Goal: Task Accomplishment & Management: Manage account settings

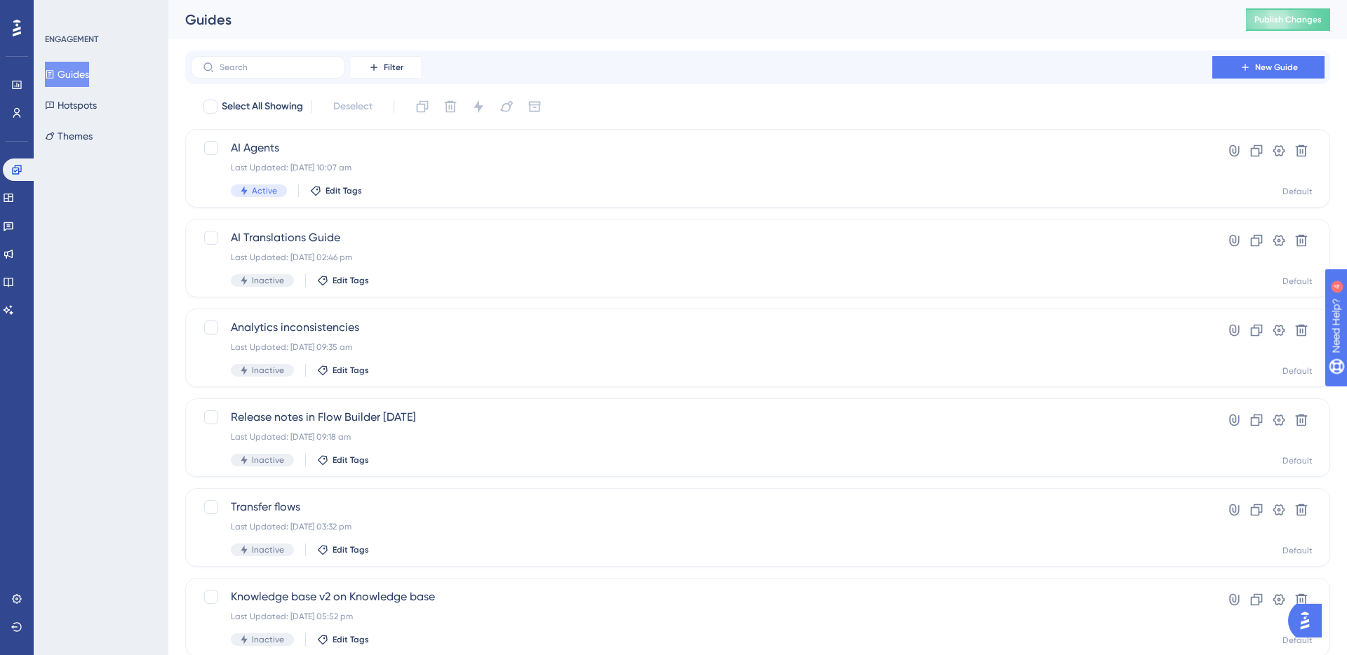
click at [15, 265] on div "Engagement Widgets Feedback Product Updates Knowledge Base AI Assistant" at bounding box center [17, 240] width 28 height 163
click at [14, 234] on link at bounding box center [8, 226] width 11 height 22
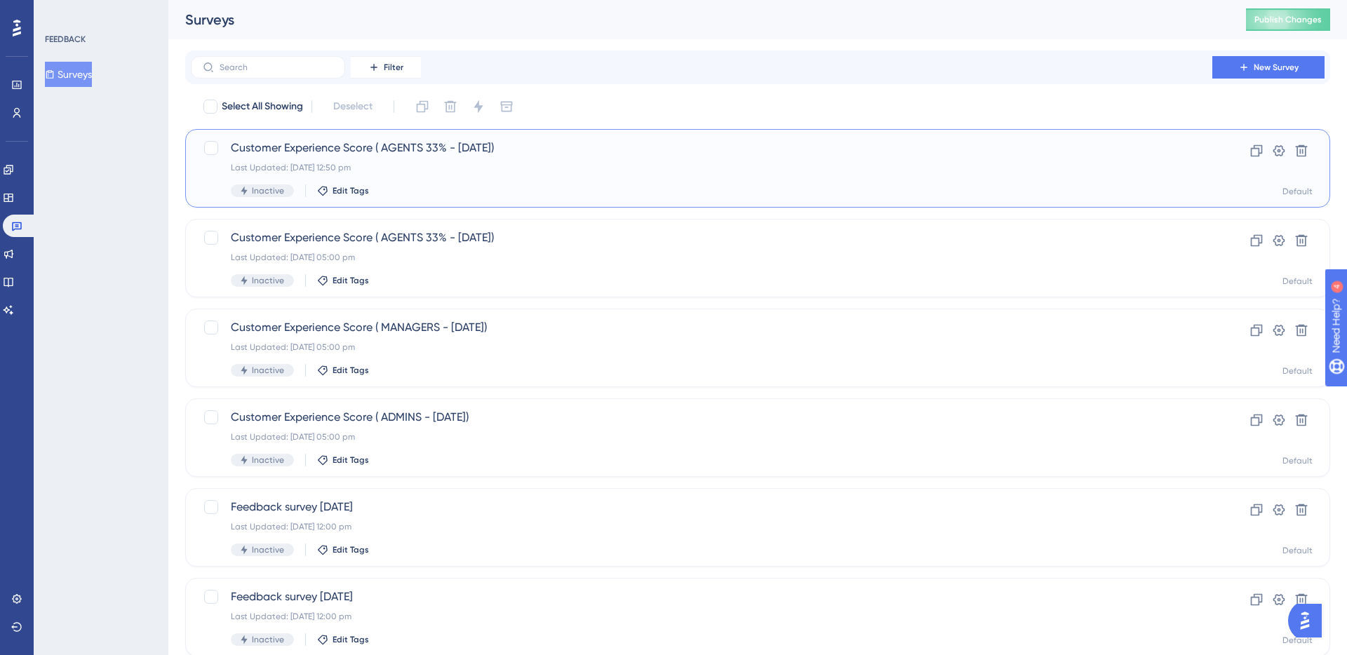
click at [511, 174] on div "Customer Experience Score ( AGENTS 33% - [DATE]) Last Updated: [DATE] 12:50 pm …" at bounding box center [702, 169] width 942 height 58
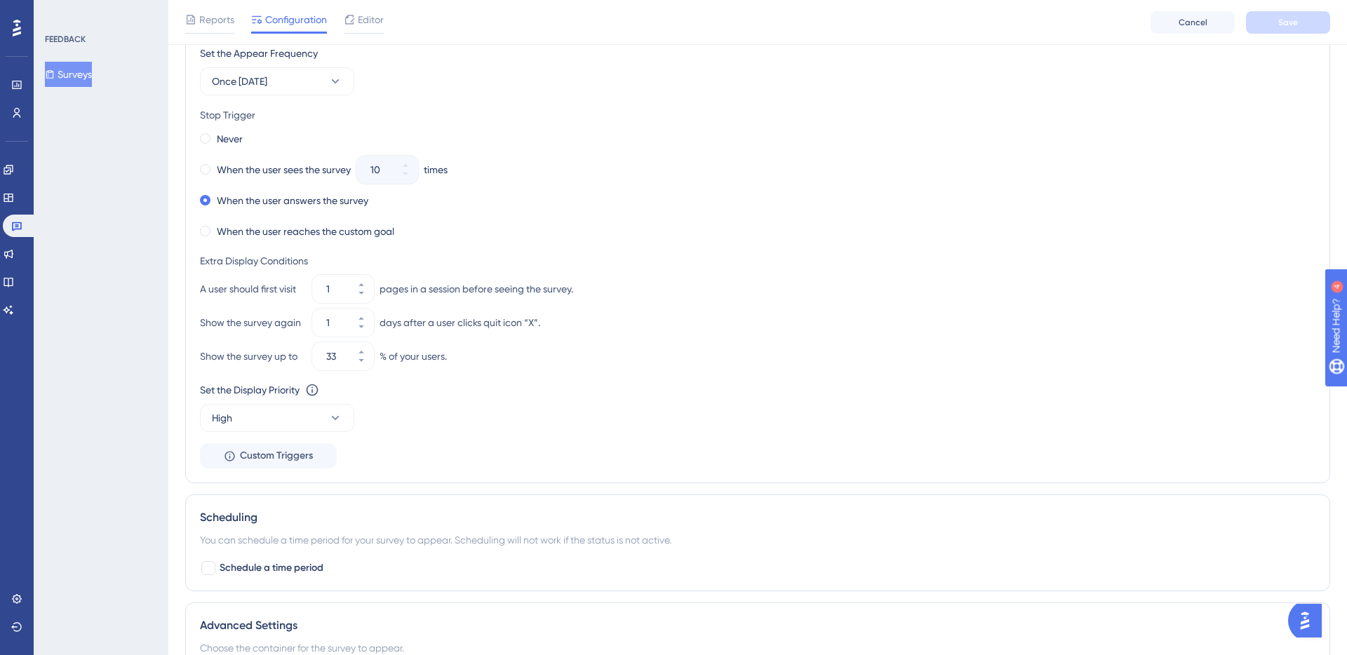
scroll to position [728, 0]
click at [362, 314] on icon at bounding box center [361, 317] width 8 height 8
type input "2"
click at [424, 429] on div "Set the Display Priority This option will set the display priority between auto…" at bounding box center [758, 405] width 1116 height 51
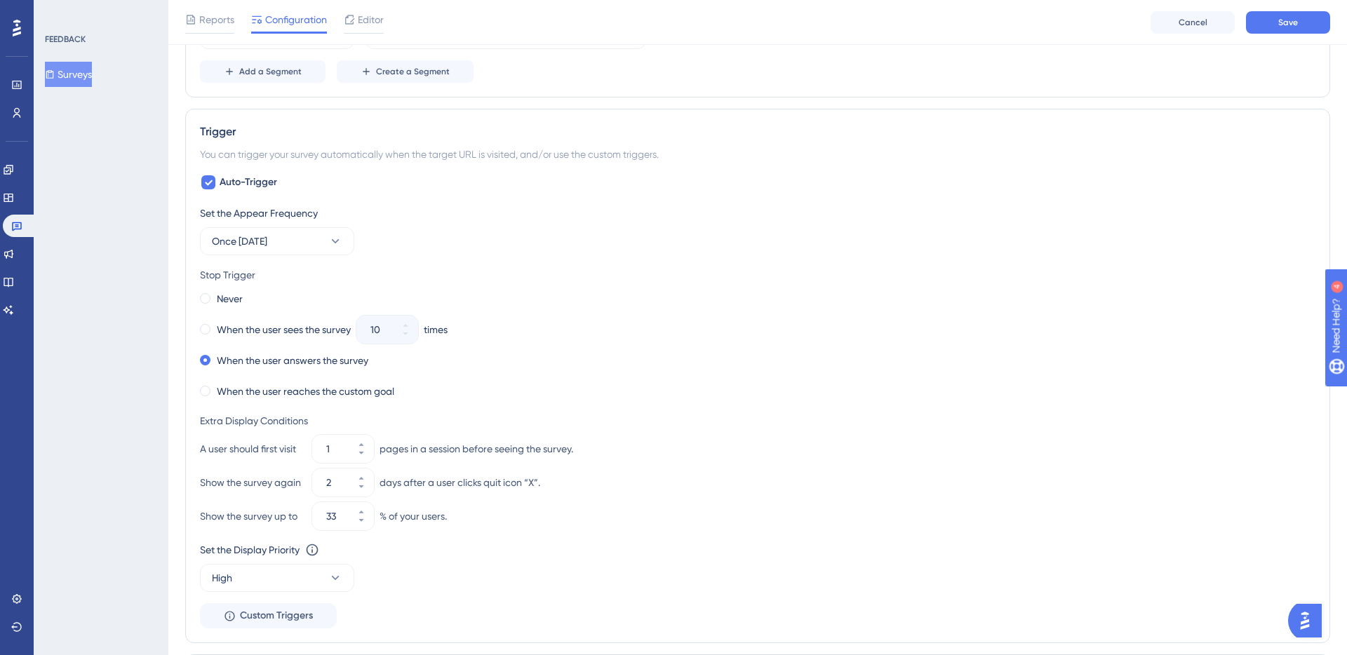
scroll to position [0, 0]
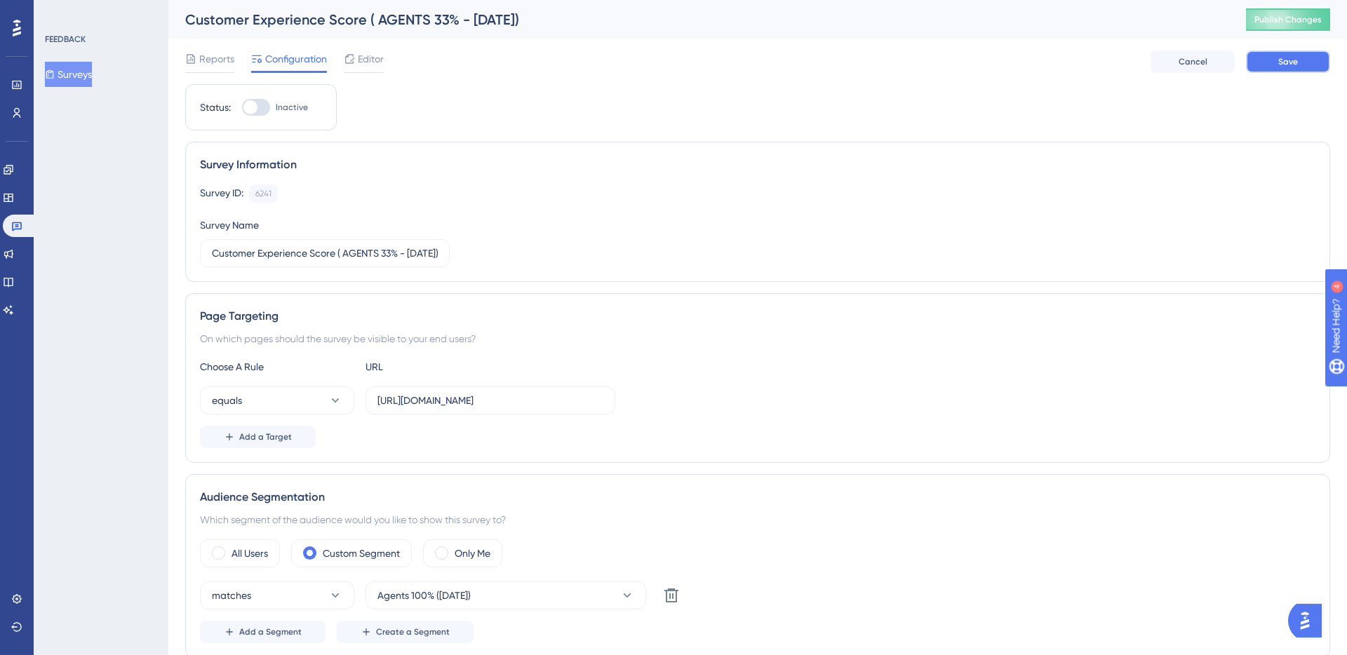
click at [1308, 64] on button "Save" at bounding box center [1288, 62] width 84 height 22
click at [19, 116] on icon at bounding box center [17, 113] width 8 height 10
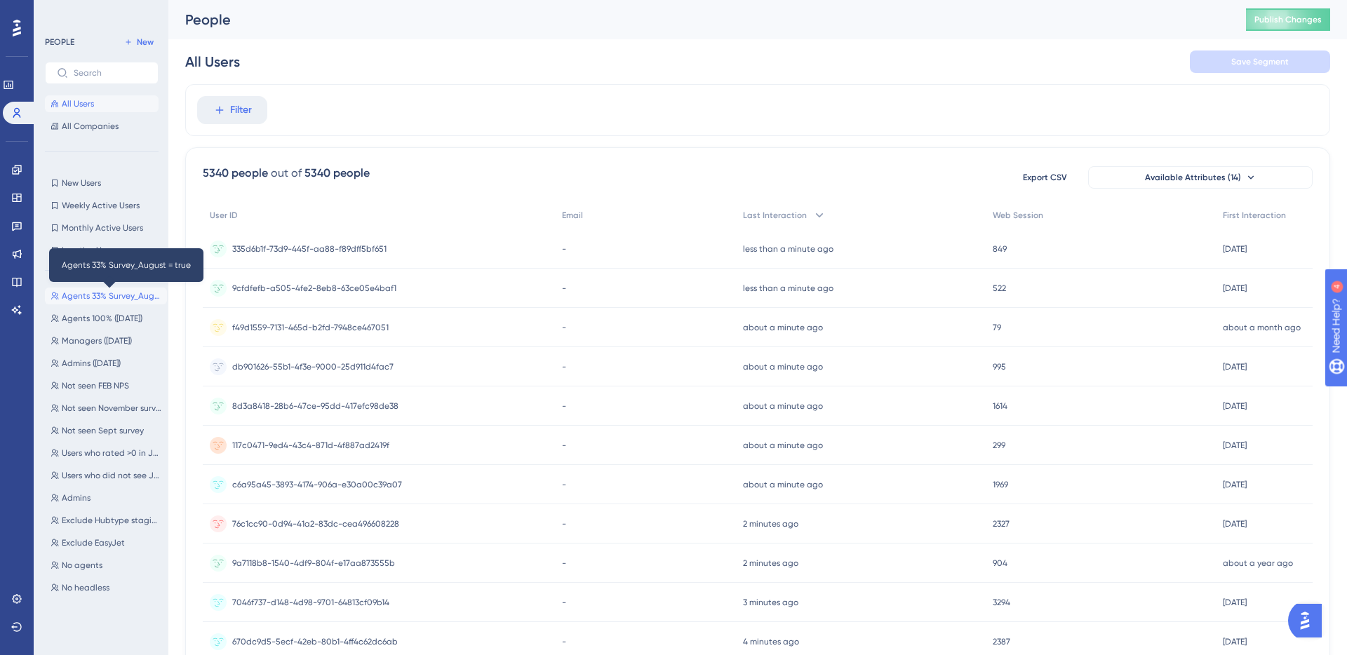
click at [112, 298] on span "Agents 33% Survey_August = true" at bounding box center [112, 296] width 100 height 11
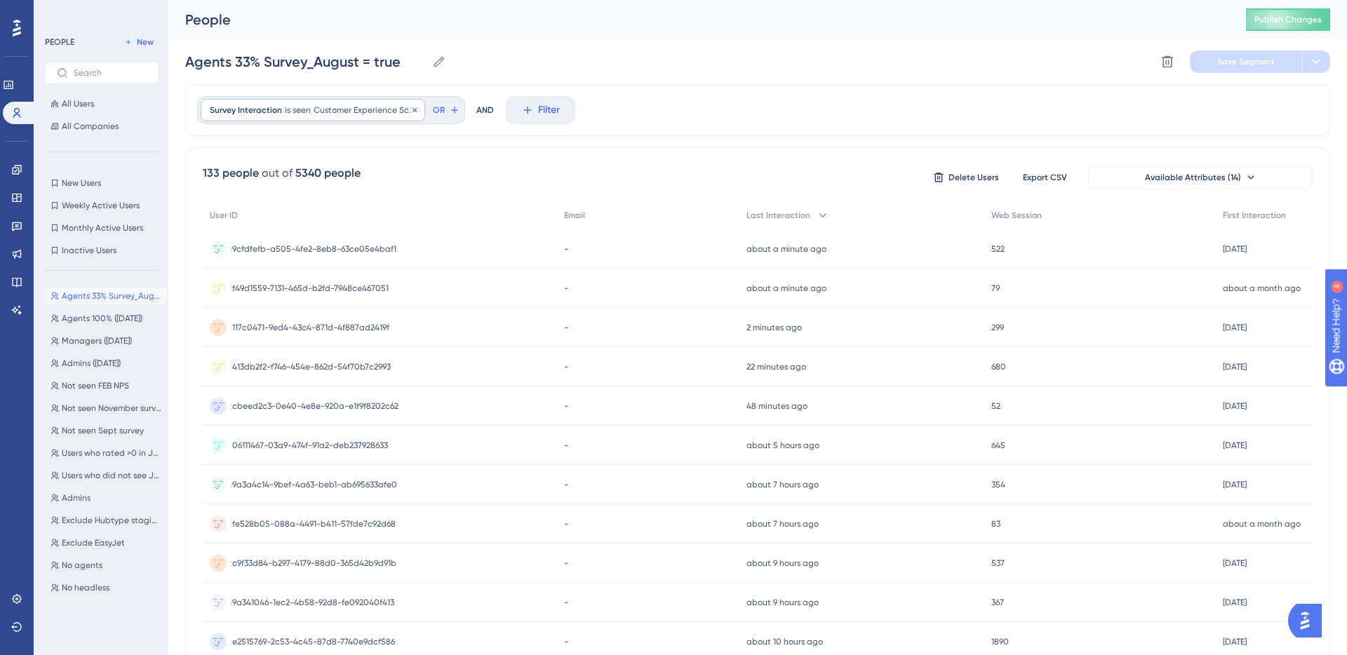
click at [381, 114] on span "Customer Experience Score ( AGENTS 33% - [DATE])" at bounding box center [365, 110] width 102 height 11
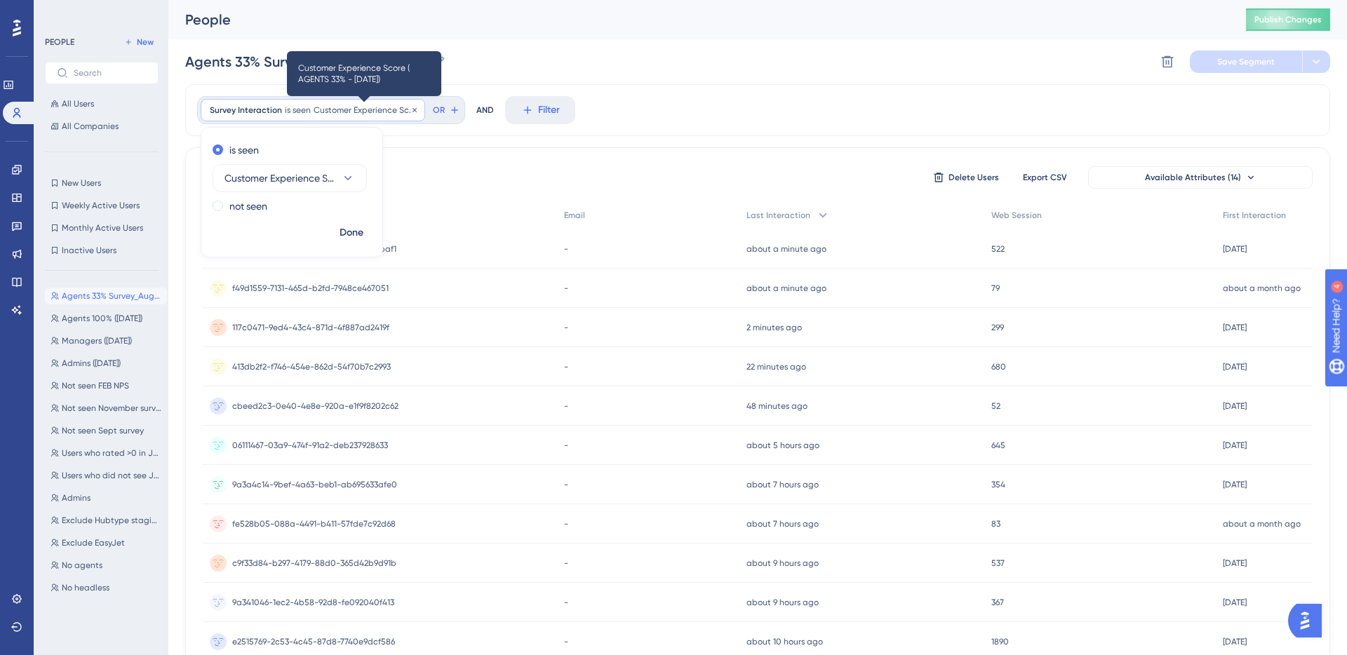
click at [381, 114] on span "Customer Experience Score ( AGENTS 33% - [DATE])" at bounding box center [365, 110] width 102 height 11
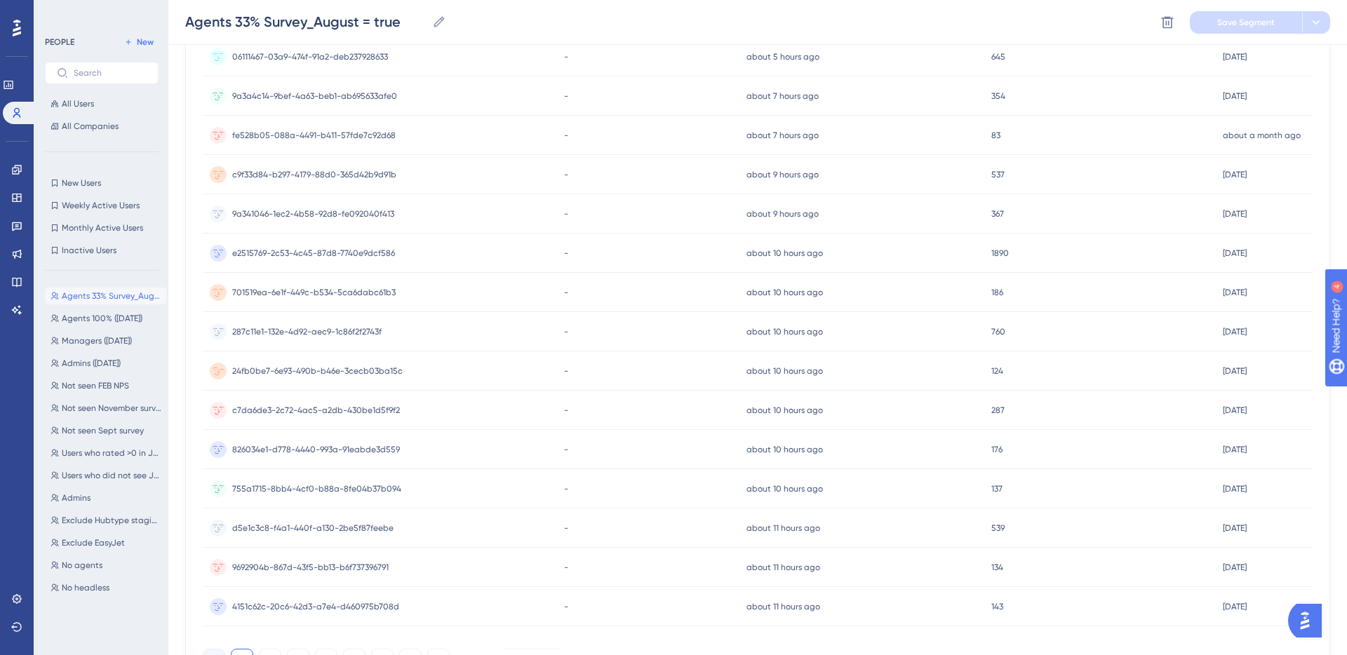
scroll to position [473, 0]
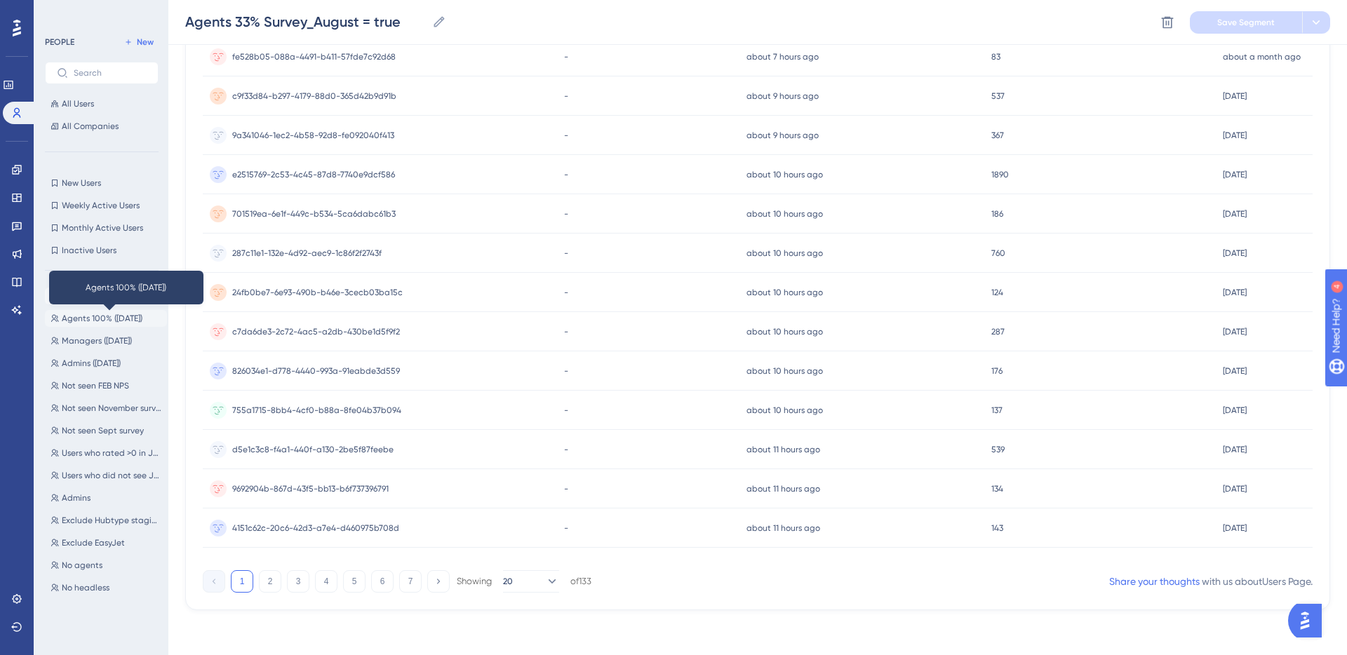
click at [117, 317] on span "Agents 100% ([DATE])" at bounding box center [102, 318] width 81 height 11
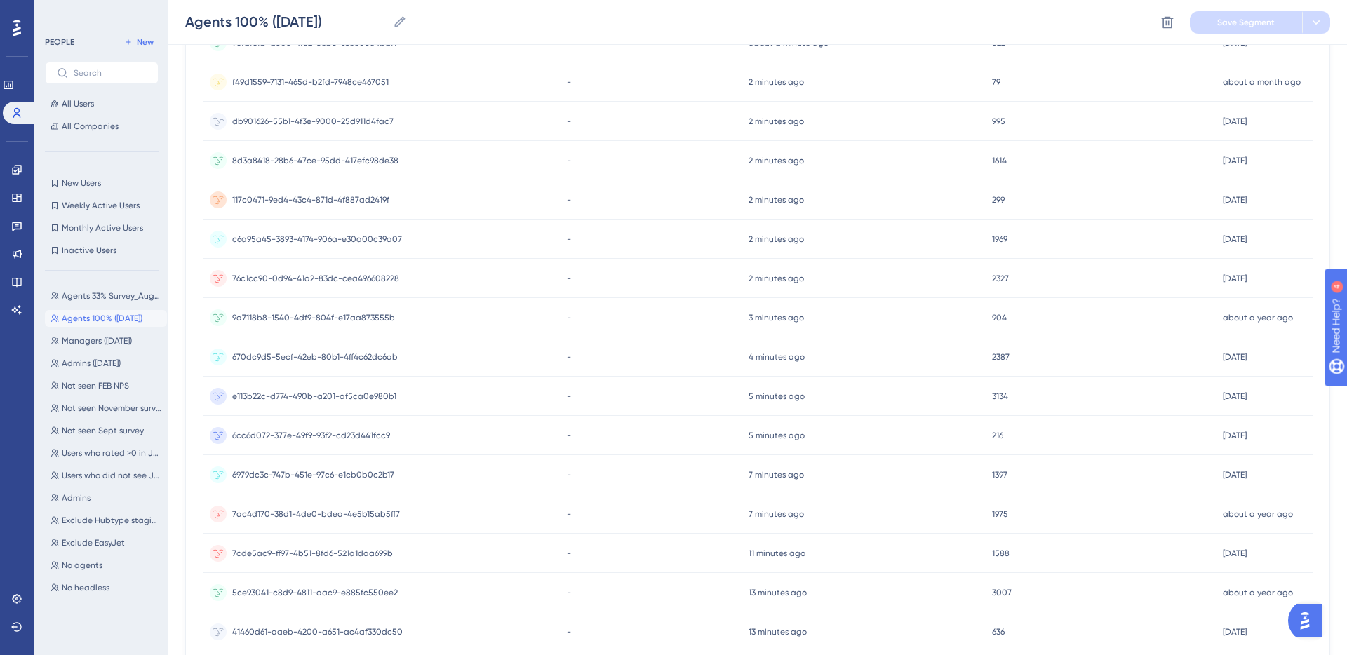
scroll to position [0, 0]
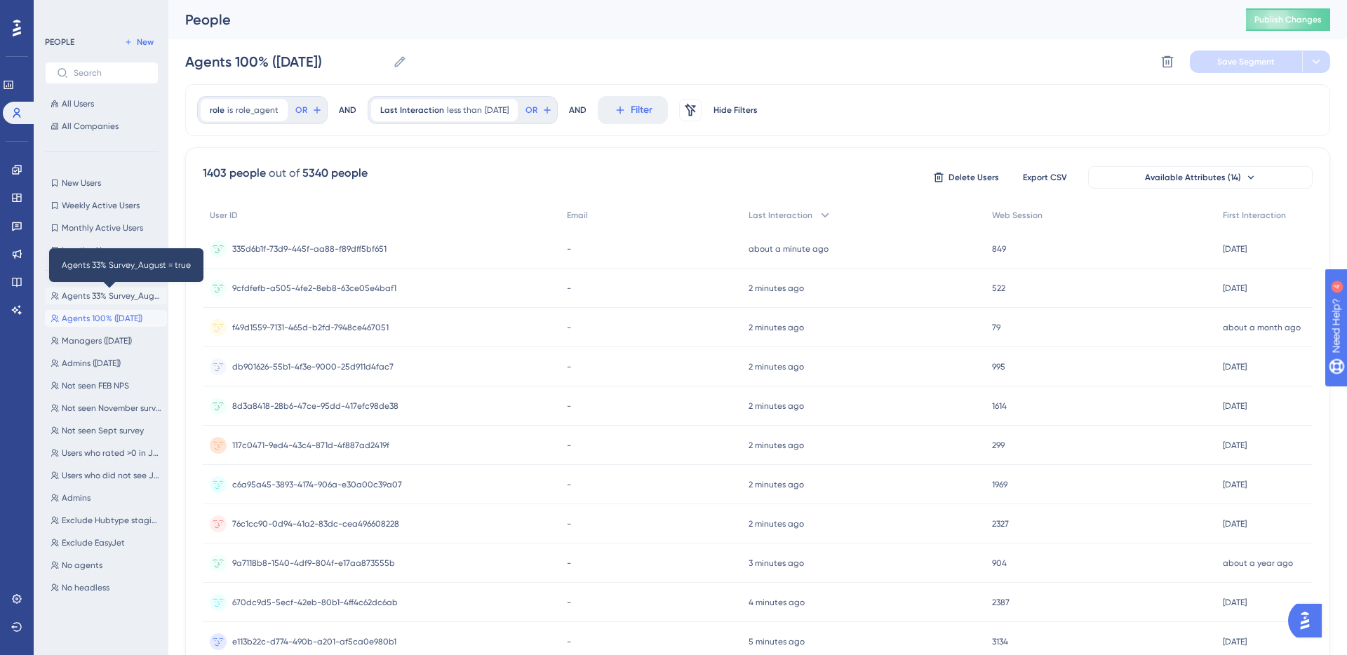
click at [117, 296] on span "Agents 33% Survey_August = true" at bounding box center [112, 296] width 100 height 11
type input "Agents 33% Survey_August = true"
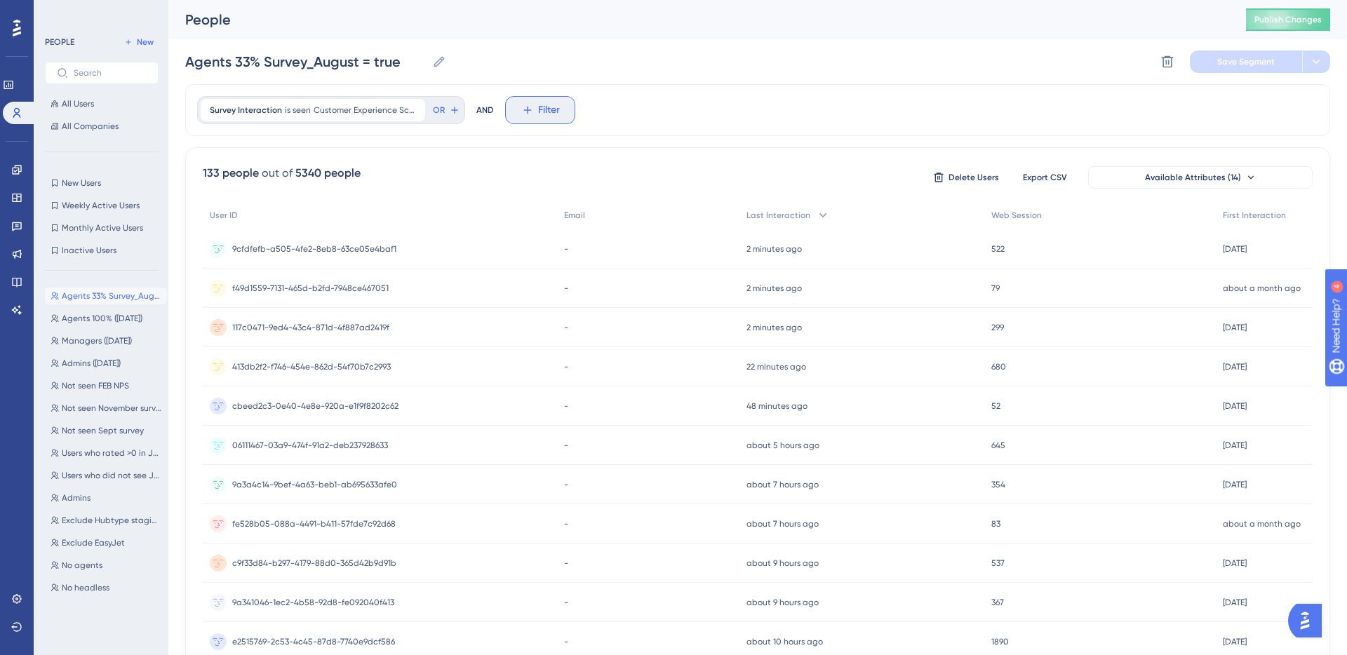
click at [531, 116] on button "Filter" at bounding box center [540, 110] width 70 height 28
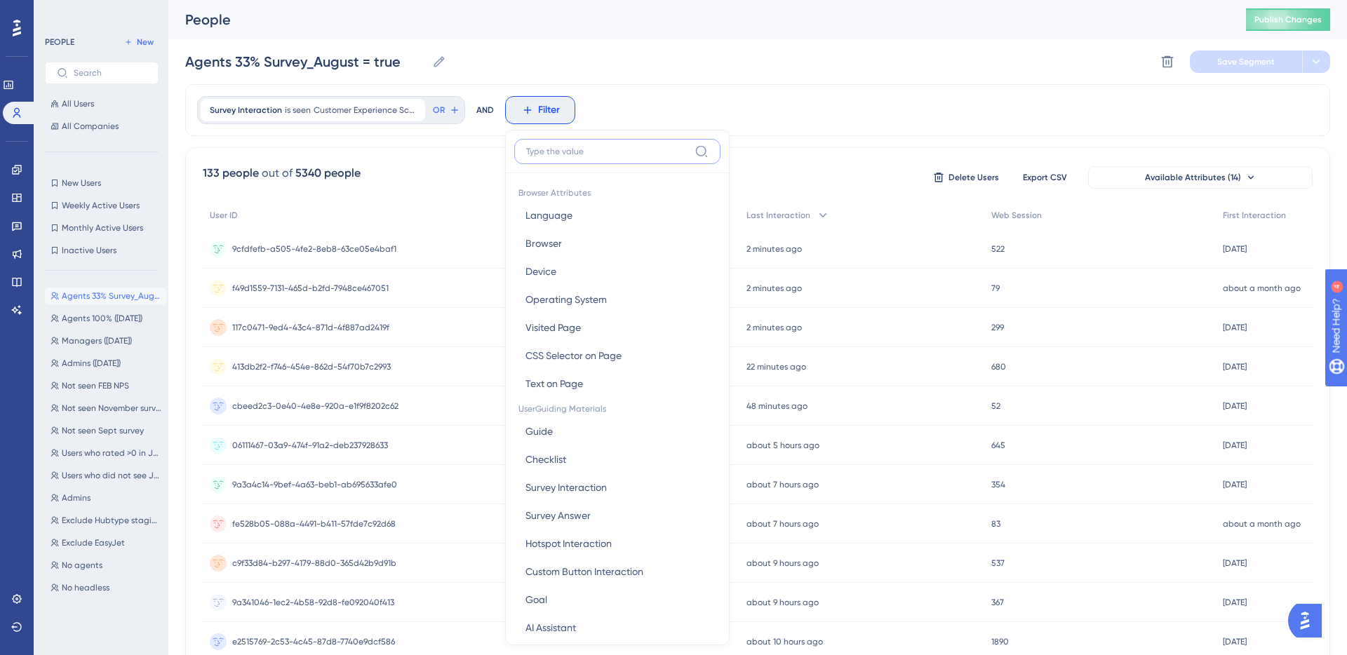
scroll to position [60, 0]
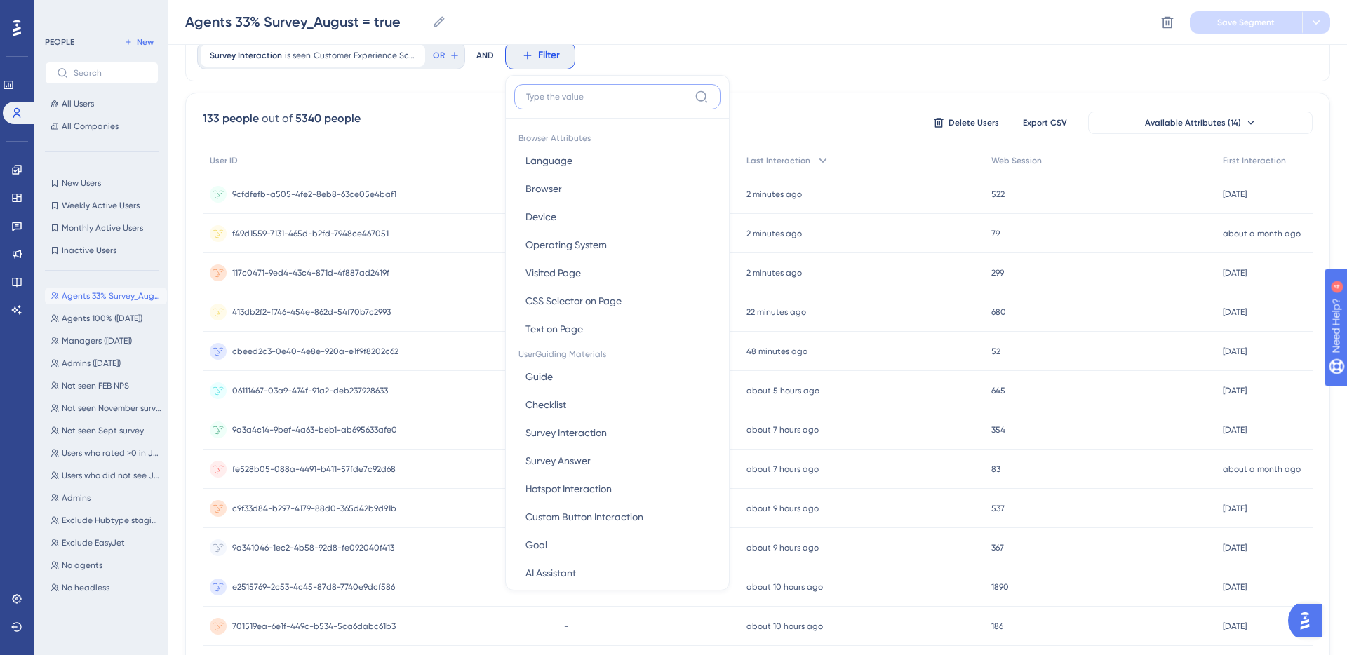
click at [552, 95] on input at bounding box center [607, 96] width 163 height 11
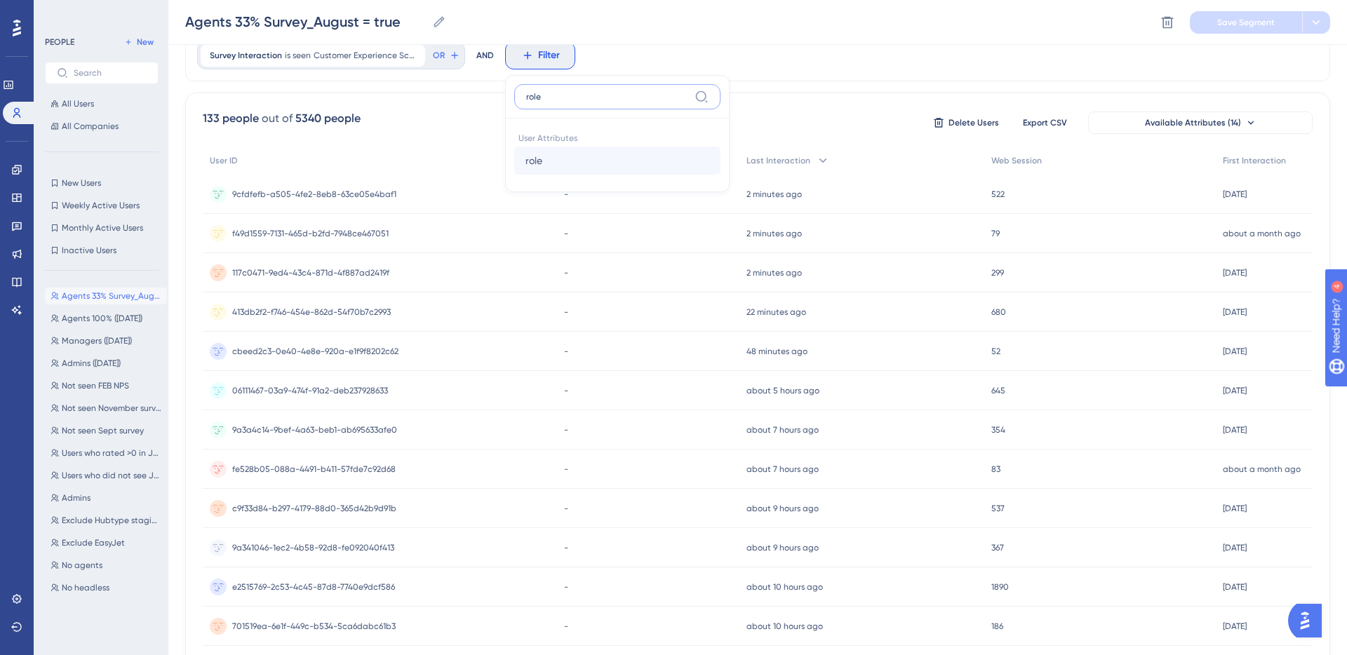
type input "role"
click at [547, 162] on button "role role" at bounding box center [617, 161] width 206 height 28
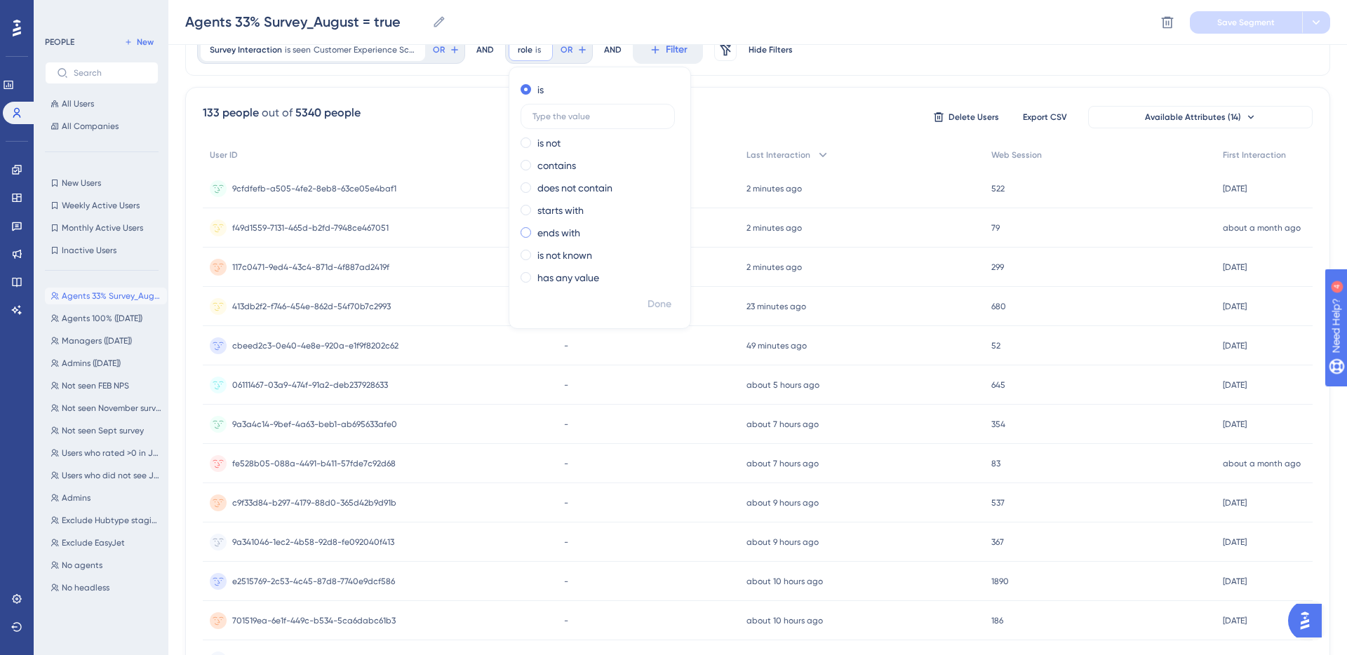
scroll to position [3, 0]
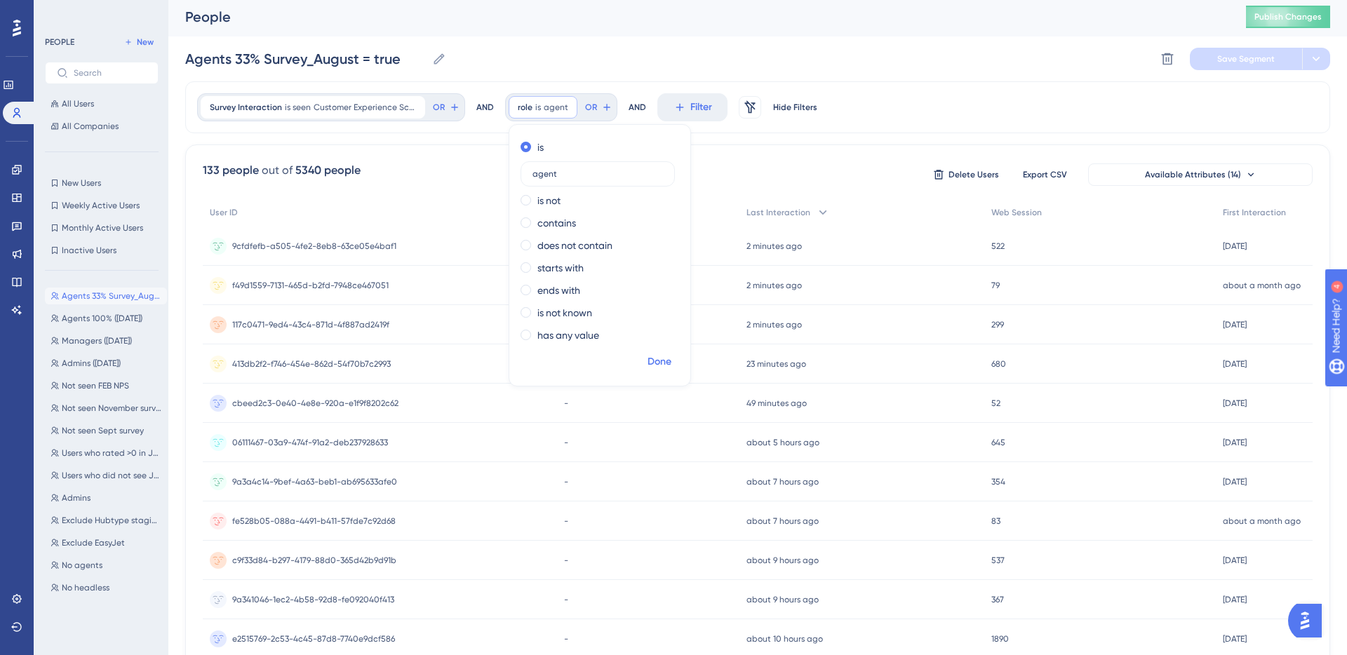
type input "agent"
click at [657, 357] on span "Done" at bounding box center [660, 362] width 24 height 17
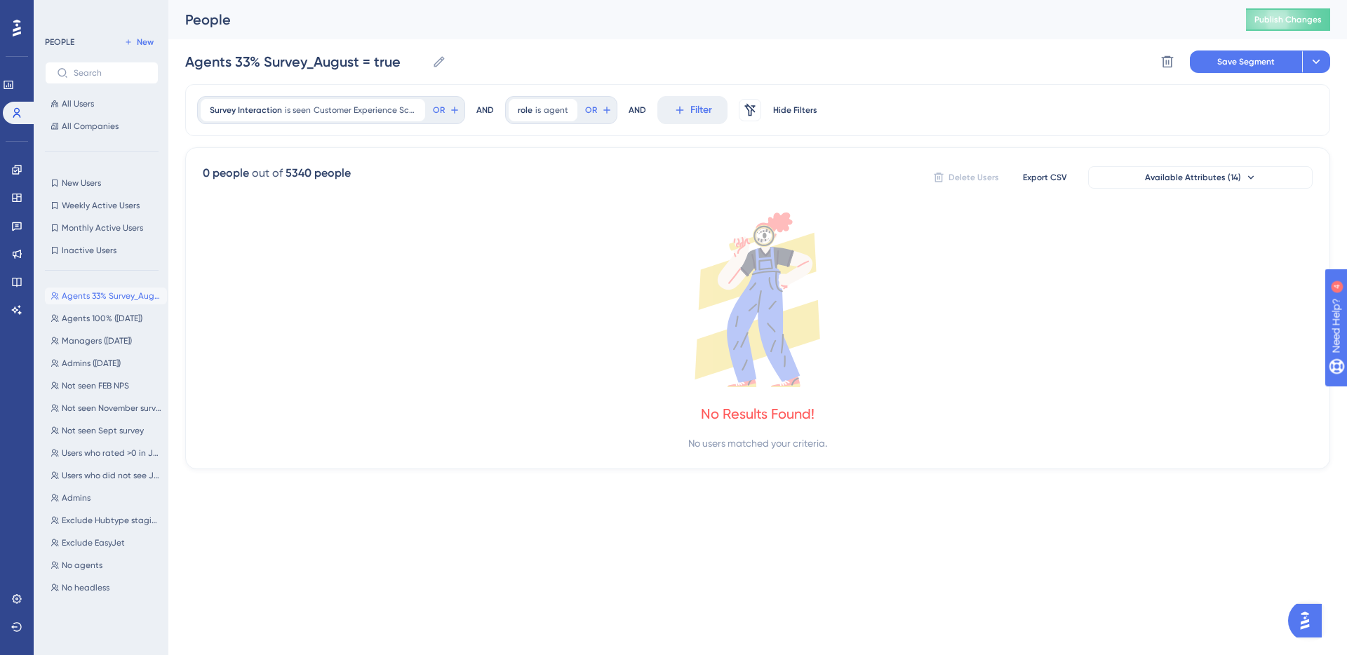
scroll to position [0, 0]
click at [564, 109] on icon at bounding box center [567, 110] width 8 height 8
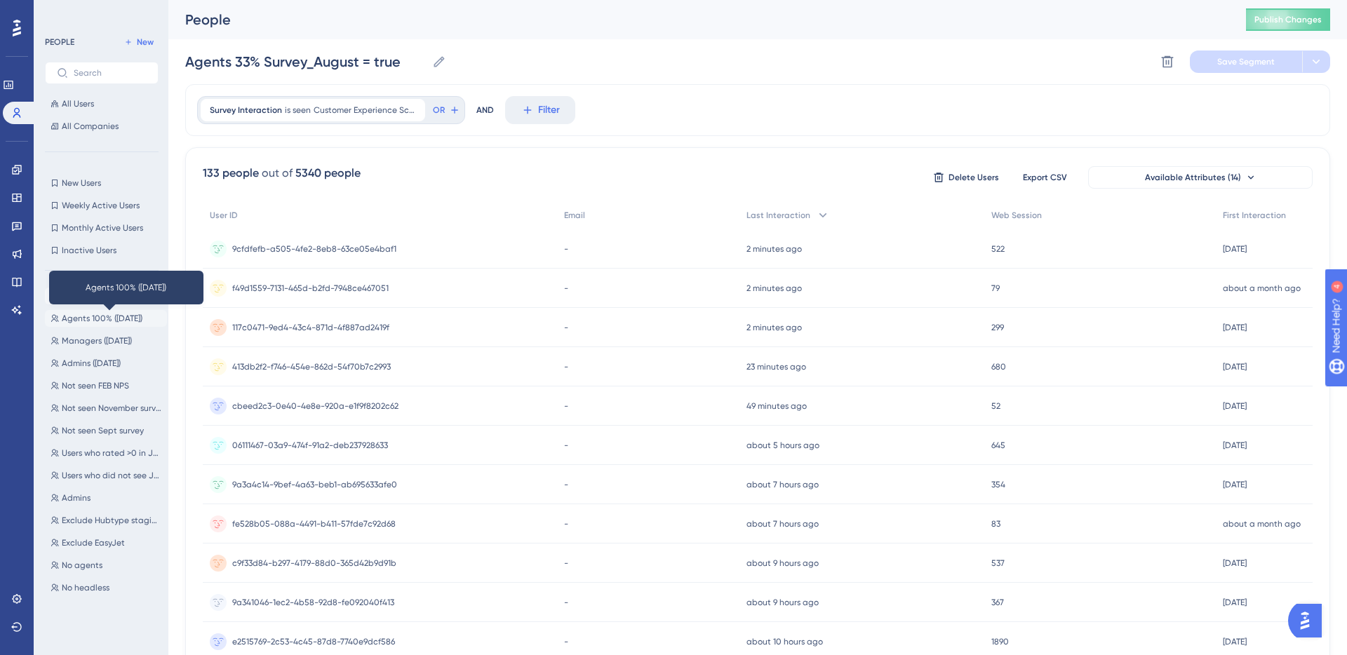
click at [107, 319] on span "Agents 100% ([DATE])" at bounding box center [102, 318] width 81 height 11
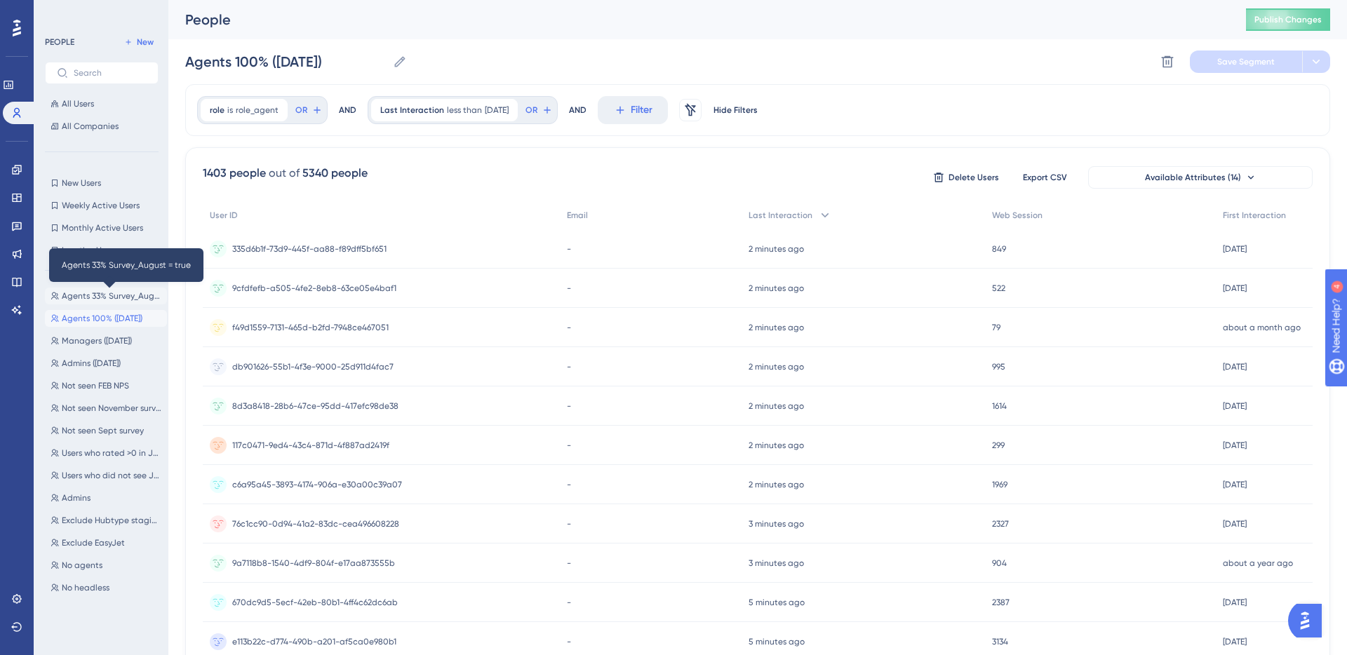
click at [120, 294] on span "Agents 33% Survey_August = true" at bounding box center [112, 296] width 100 height 11
type input "Agents 33% Survey_August = true"
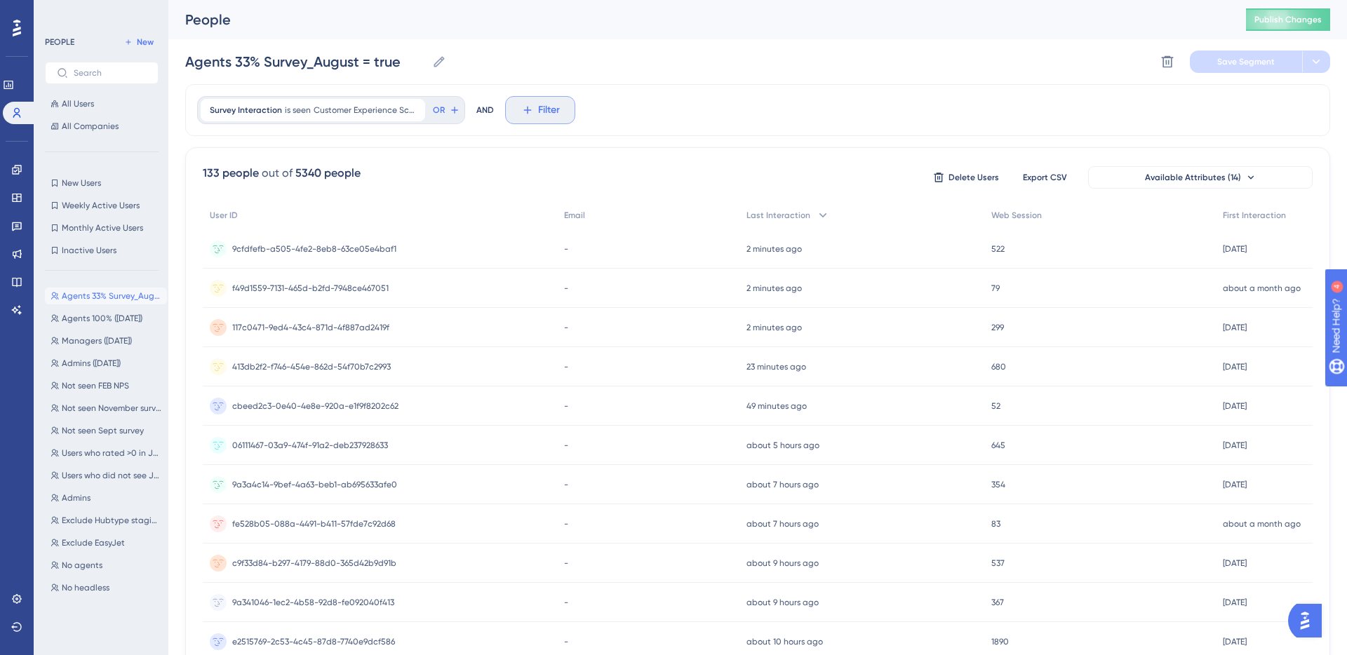
click at [528, 112] on icon at bounding box center [527, 110] width 13 height 13
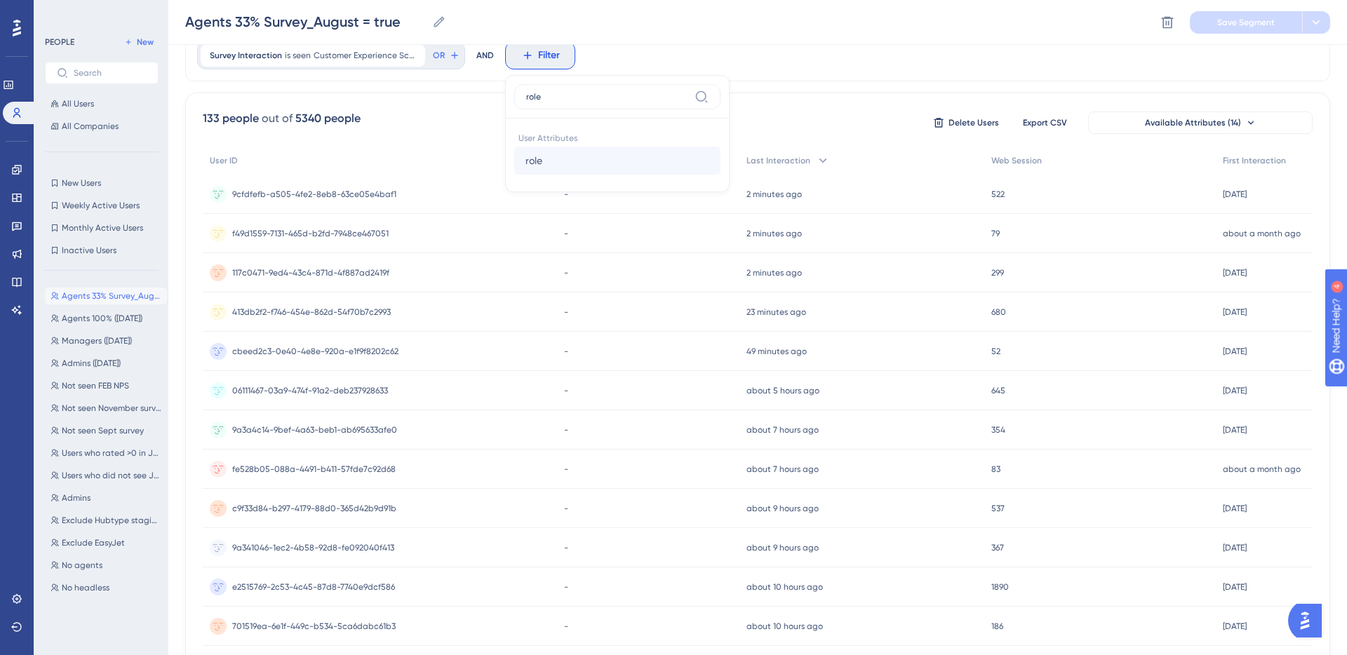
type input "role"
click at [542, 154] on button "role role" at bounding box center [617, 161] width 206 height 28
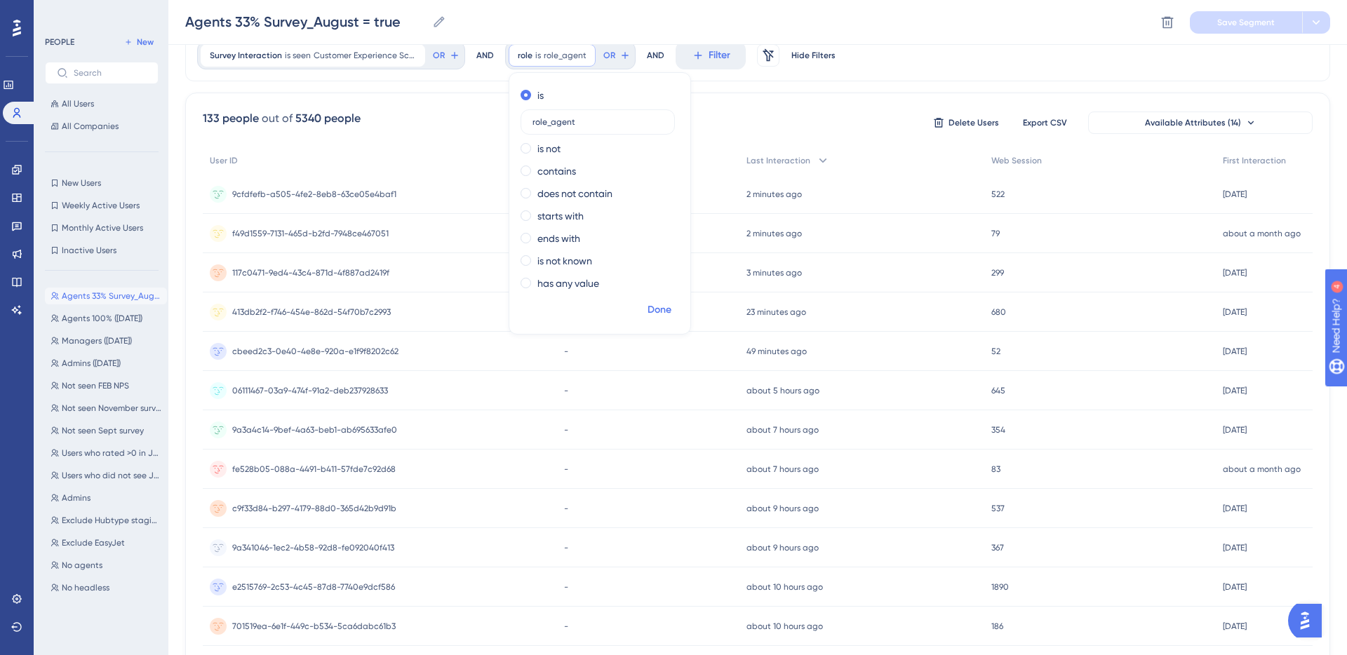
type input "role_agent"
click at [660, 311] on span "Done" at bounding box center [660, 310] width 24 height 17
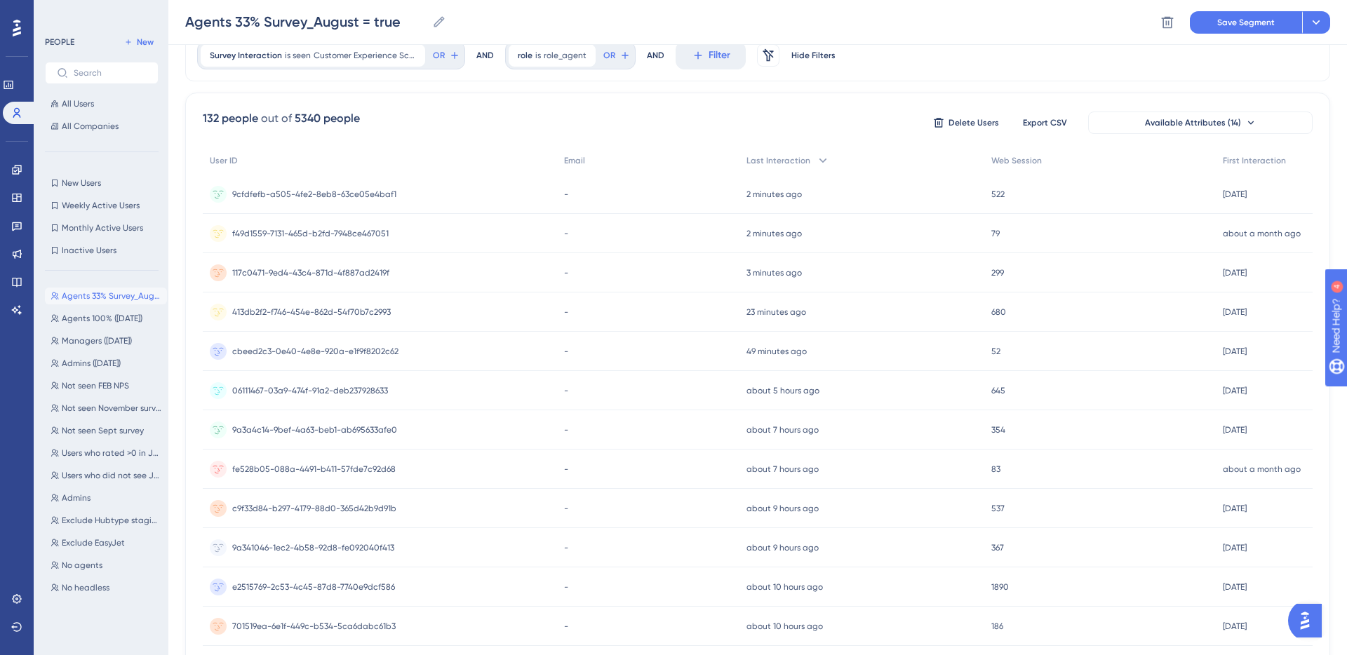
scroll to position [0, 0]
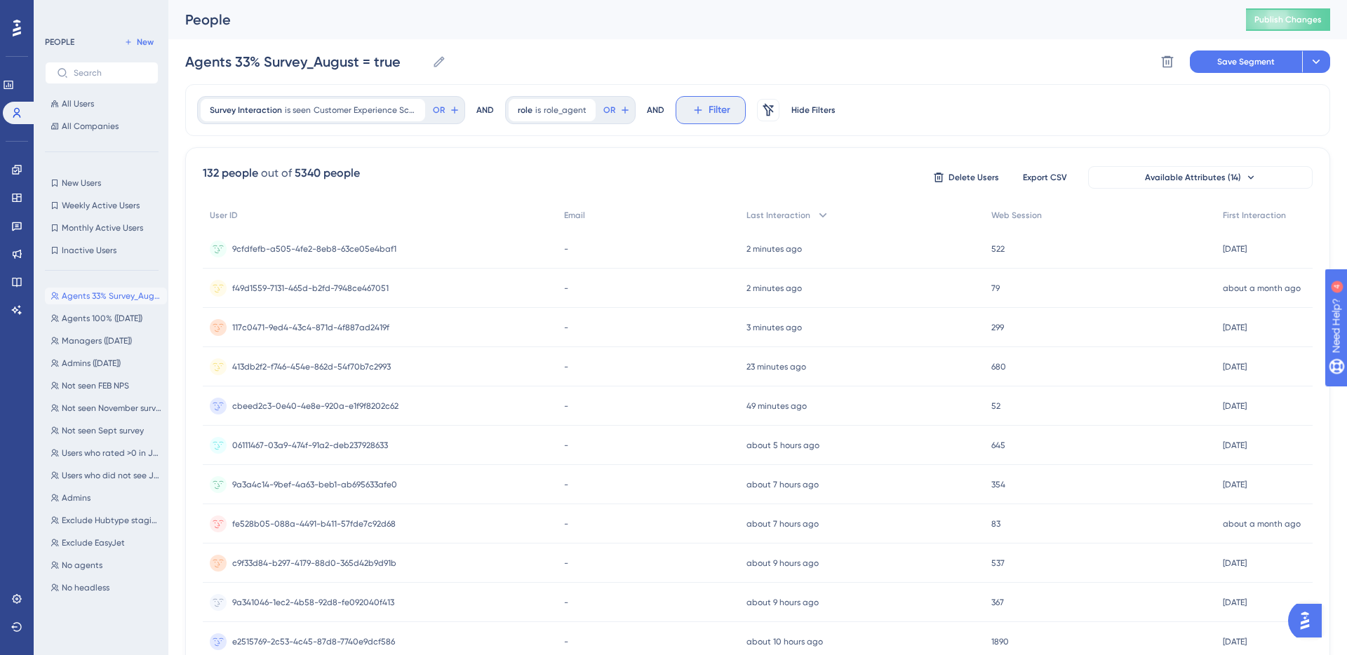
click at [704, 113] on button "Filter" at bounding box center [711, 110] width 70 height 28
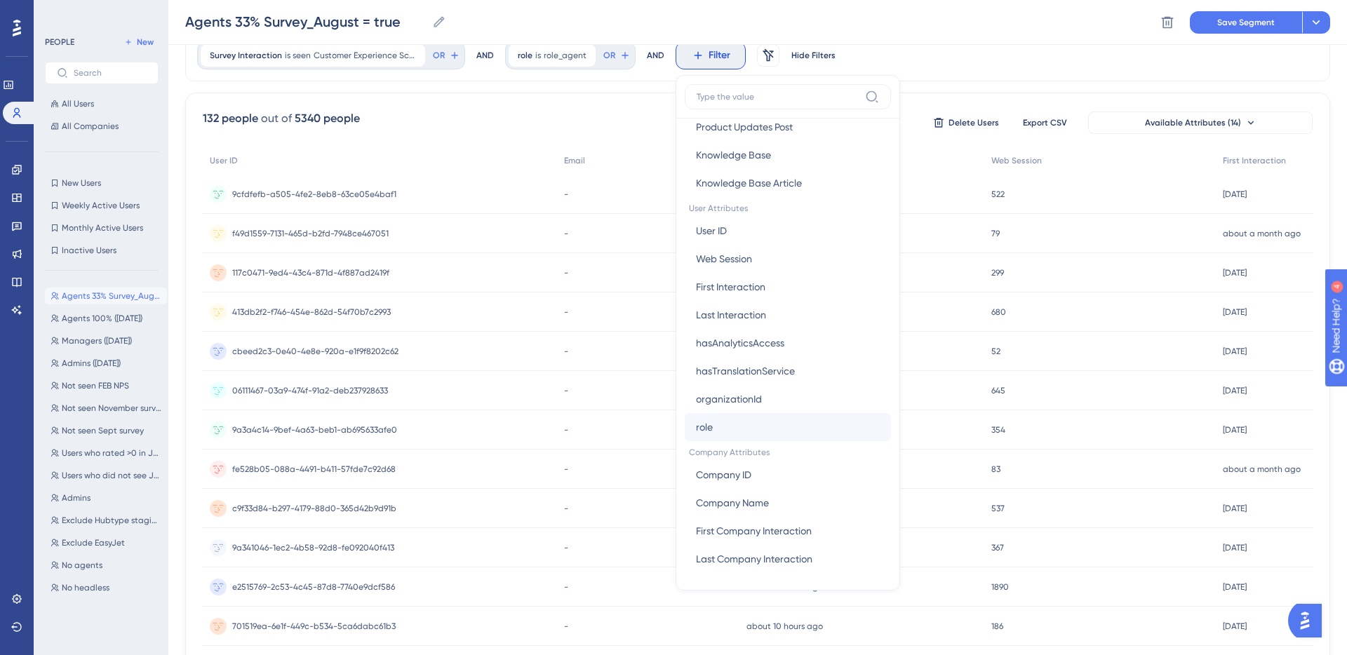
scroll to position [81, 0]
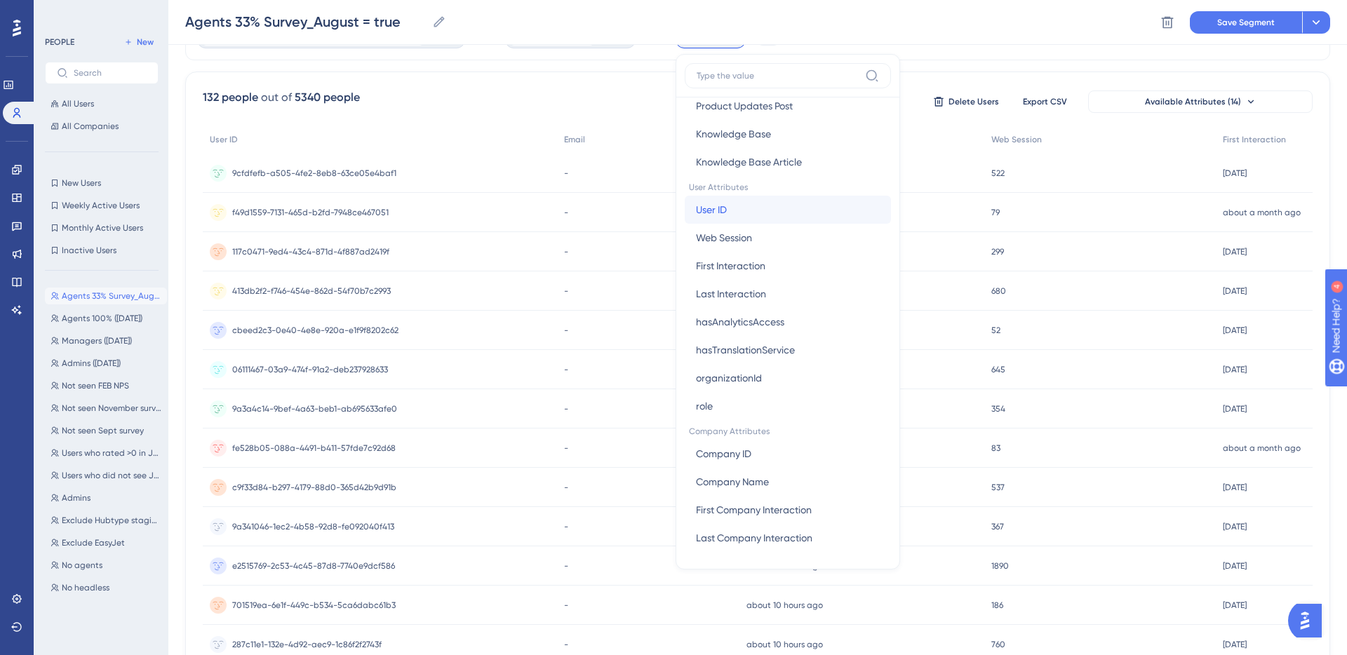
click at [748, 206] on button "User ID User ID" at bounding box center [788, 210] width 206 height 28
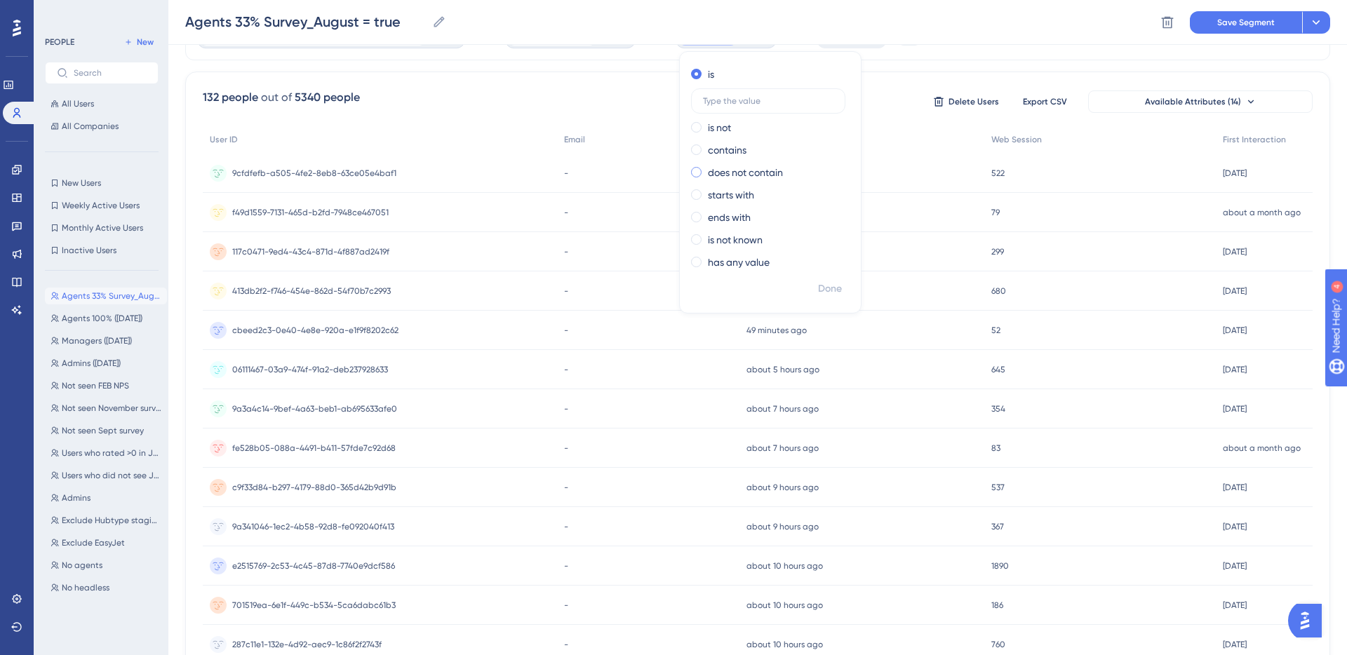
click at [733, 174] on label "does not contain" at bounding box center [745, 172] width 75 height 17
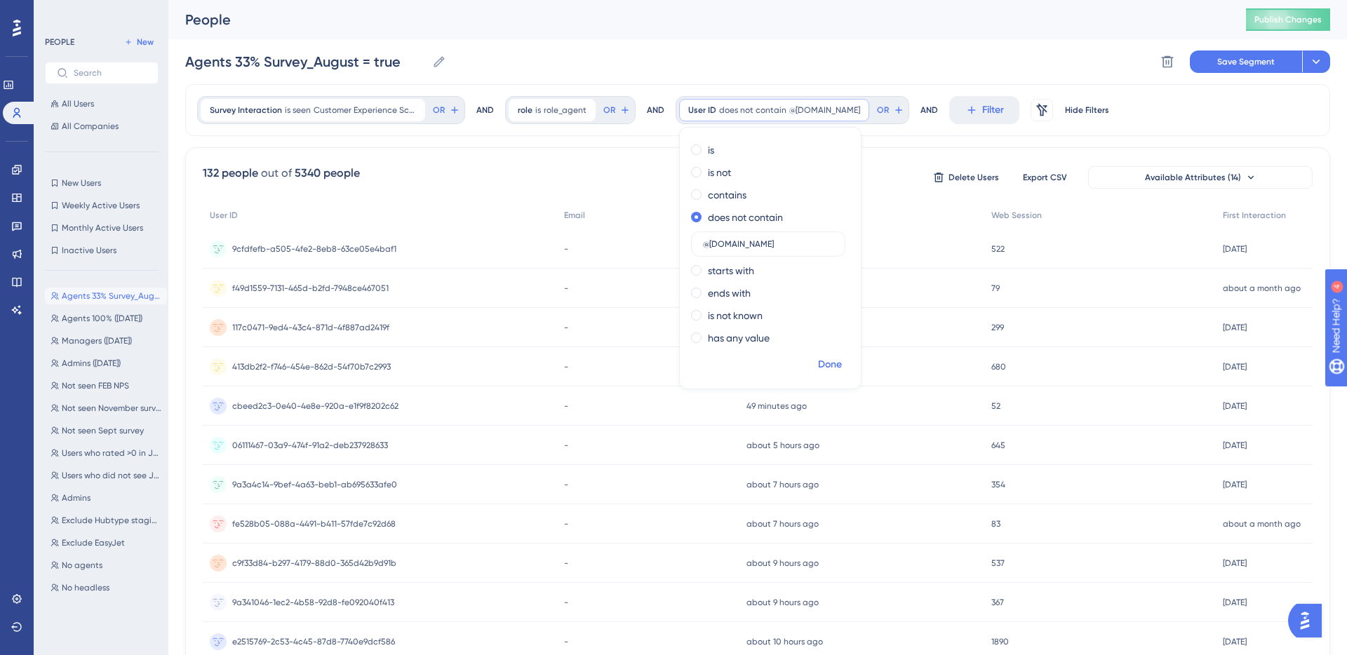
type input "@[DOMAIN_NAME]"
click at [820, 360] on span "Done" at bounding box center [830, 365] width 24 height 17
click at [777, 107] on span "does not contain" at bounding box center [752, 110] width 67 height 11
click at [855, 109] on icon at bounding box center [859, 110] width 8 height 8
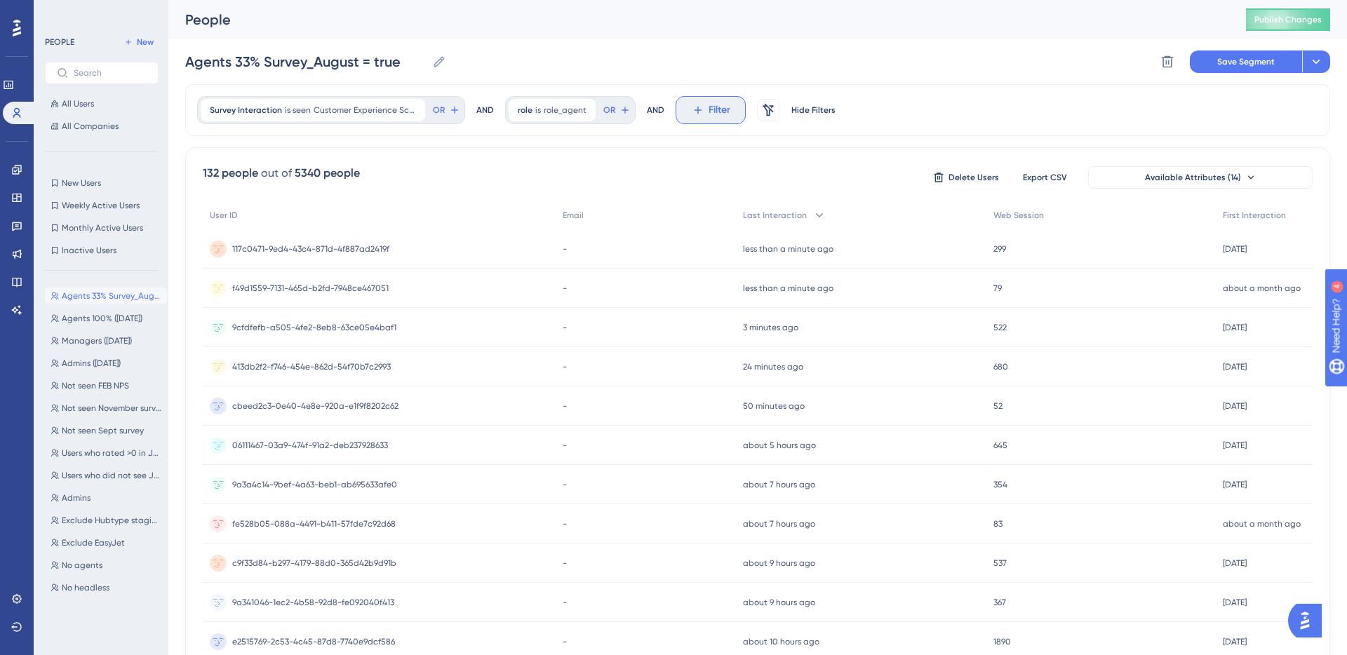
click at [721, 112] on span "Filter" at bounding box center [720, 110] width 22 height 17
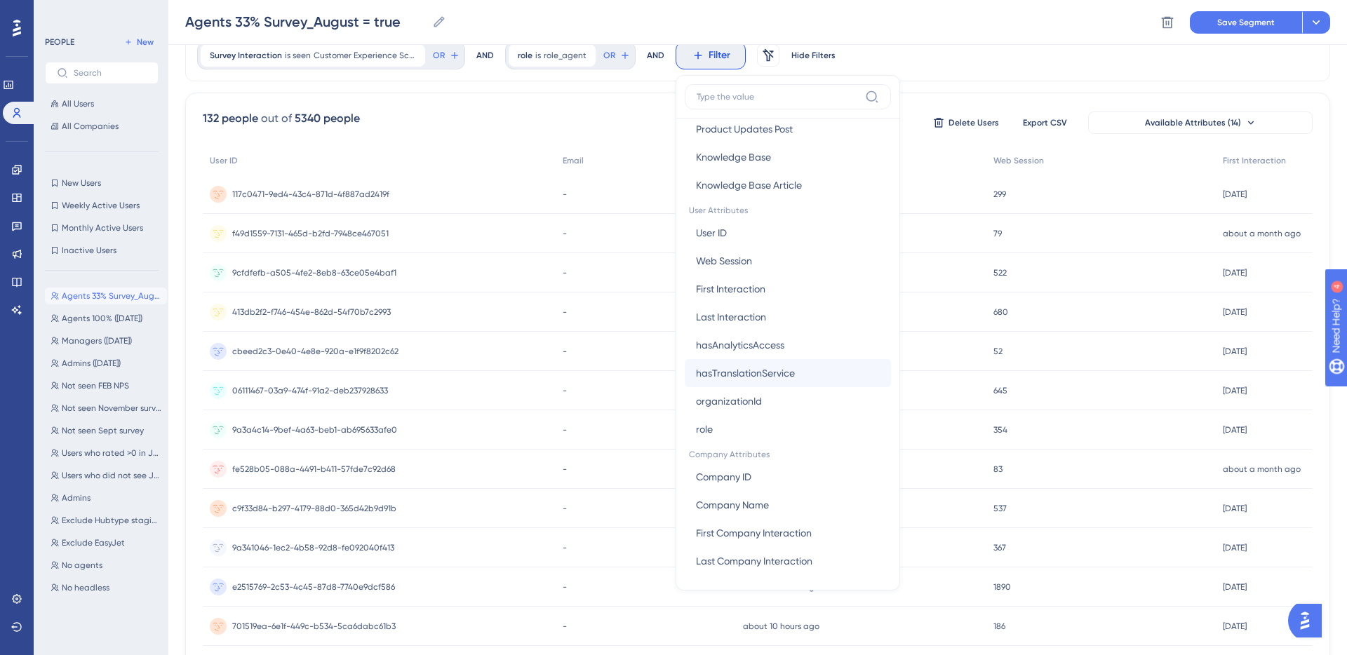
scroll to position [559, 0]
click at [939, 61] on div "Survey Interaction is seen Customer Experience Score ( AGENTS 33% - [DATE]) Cus…" at bounding box center [757, 55] width 1145 height 52
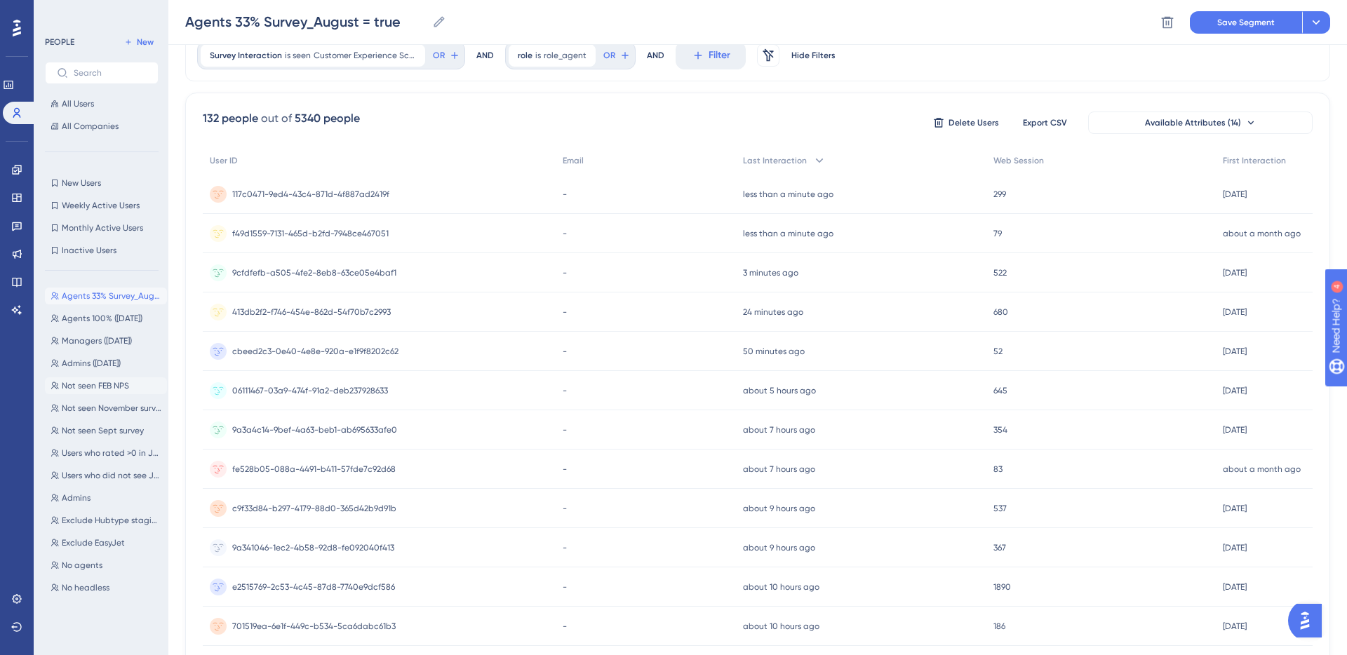
click at [110, 388] on span "Not seen FEB NPS" at bounding box center [95, 385] width 67 height 11
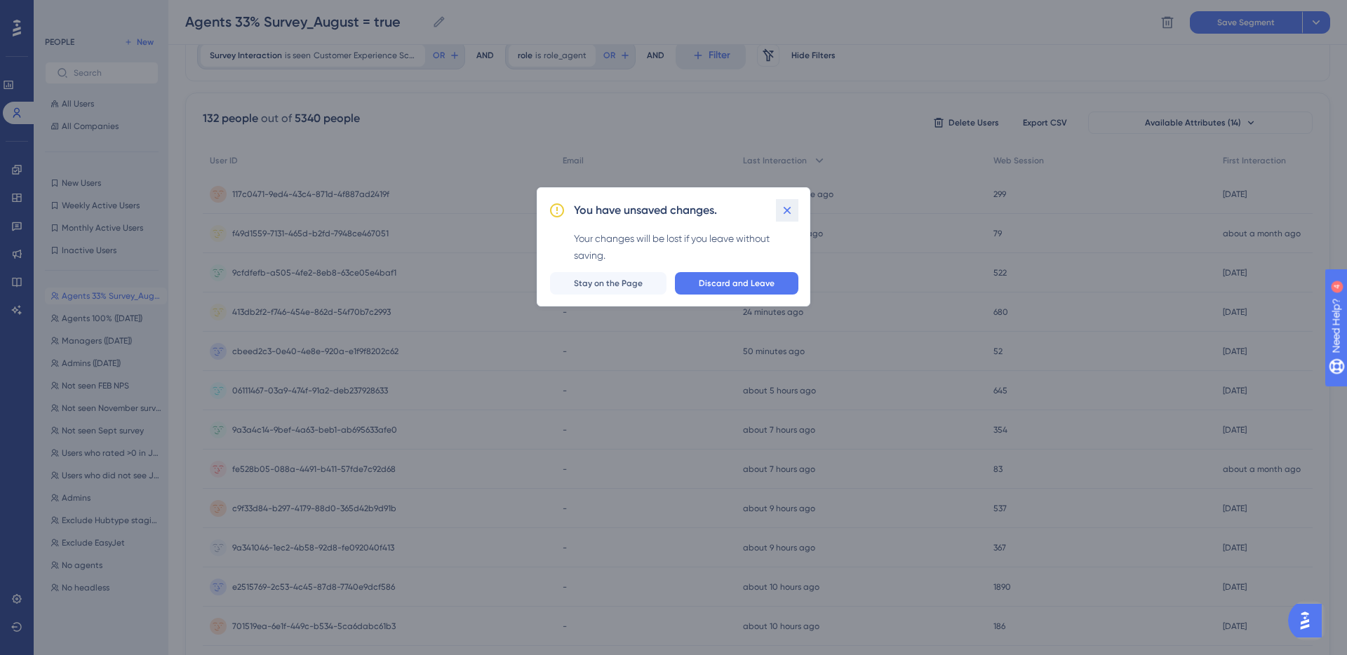
click at [790, 208] on icon at bounding box center [788, 211] width 8 height 8
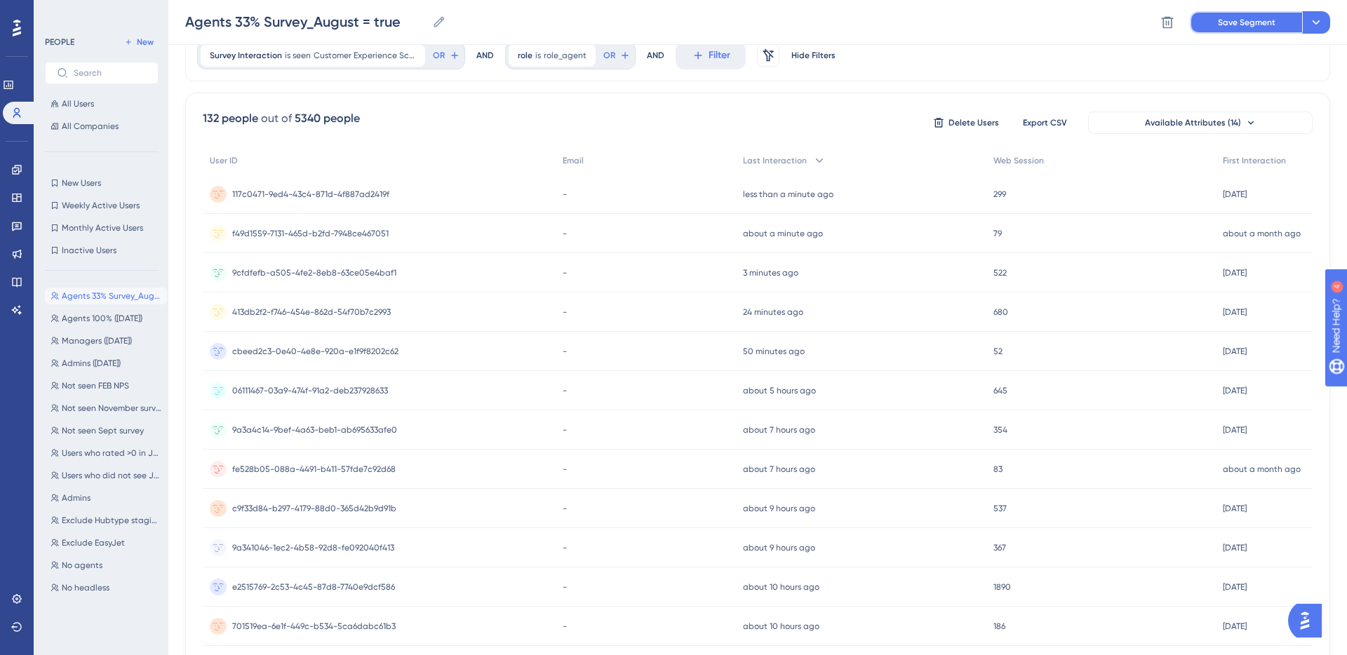
click at [1231, 32] on button "Save Segment" at bounding box center [1246, 22] width 112 height 22
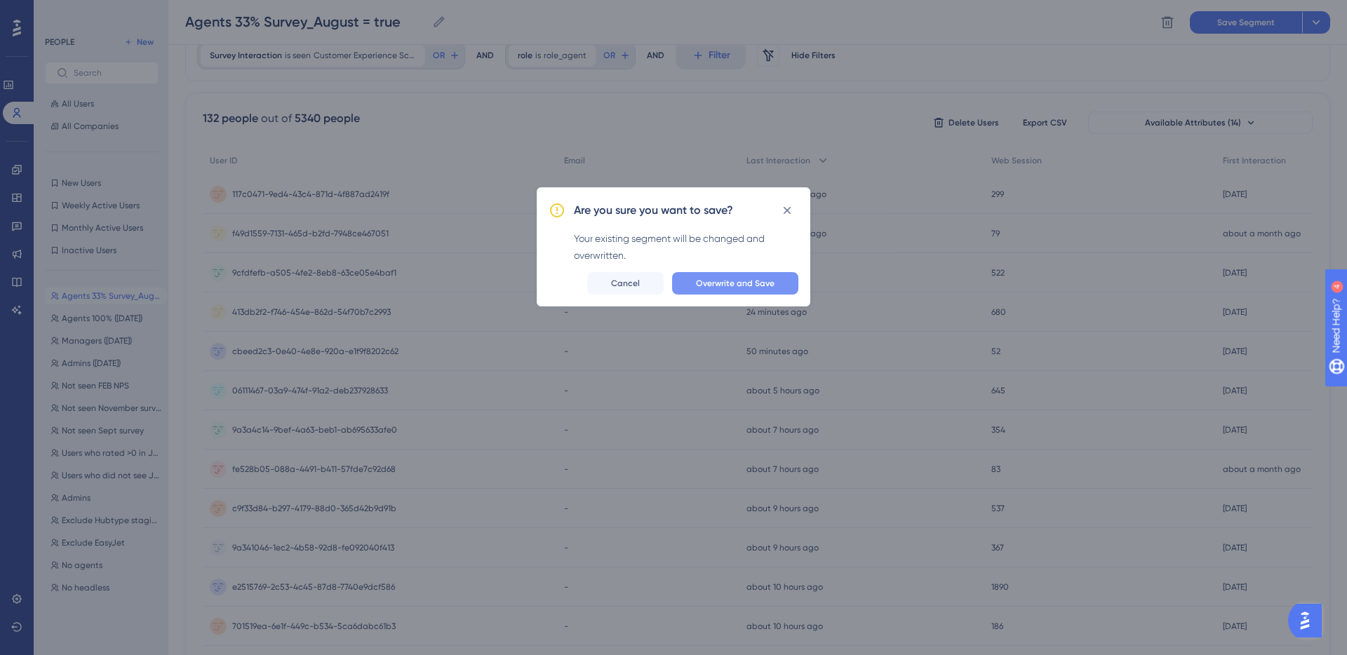
click at [725, 290] on button "Overwrite and Save" at bounding box center [735, 283] width 126 height 22
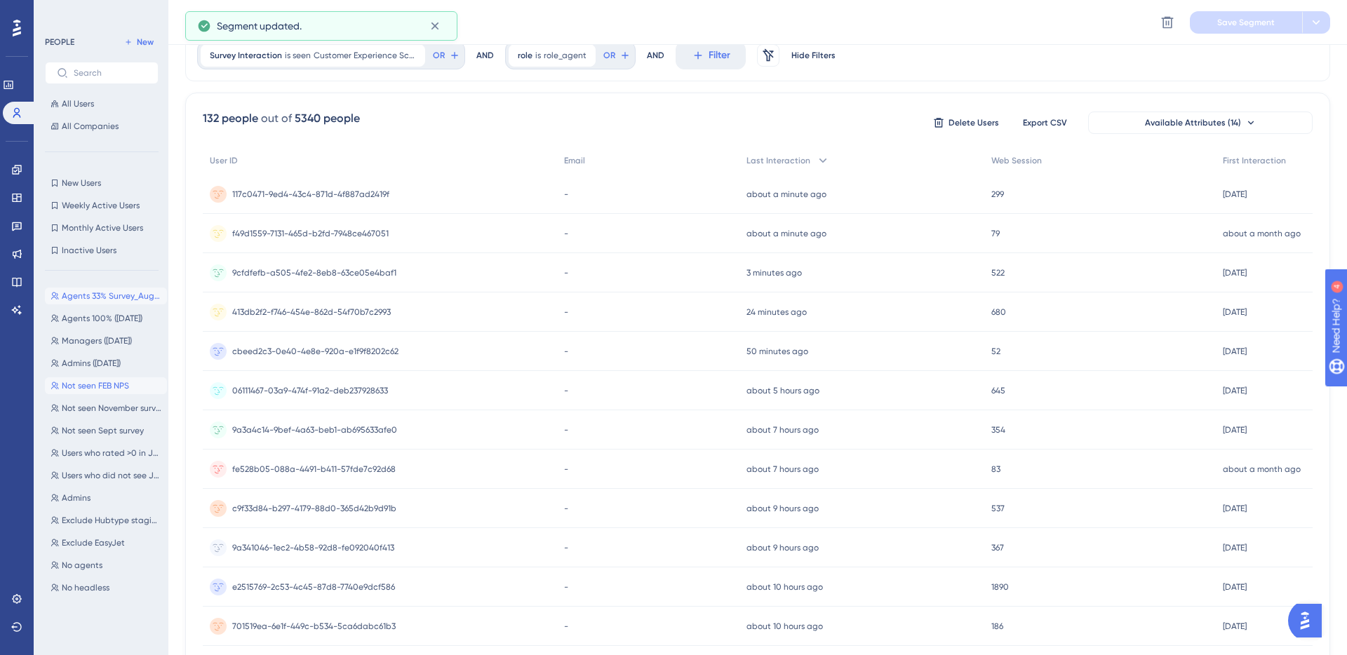
click at [105, 382] on span "Not seen FEB NPS" at bounding box center [95, 385] width 67 height 11
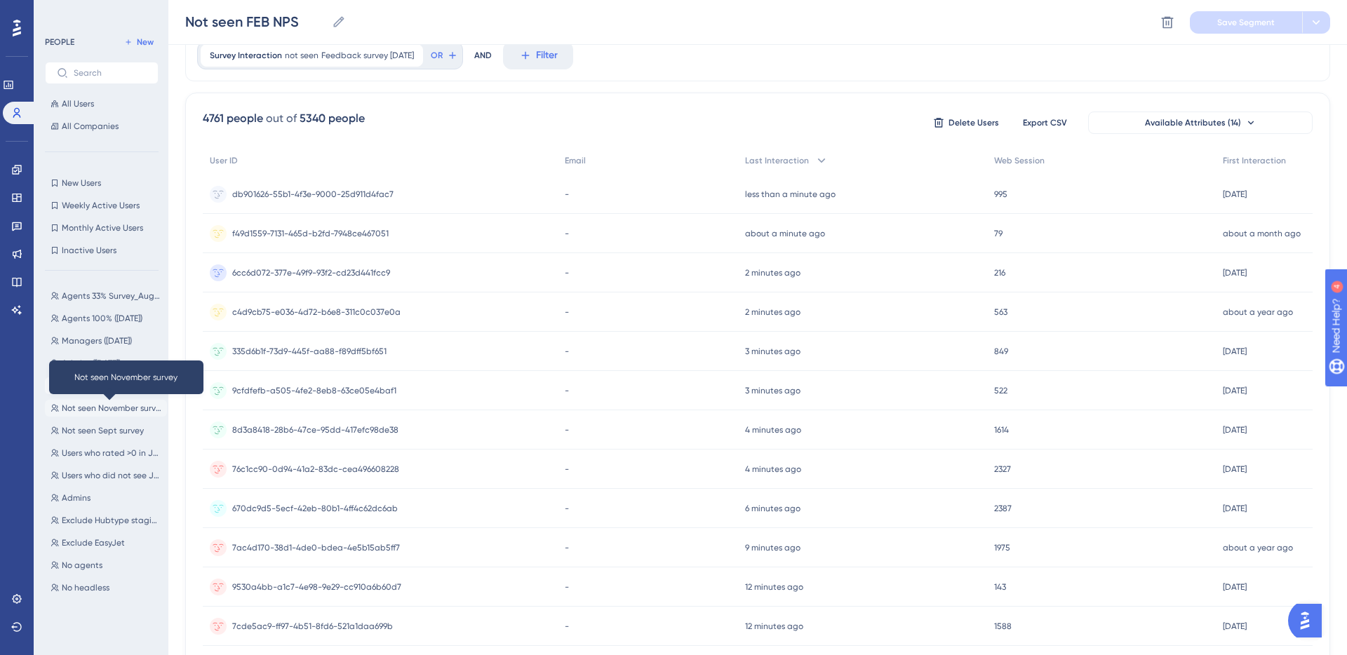
click at [104, 408] on span "Not seen November survey" at bounding box center [112, 408] width 100 height 11
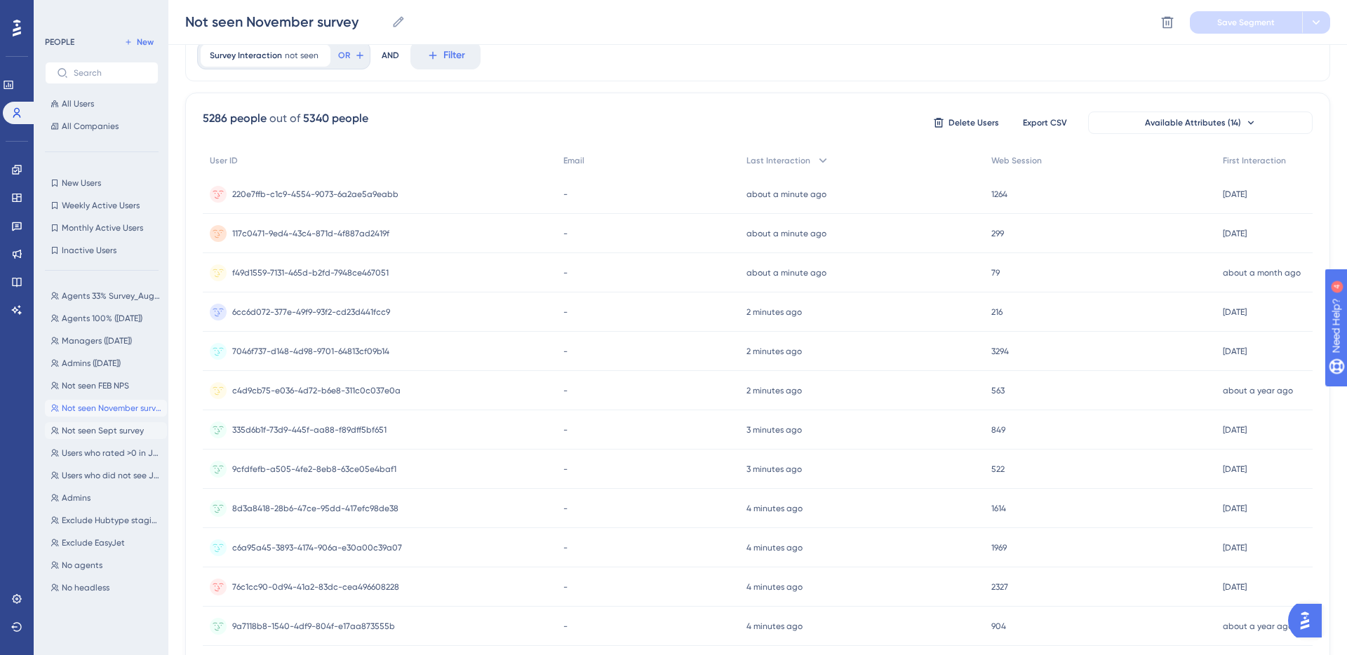
click at [104, 426] on span "Not seen Sept survey" at bounding box center [103, 430] width 82 height 11
click at [102, 448] on span "Users who rated >0 in July" at bounding box center [112, 453] width 100 height 11
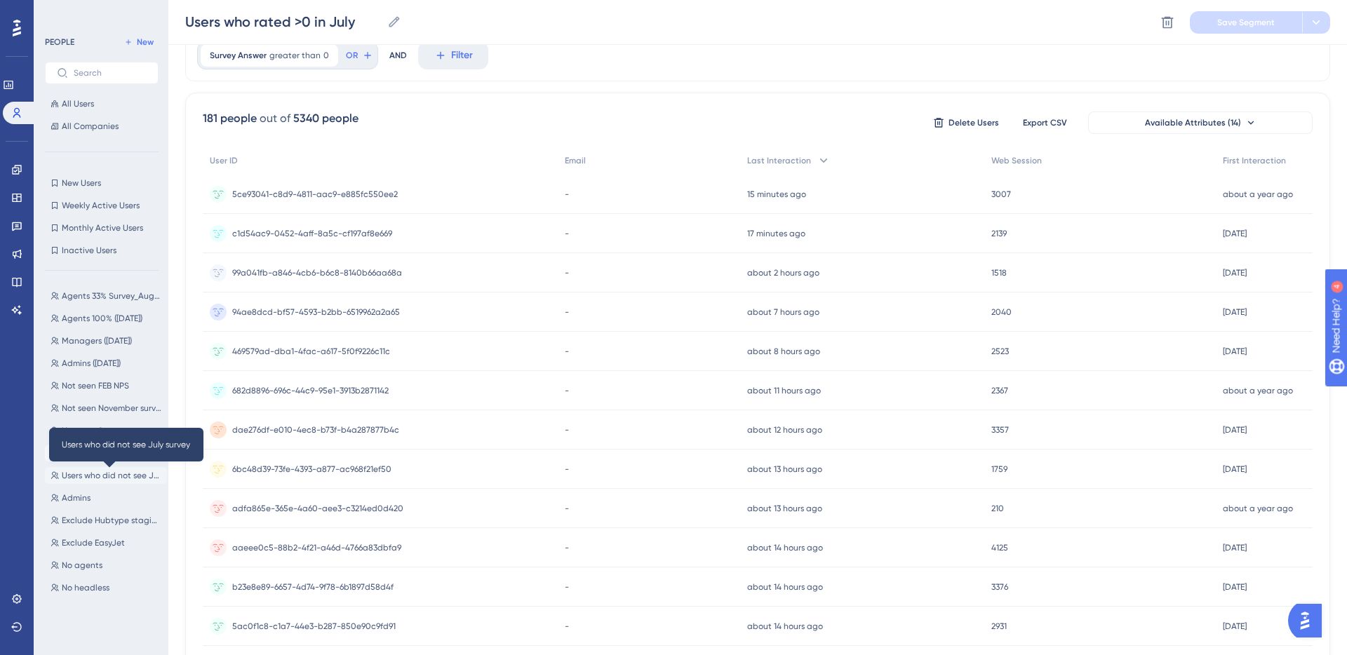
click at [100, 474] on span "Users who did not see July survey" at bounding box center [112, 475] width 100 height 11
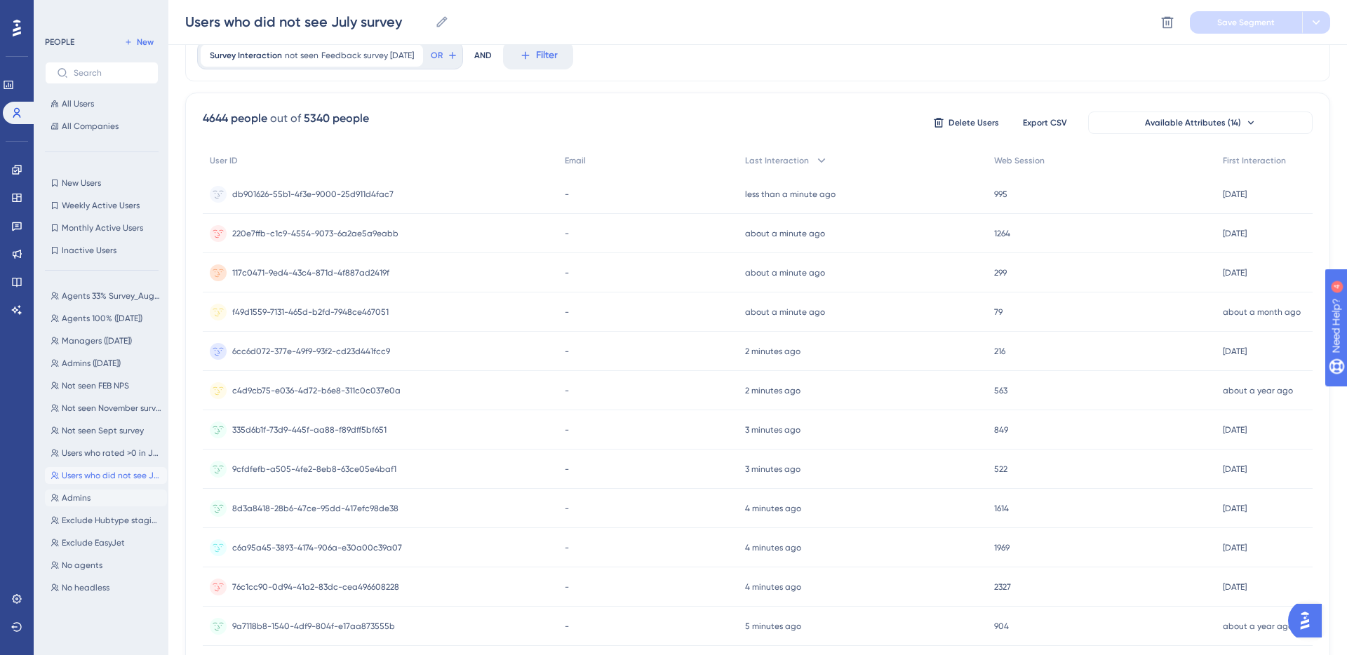
click at [92, 496] on button "Admins Admins" at bounding box center [106, 498] width 122 height 17
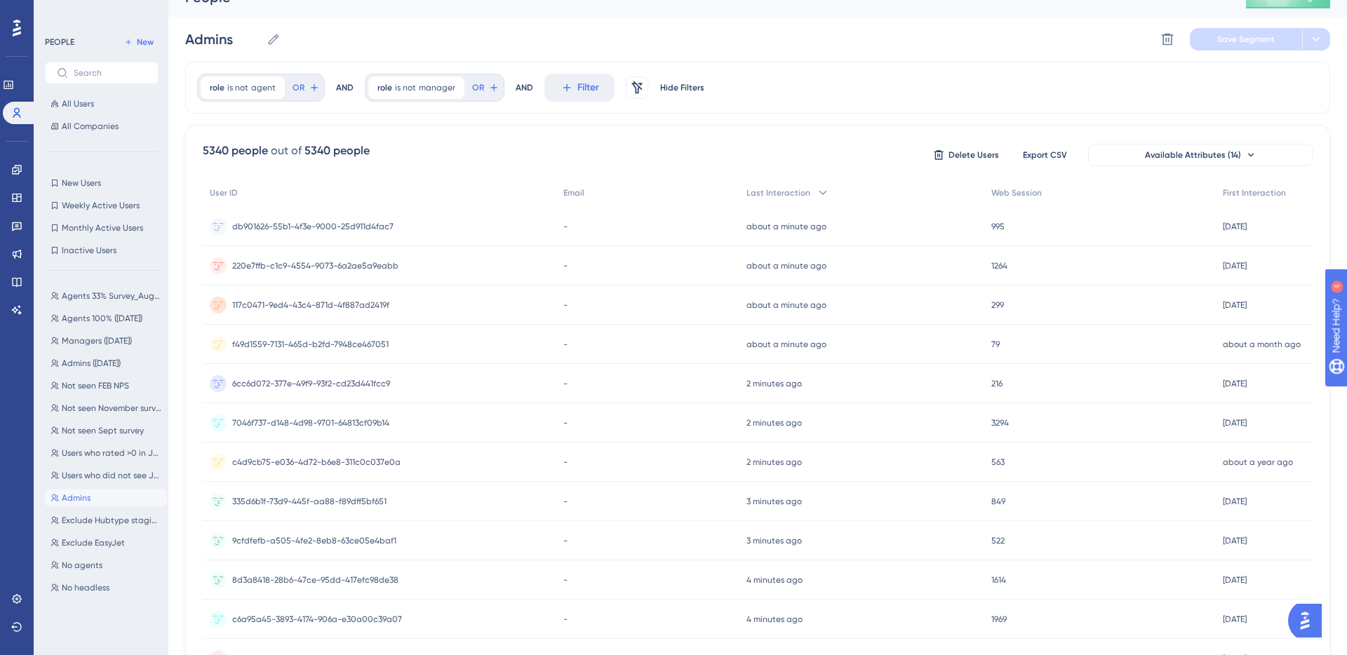
scroll to position [23, 0]
click at [122, 356] on button "Admins ([DATE]) Admins ([DATE])" at bounding box center [106, 363] width 122 height 17
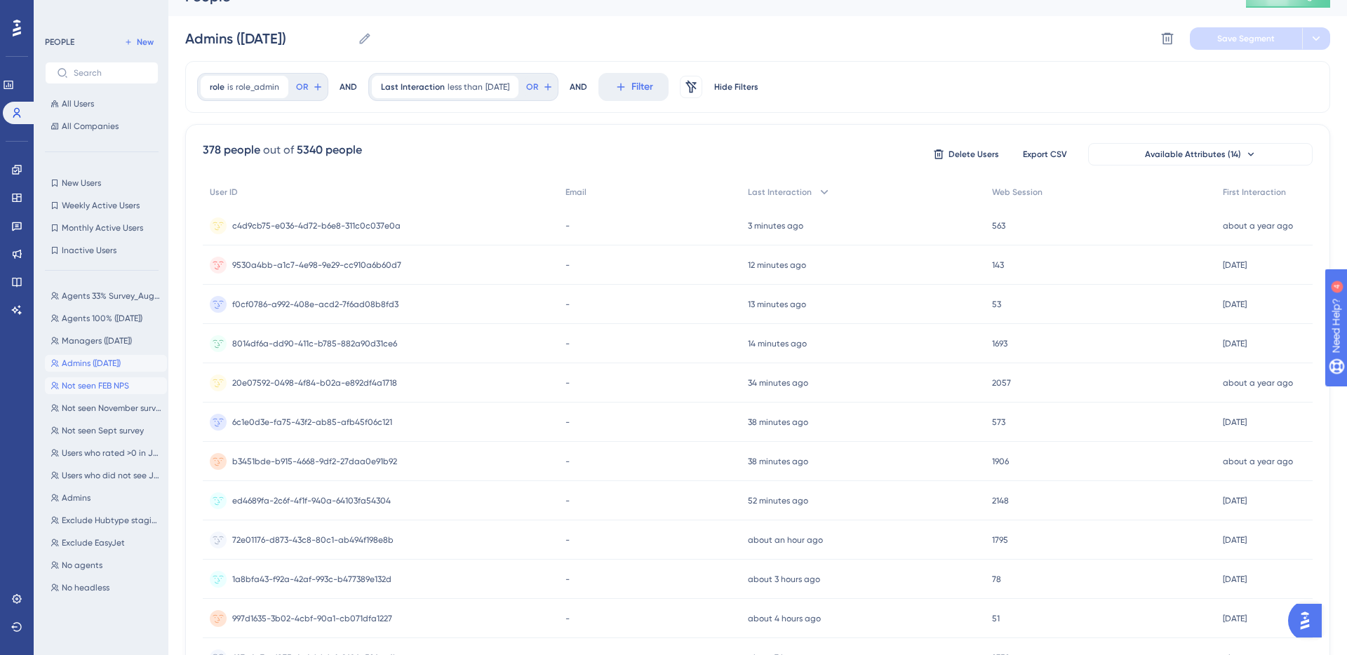
click at [116, 387] on span "Not seen FEB NPS" at bounding box center [95, 385] width 67 height 11
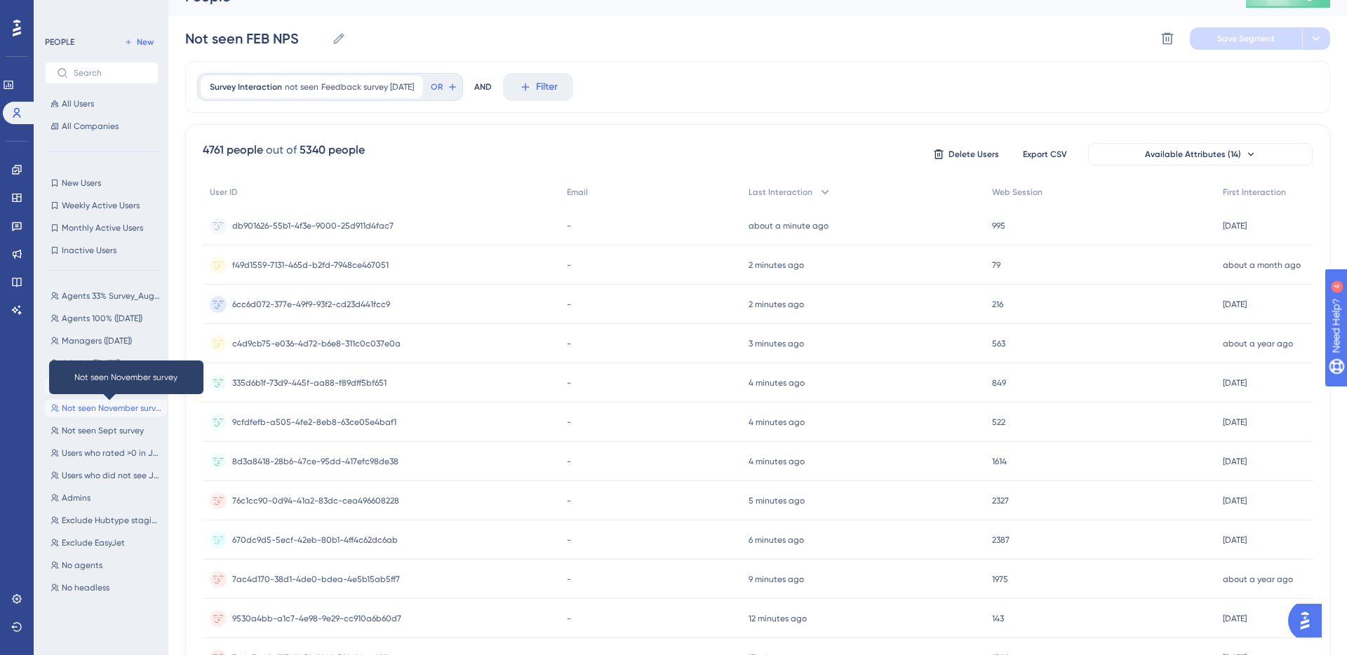
click at [115, 408] on span "Not seen November survey" at bounding box center [112, 408] width 100 height 11
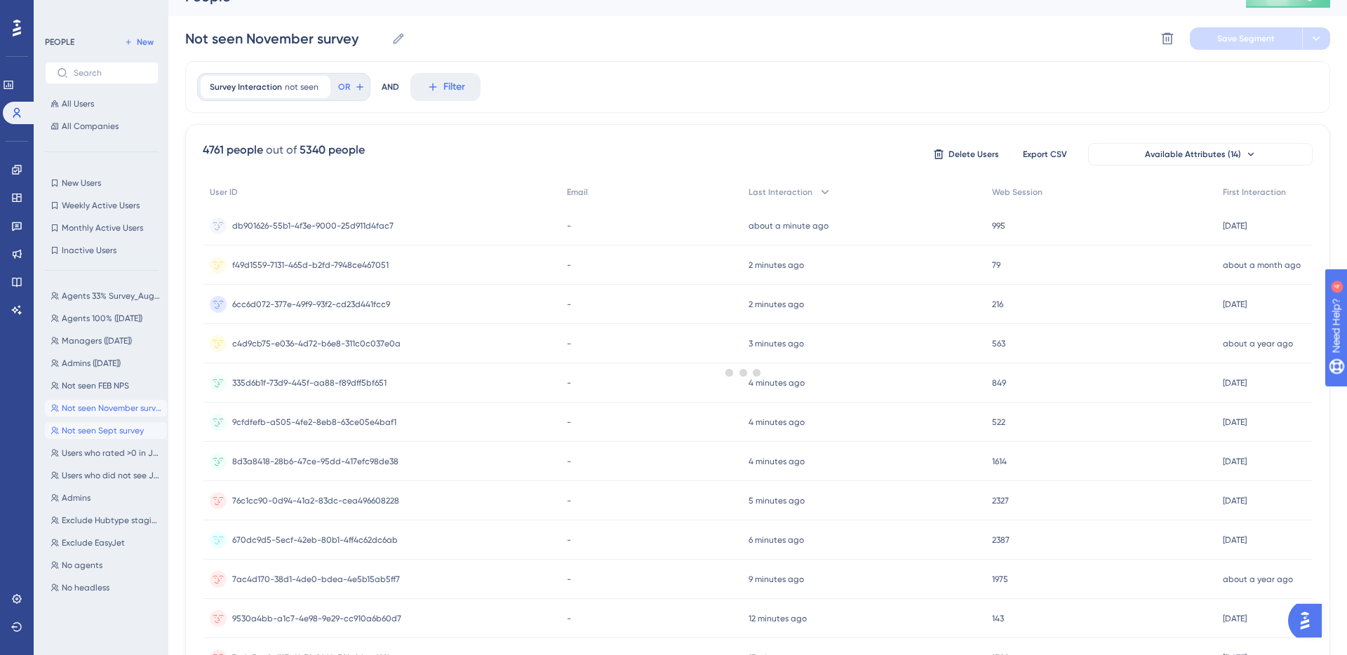
click at [109, 436] on span "Not seen Sept survey" at bounding box center [103, 430] width 82 height 11
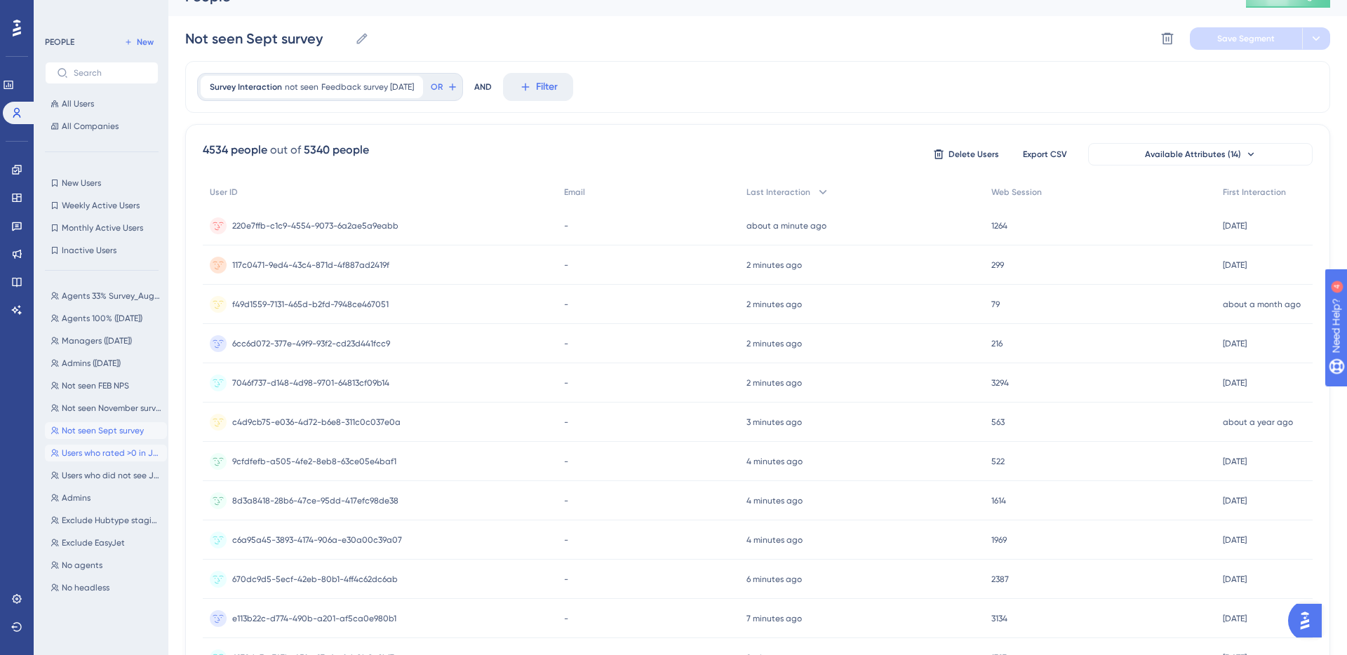
click at [106, 460] on button "Users who rated >0 in July Users who rated >0 in July" at bounding box center [106, 453] width 122 height 17
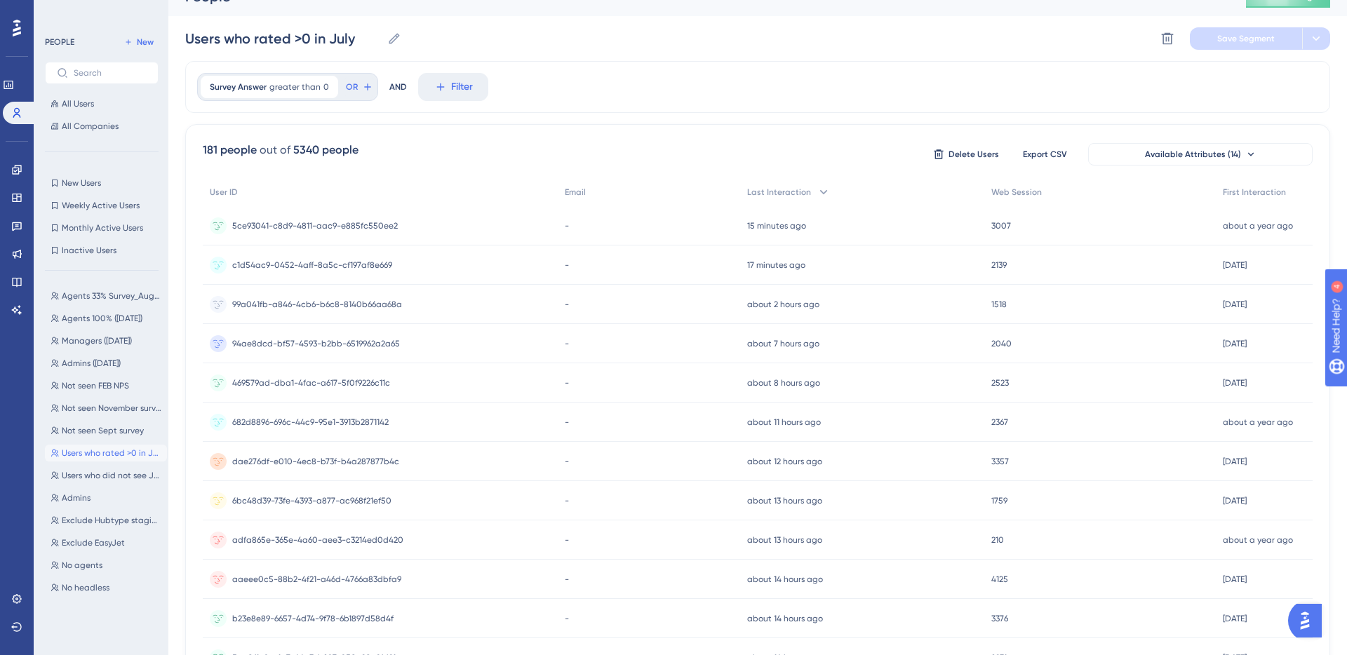
click at [101, 487] on div "Agents 33% Survey_August = true Agents 33% Survey_August = true Agents 100% ([D…" at bounding box center [106, 456] width 122 height 348
click at [100, 496] on button "Admins Admins" at bounding box center [106, 498] width 122 height 17
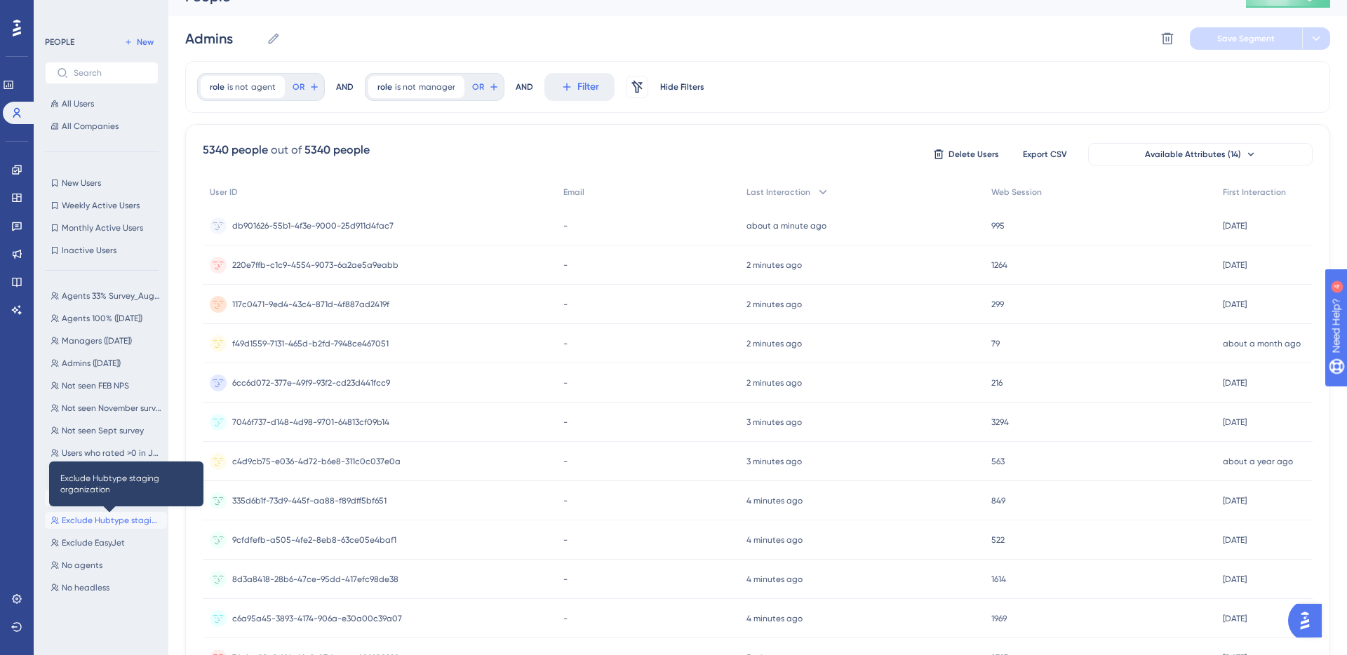
click at [97, 519] on span "Exclude Hubtype staging organization" at bounding box center [112, 520] width 100 height 11
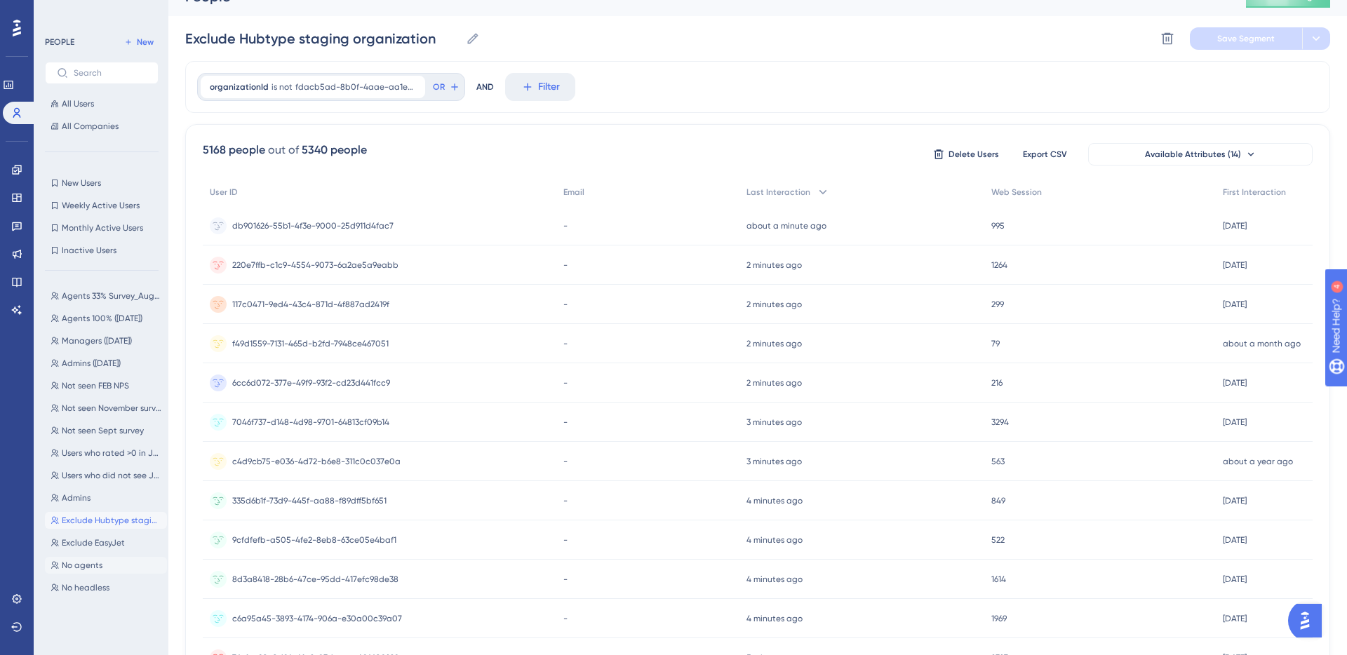
click at [91, 560] on span "No agents" at bounding box center [82, 565] width 41 height 11
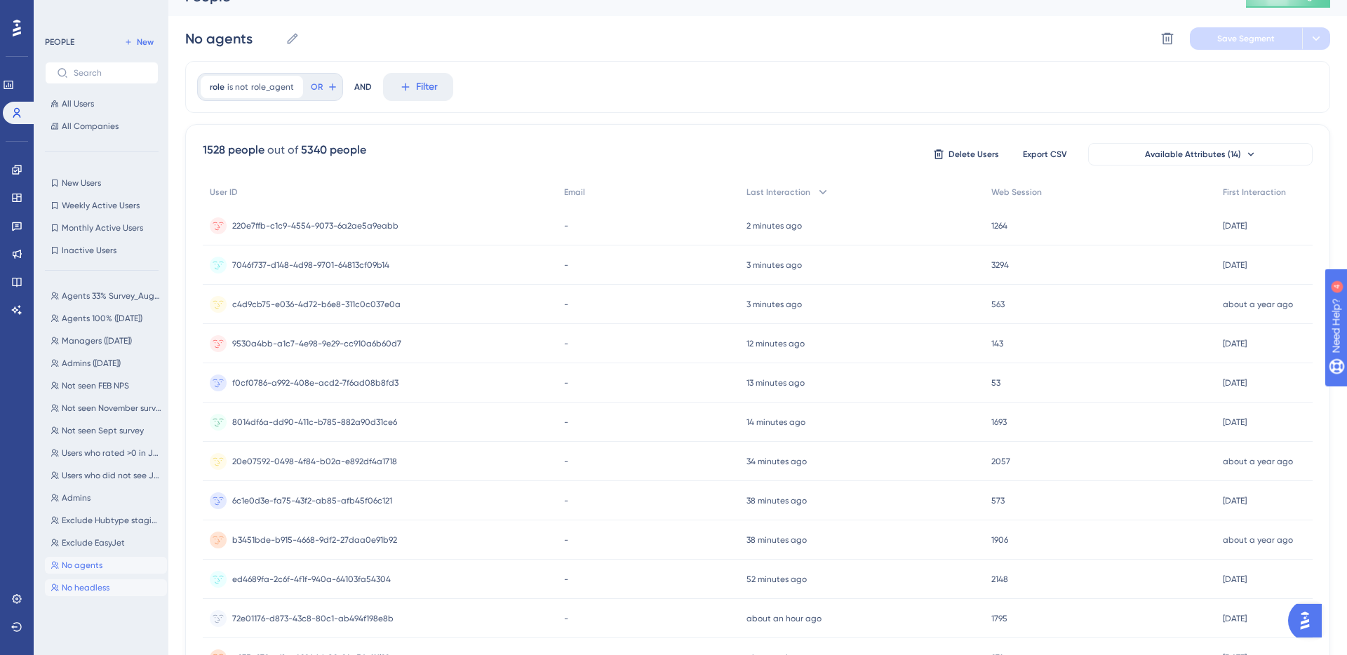
click at [87, 589] on span "No headless" at bounding box center [86, 587] width 48 height 11
type input "No headless"
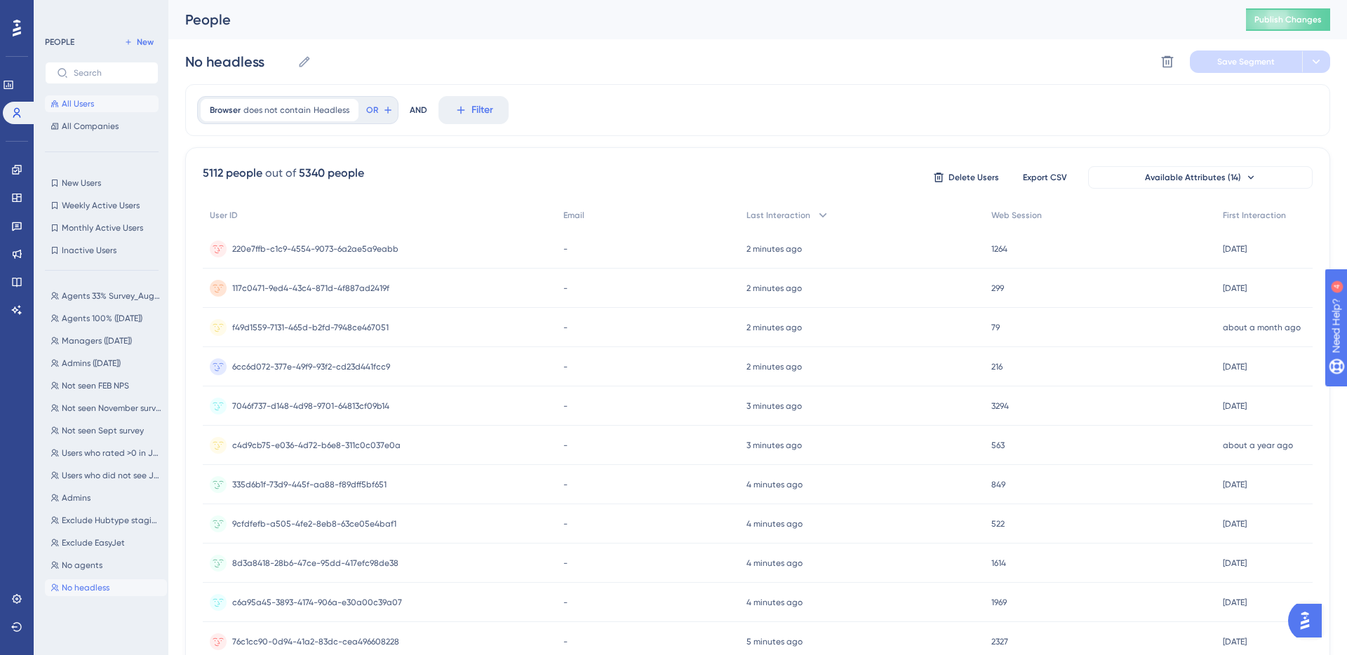
click at [111, 102] on button "All Users" at bounding box center [102, 103] width 114 height 17
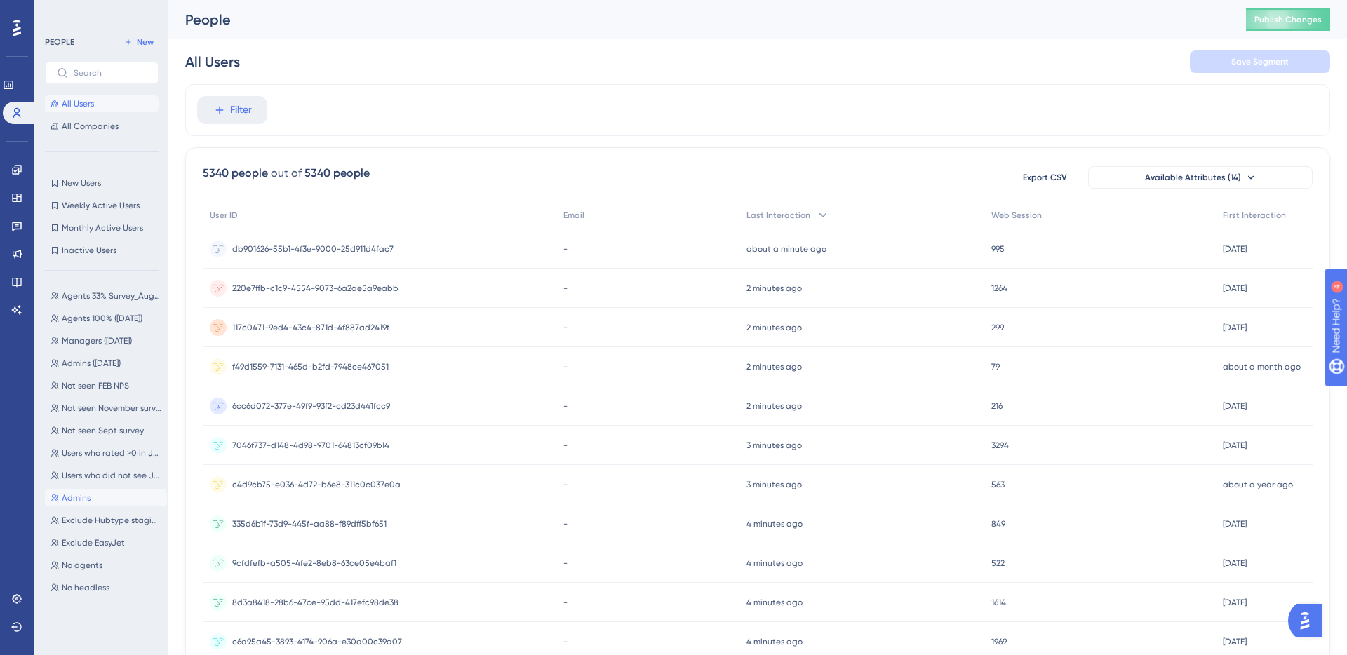
click at [94, 498] on button "Admins Admins" at bounding box center [106, 498] width 122 height 17
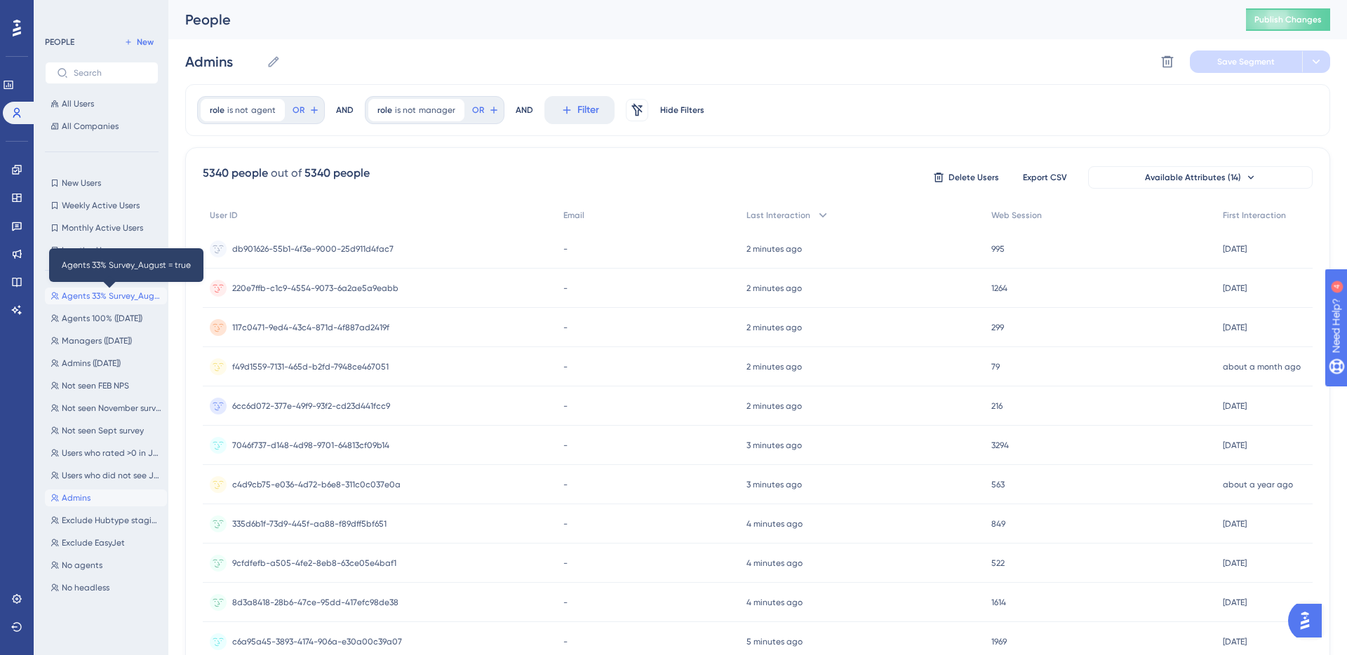
click at [118, 295] on span "Agents 33% Survey_August = true" at bounding box center [112, 296] width 100 height 11
type input "Agents 33% Survey_August = true"
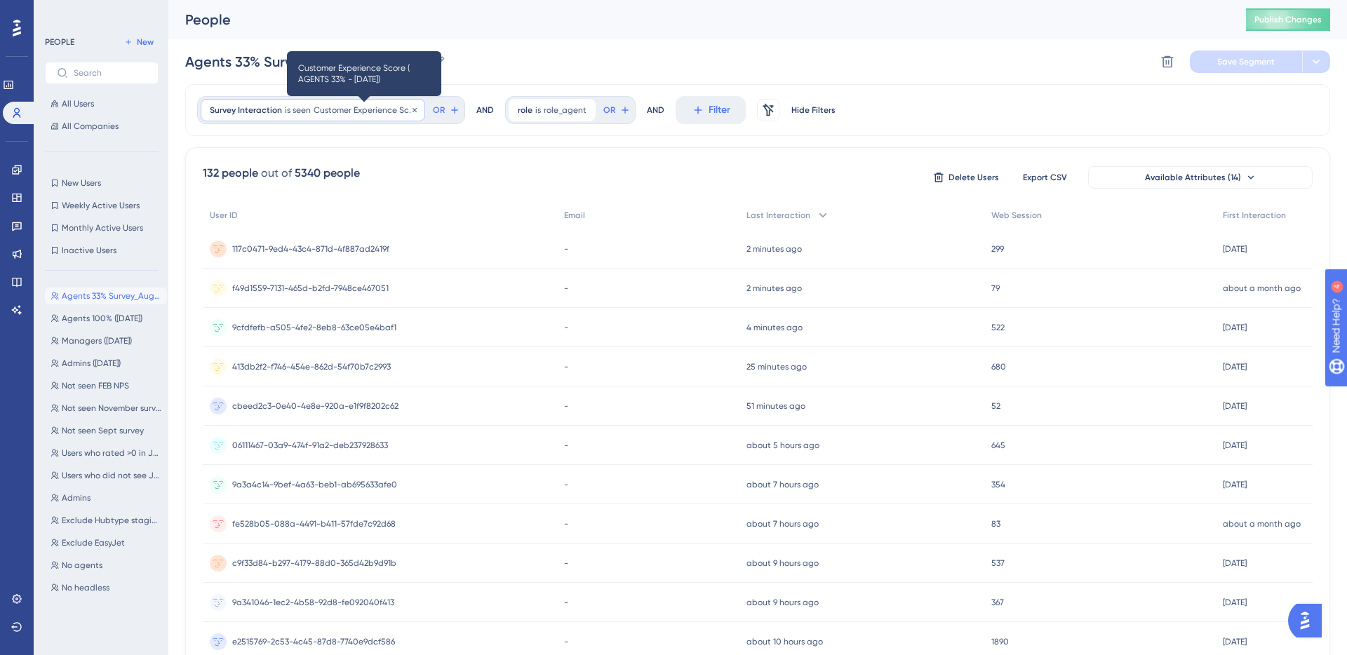
click at [342, 107] on span "Customer Experience Score ( AGENTS 33% - [DATE])" at bounding box center [365, 110] width 102 height 11
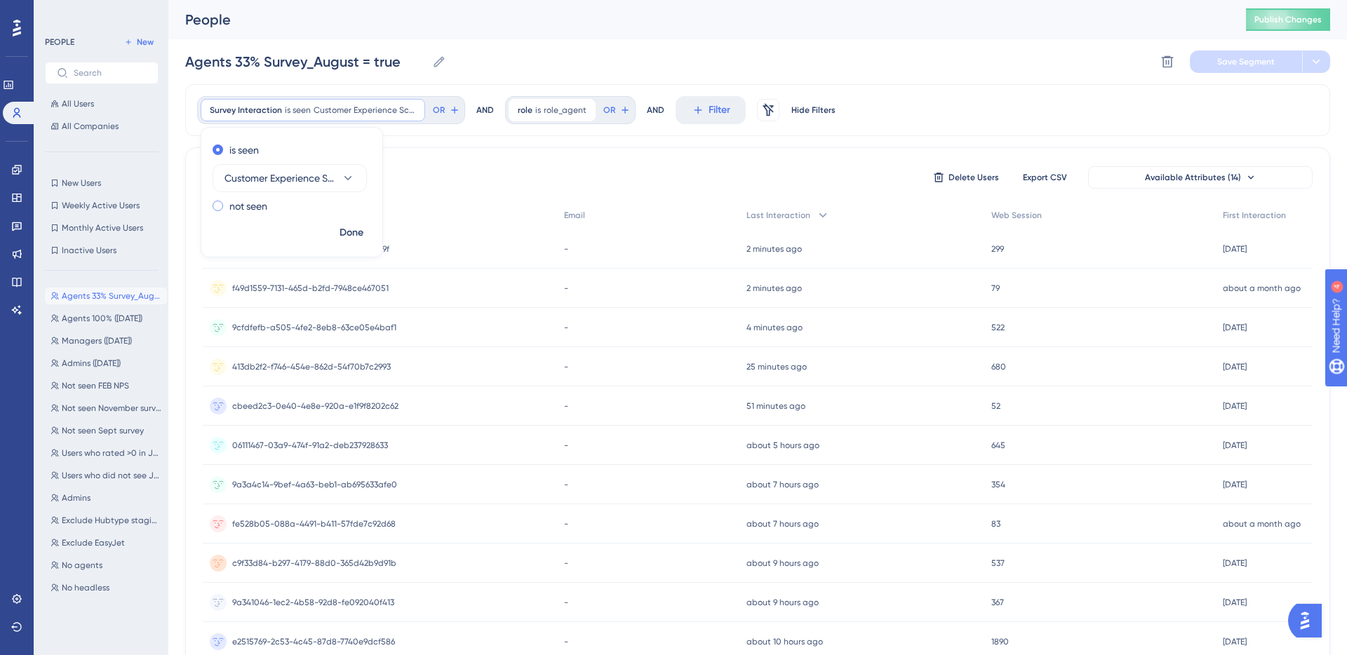
click at [260, 206] on label "not seen" at bounding box center [248, 206] width 38 height 17
click at [347, 229] on span "Done" at bounding box center [352, 233] width 24 height 17
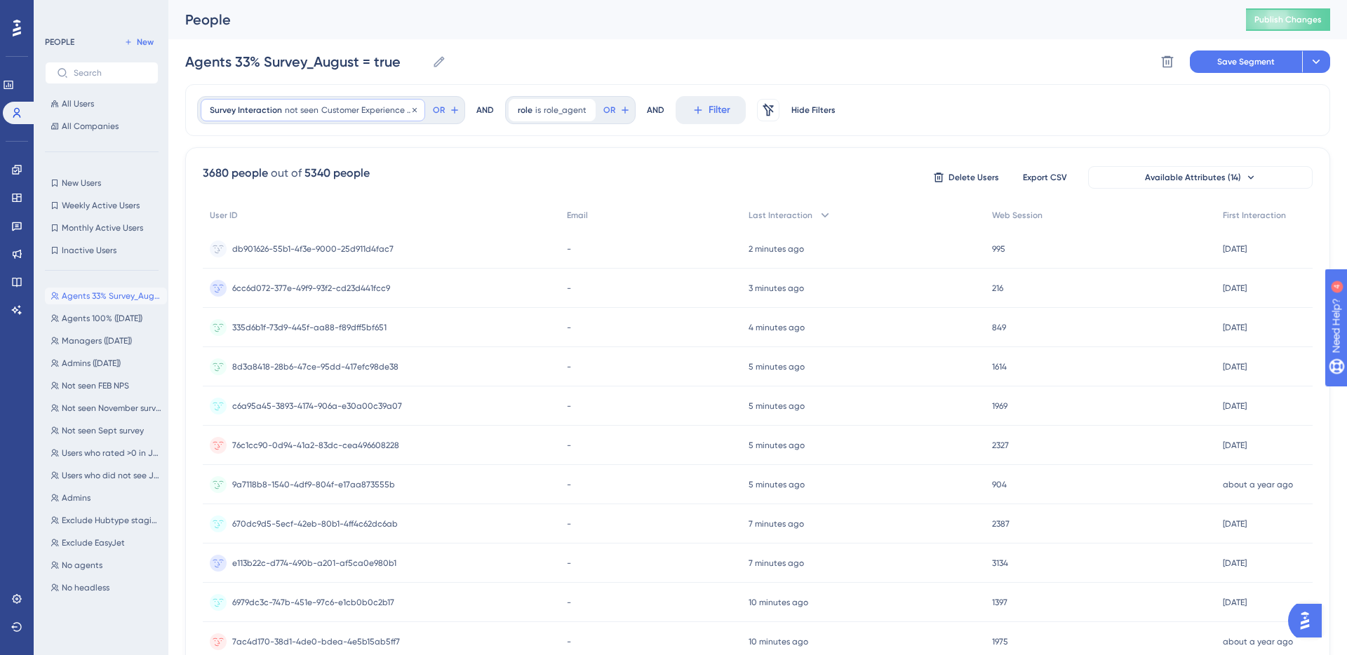
click at [397, 103] on div "Survey Interaction not seen Customer Experience Score ( AGENTS 33% - [DATE]) Cu…" at bounding box center [313, 110] width 225 height 22
click at [254, 151] on label "is seen" at bounding box center [243, 150] width 29 height 17
click at [344, 184] on icon at bounding box center [348, 178] width 14 height 14
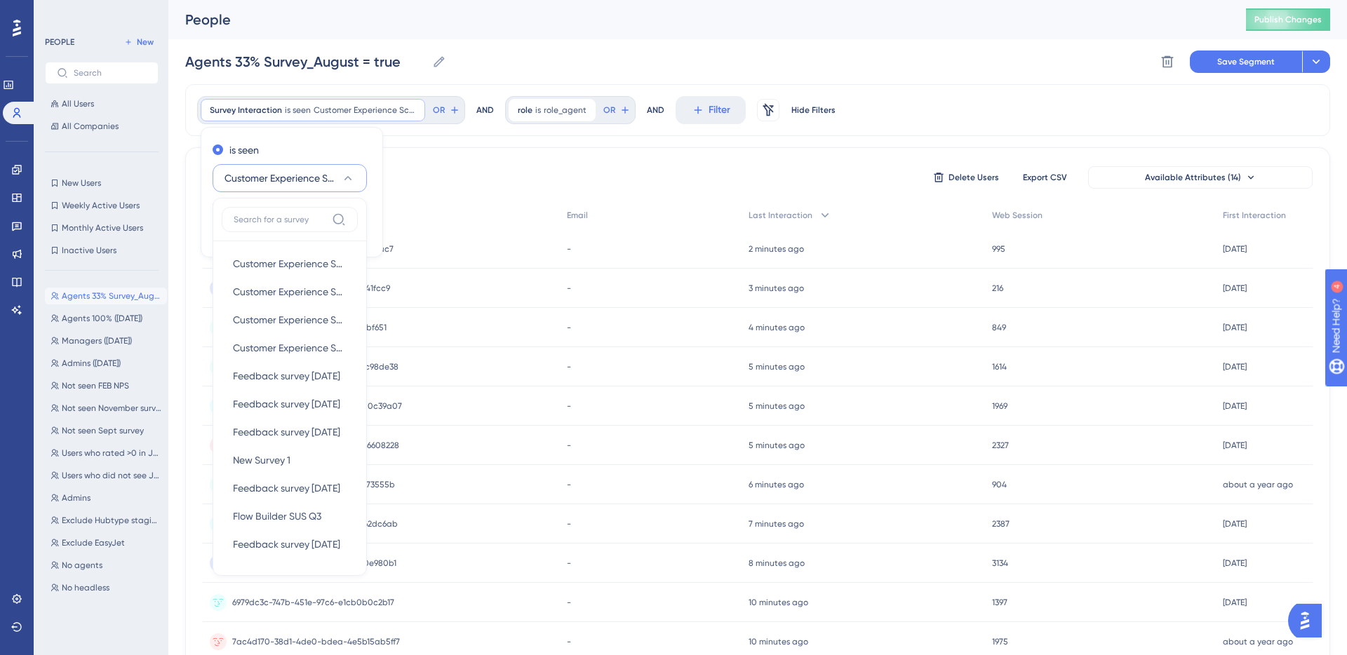
scroll to position [59, 0]
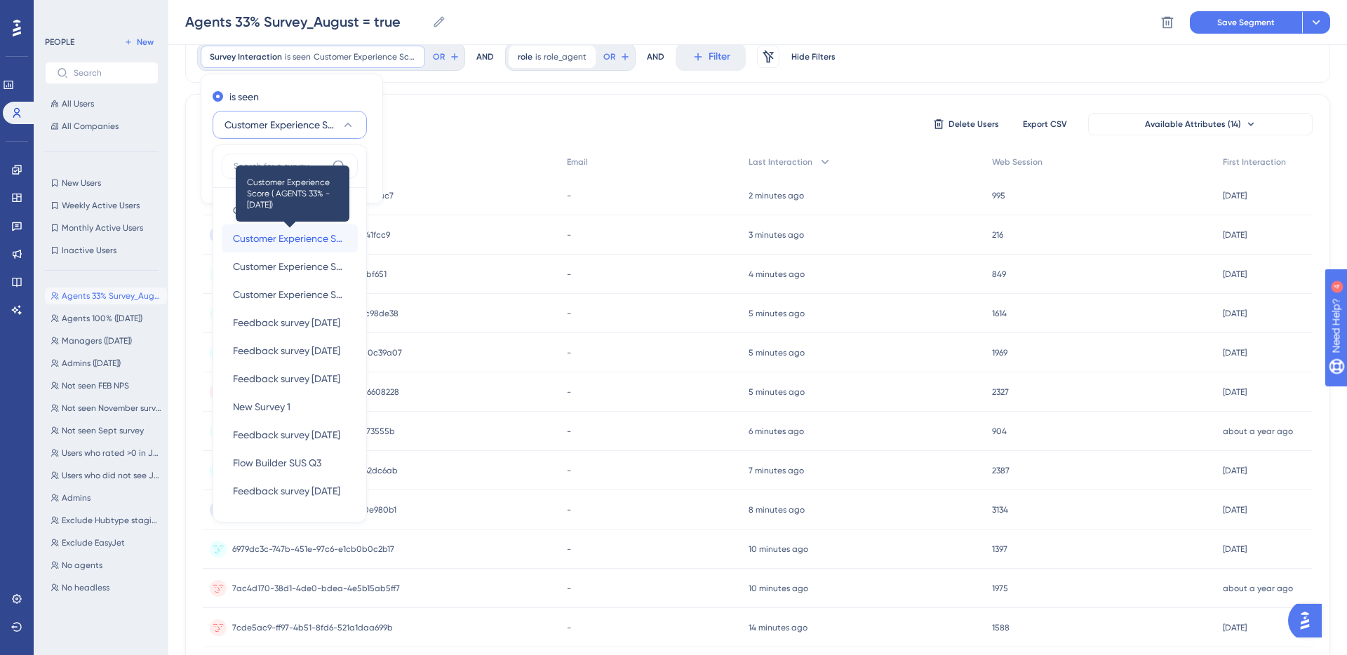
click at [333, 237] on span "Customer Experience Score ( AGENTS 33% - [DATE])" at bounding box center [290, 238] width 114 height 17
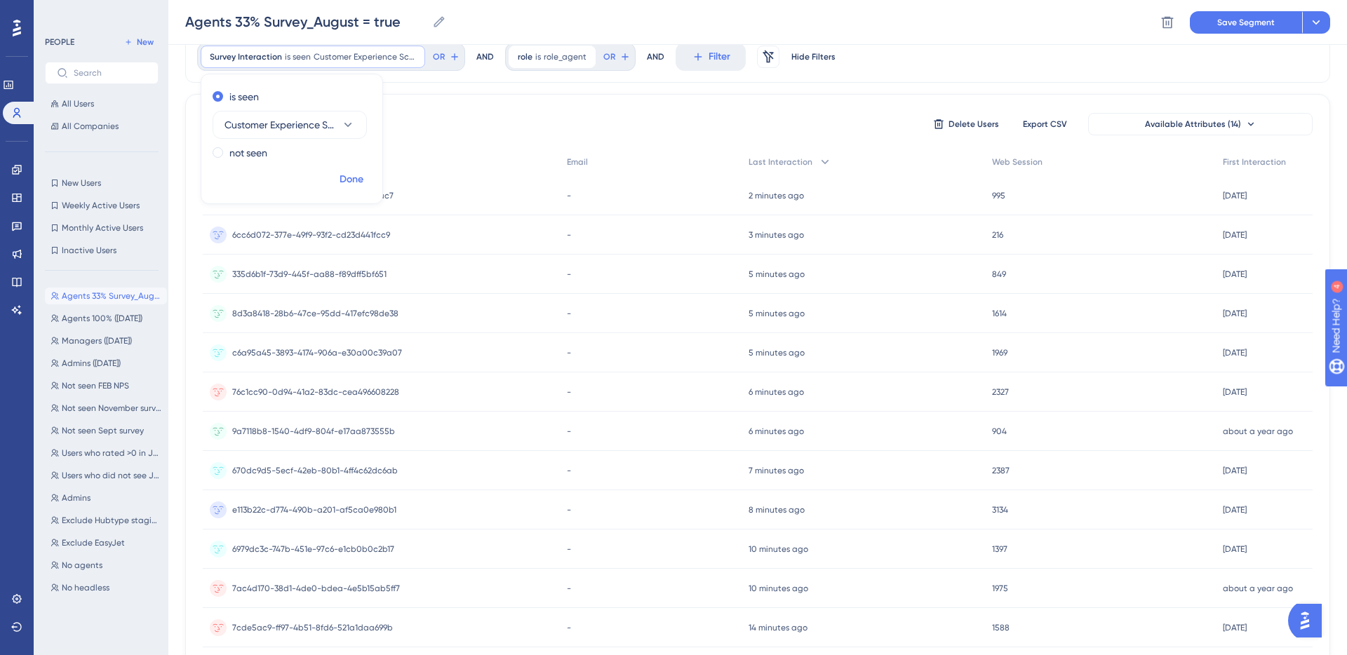
click at [355, 182] on span "Done" at bounding box center [352, 179] width 24 height 17
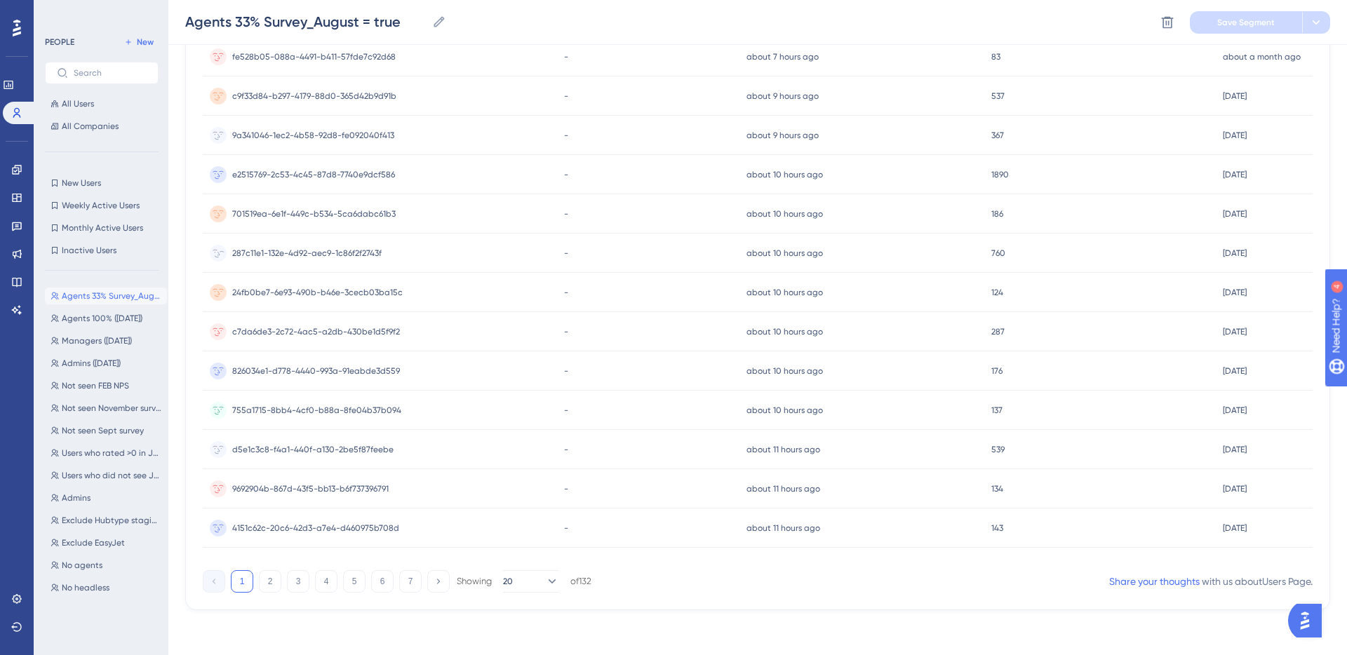
scroll to position [0, 0]
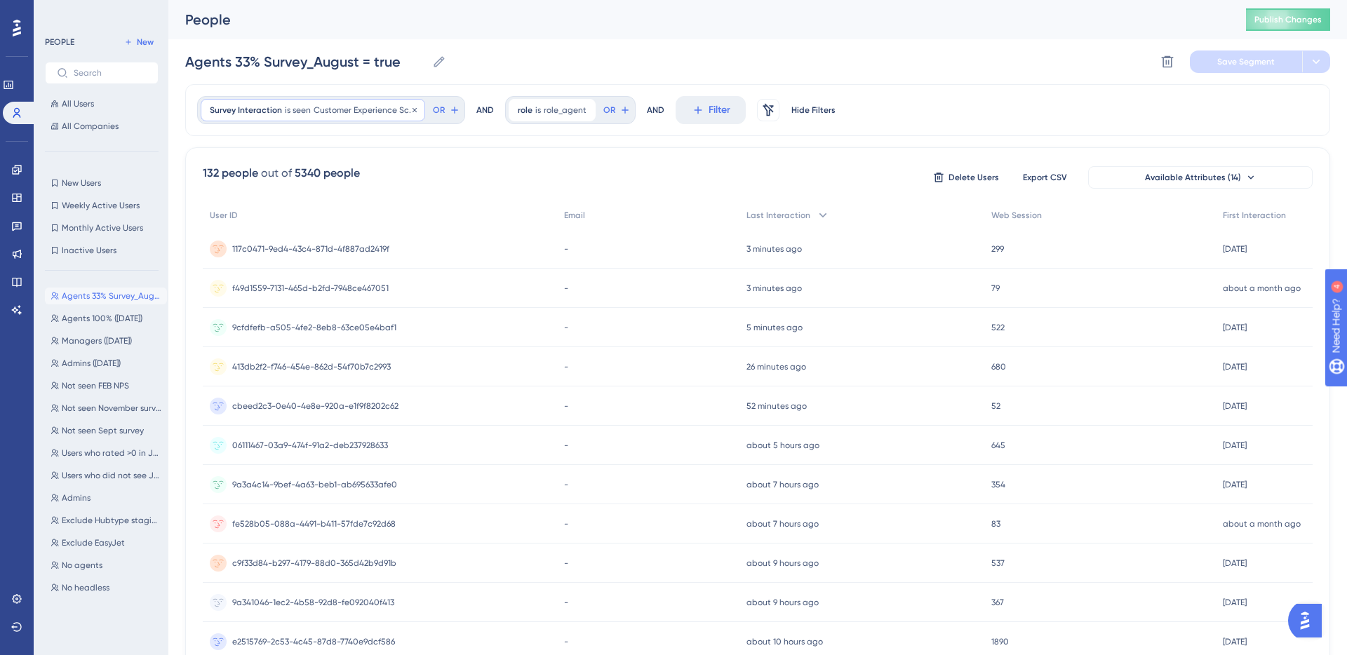
click at [309, 115] on div "Survey Interaction is seen Customer Experience Score ( AGENTS 33% - [DATE]) Cus…" at bounding box center [313, 110] width 225 height 22
click at [269, 206] on div "not seen" at bounding box center [289, 206] width 153 height 17
click at [344, 237] on span "Done" at bounding box center [352, 233] width 24 height 17
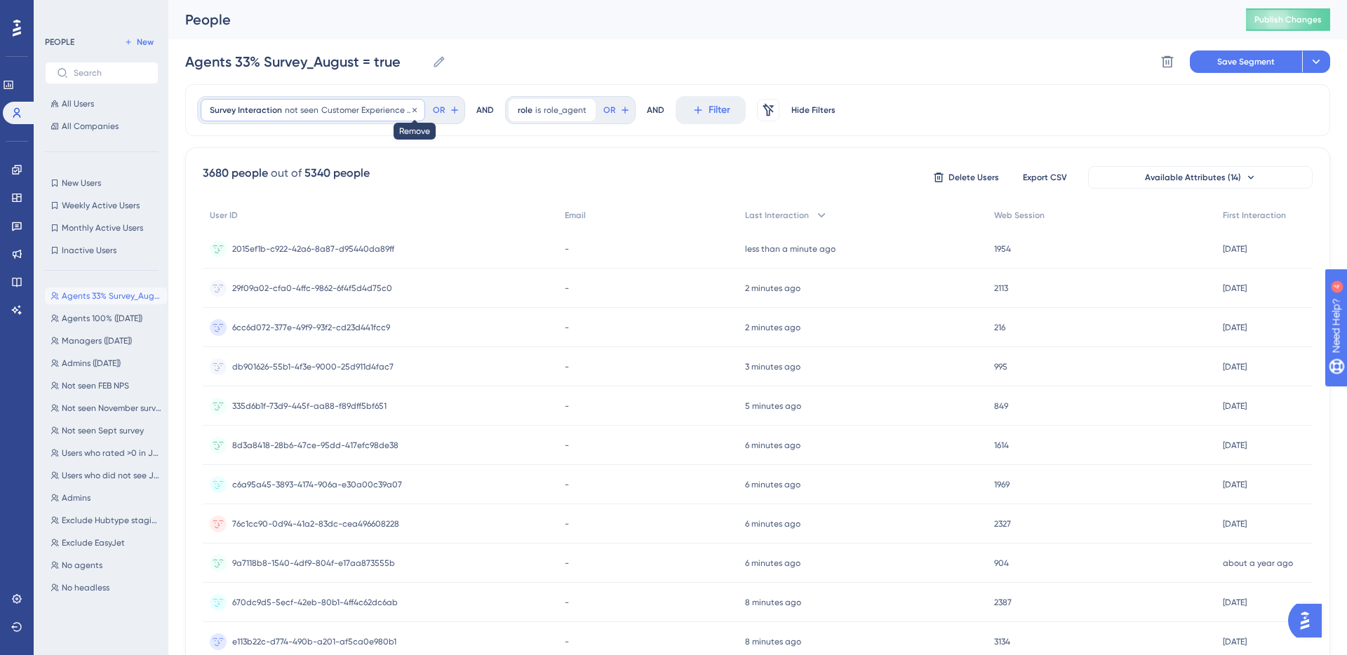
click at [413, 109] on icon at bounding box center [415, 110] width 8 height 8
click at [319, 112] on div at bounding box center [743, 372] width 1207 height 554
click at [411, 135] on div at bounding box center [743, 372] width 1207 height 554
click at [289, 113] on div at bounding box center [743, 372] width 1207 height 554
click at [277, 105] on div at bounding box center [743, 372] width 1207 height 554
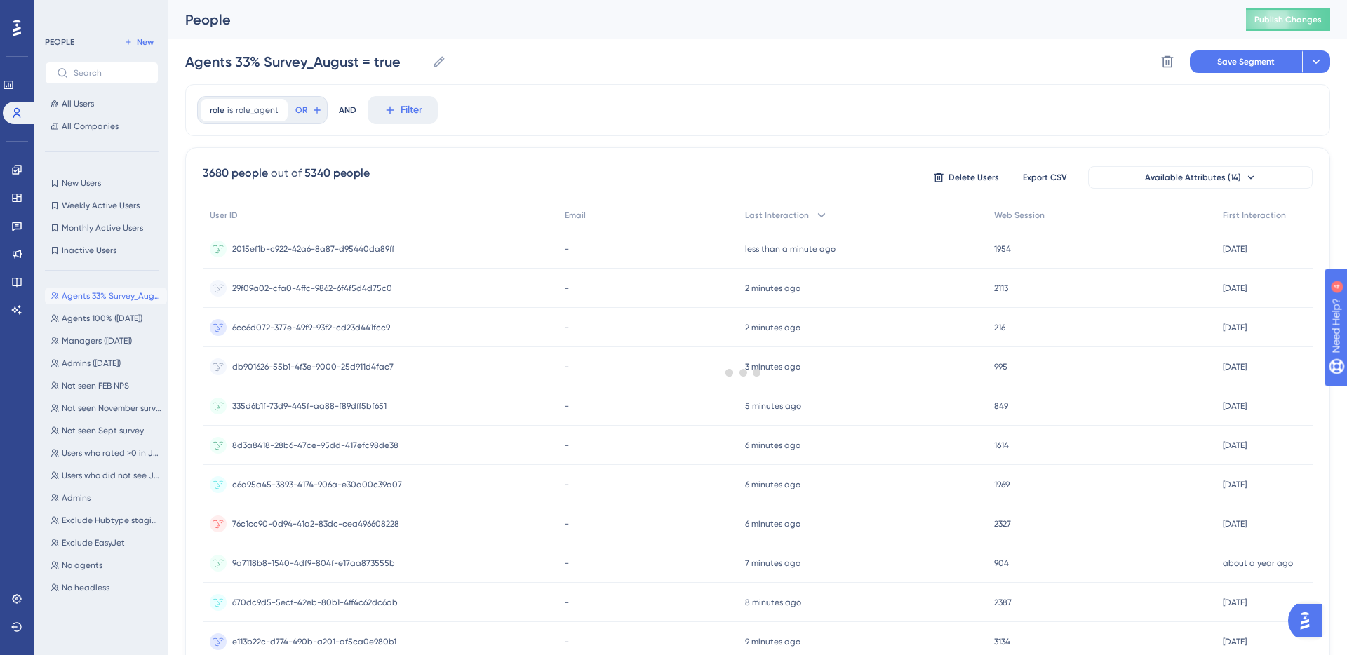
click at [559, 137] on div at bounding box center [743, 372] width 1207 height 554
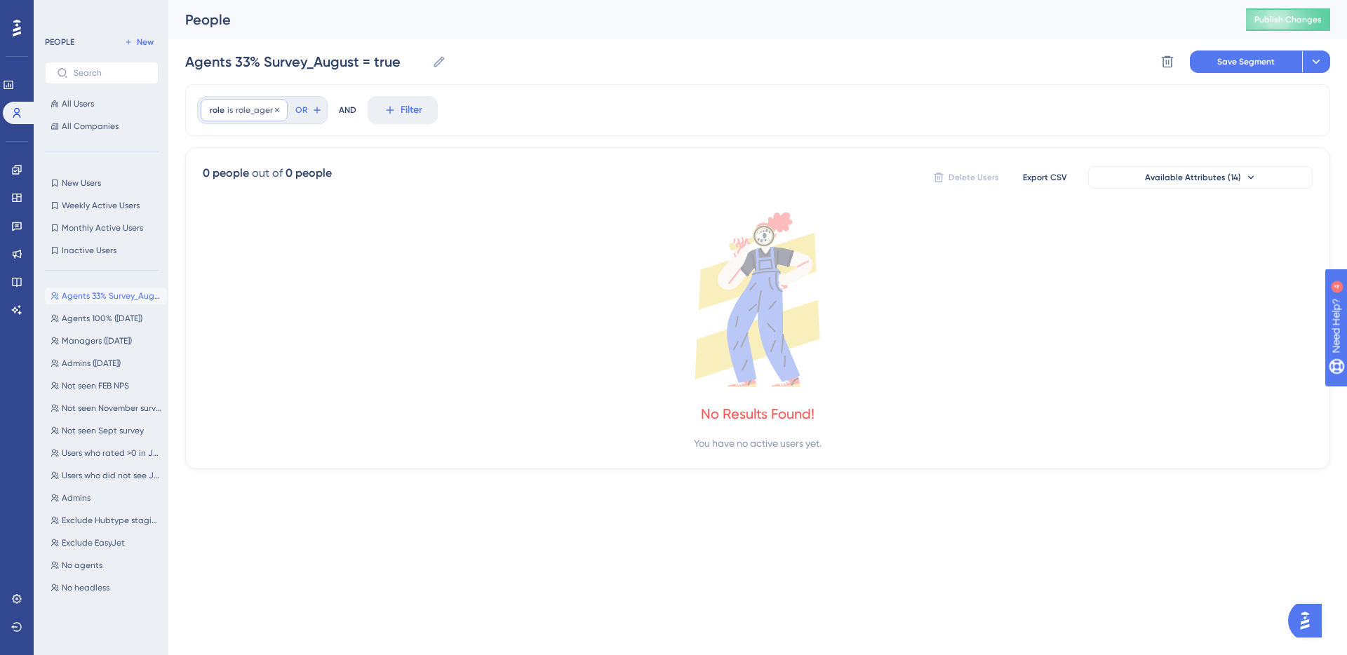
click at [272, 119] on div "role is role_agent role_agent Remove" at bounding box center [244, 110] width 87 height 22
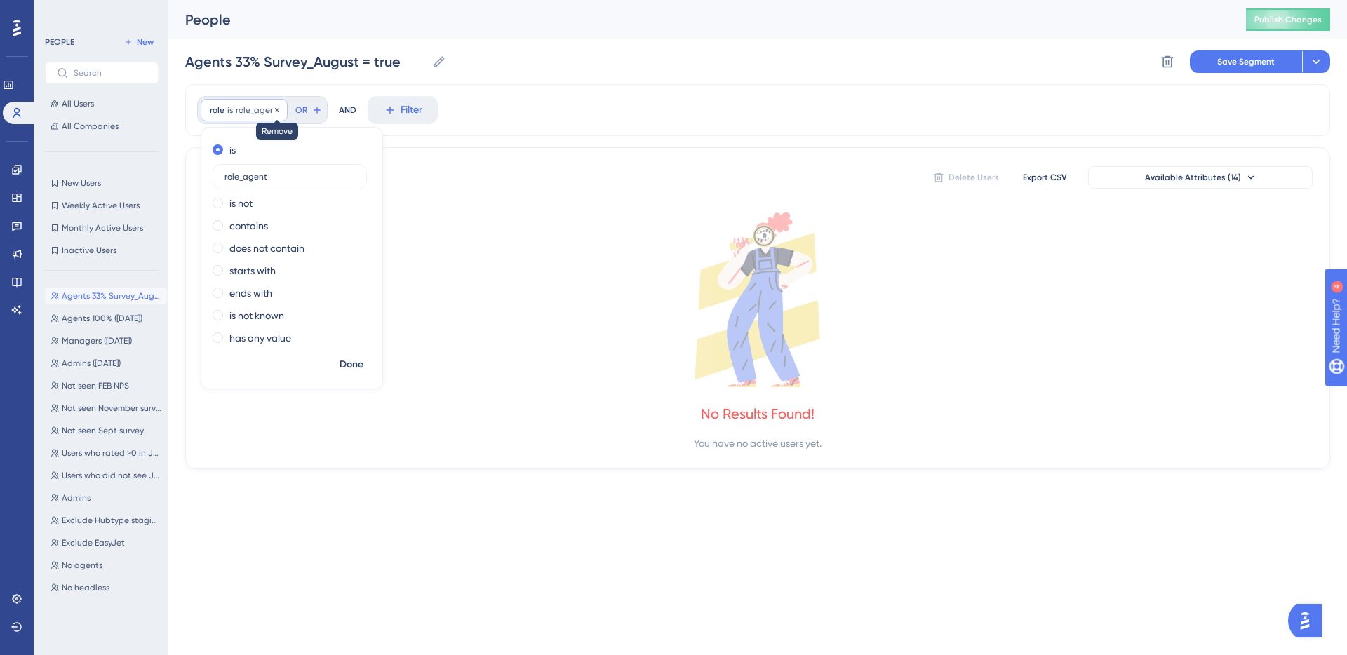
click at [275, 109] on icon at bounding box center [277, 109] width 4 height 4
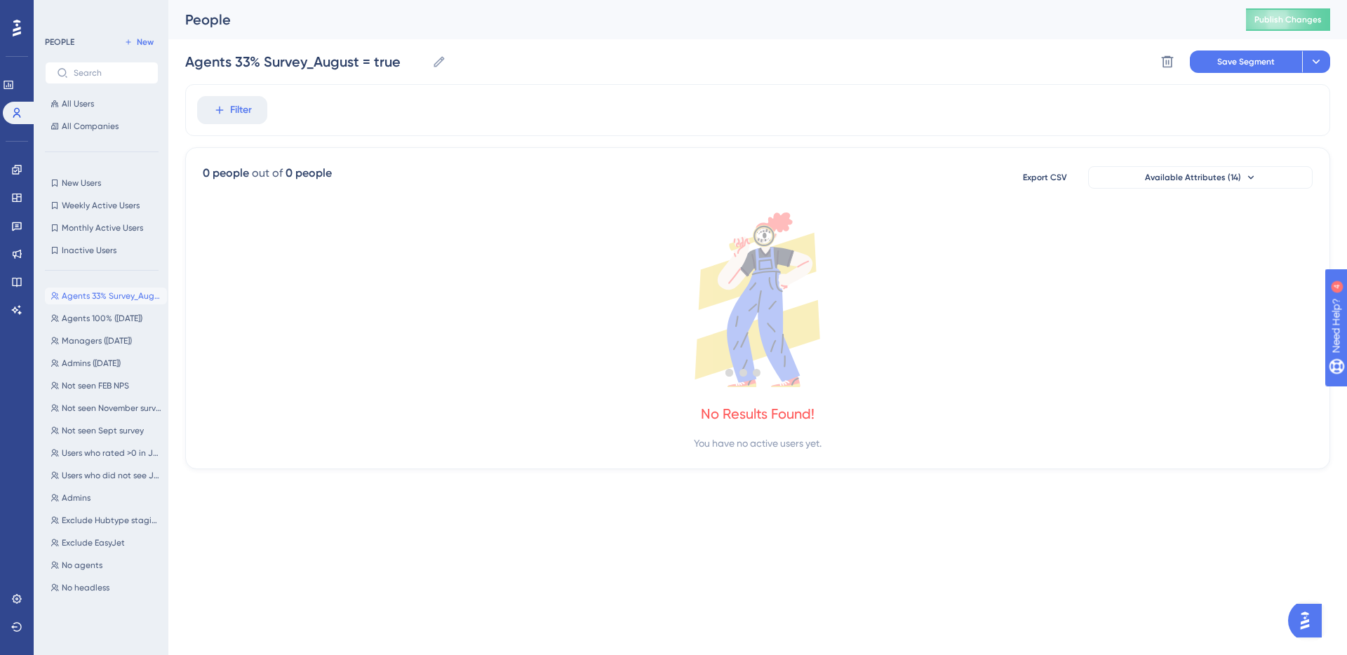
click at [241, 121] on div at bounding box center [743, 372] width 1207 height 554
click at [241, 112] on div at bounding box center [743, 372] width 1207 height 554
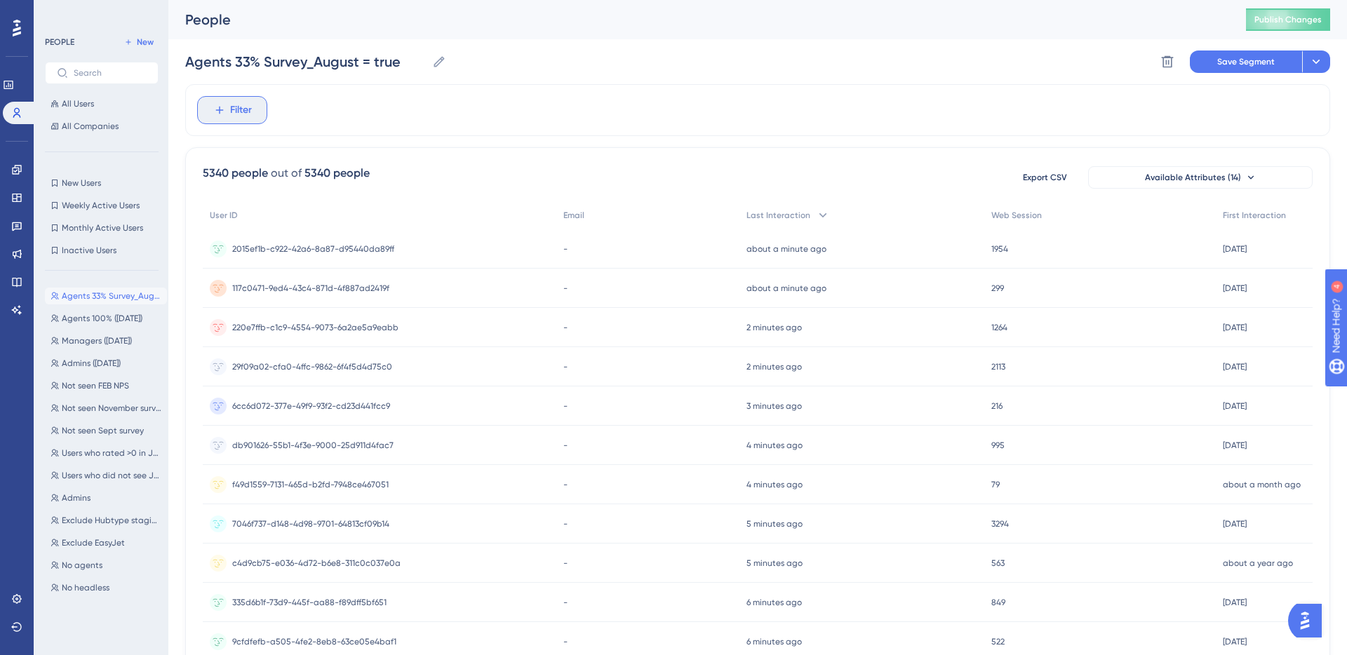
click at [240, 114] on span "Filter" at bounding box center [241, 110] width 22 height 17
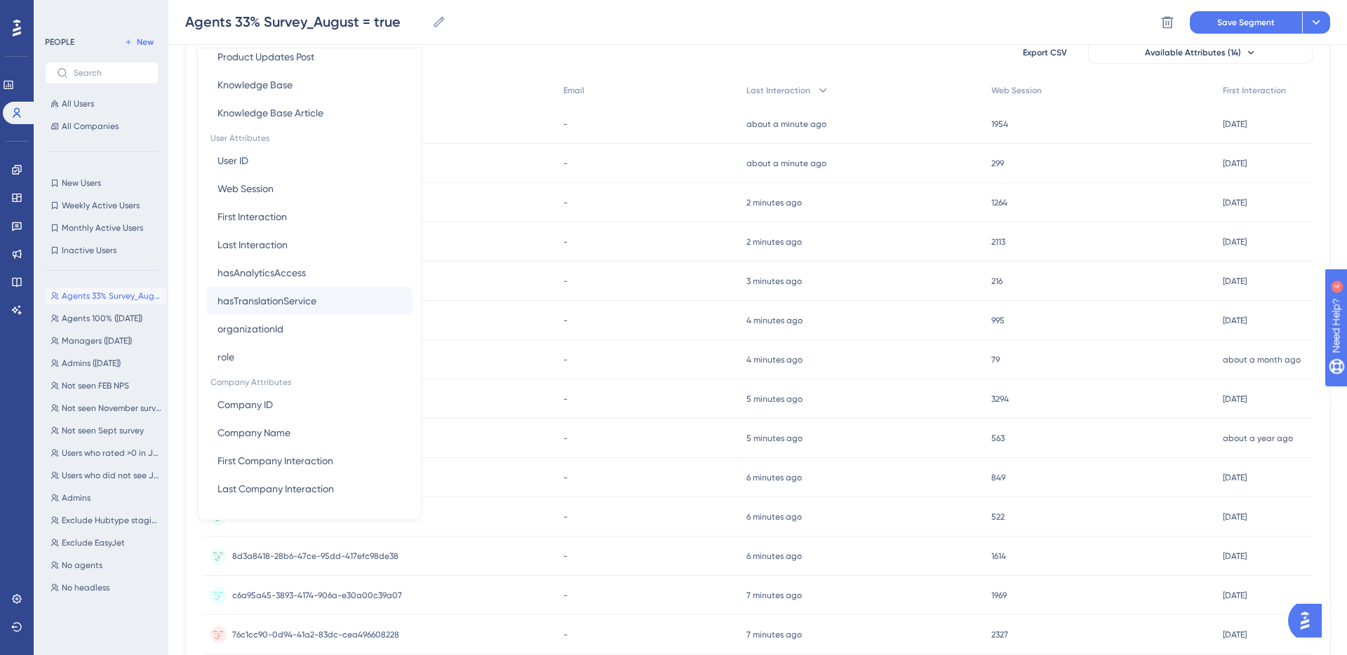
scroll to position [100, 0]
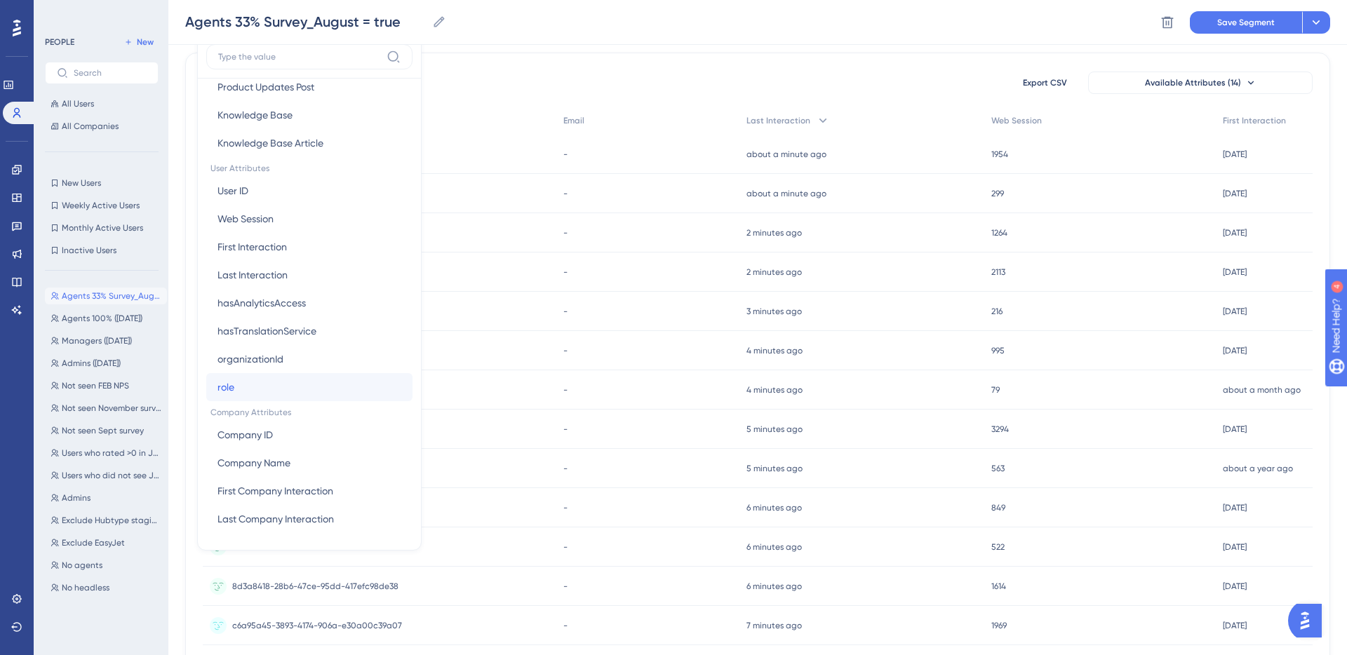
click at [254, 385] on button "role role" at bounding box center [309, 387] width 206 height 28
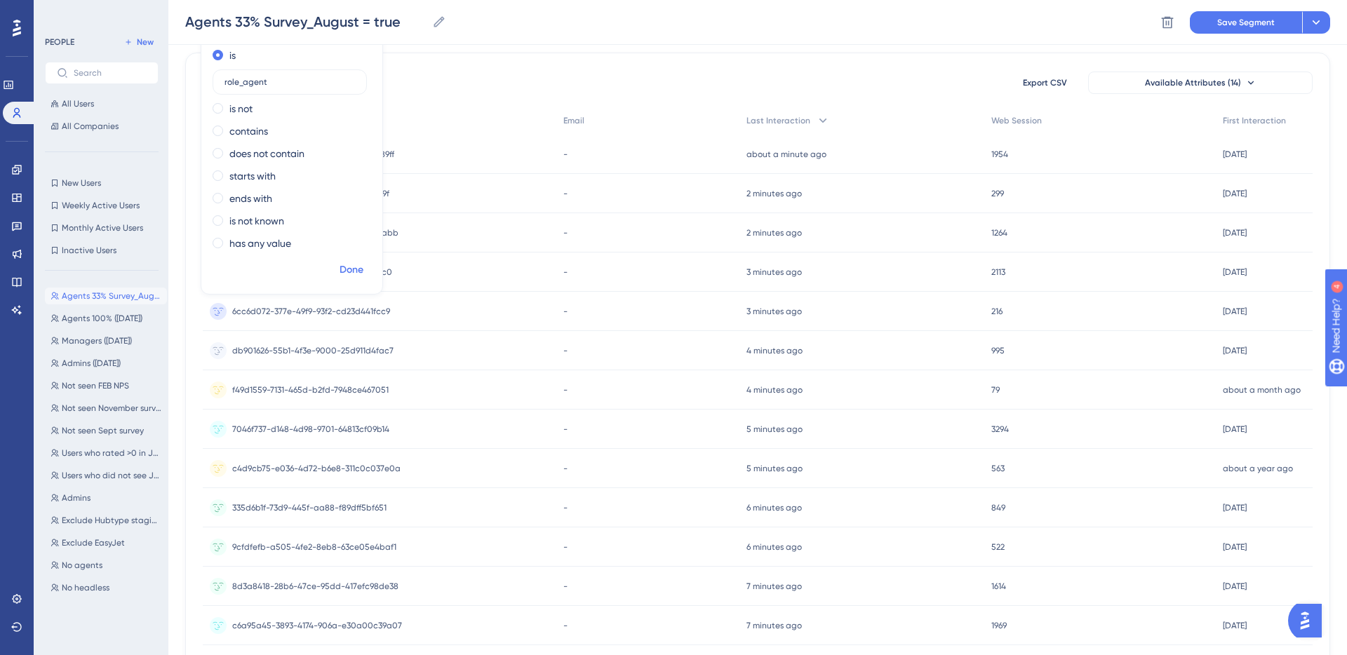
type input "role_agent"
click at [358, 272] on span "Done" at bounding box center [352, 270] width 24 height 17
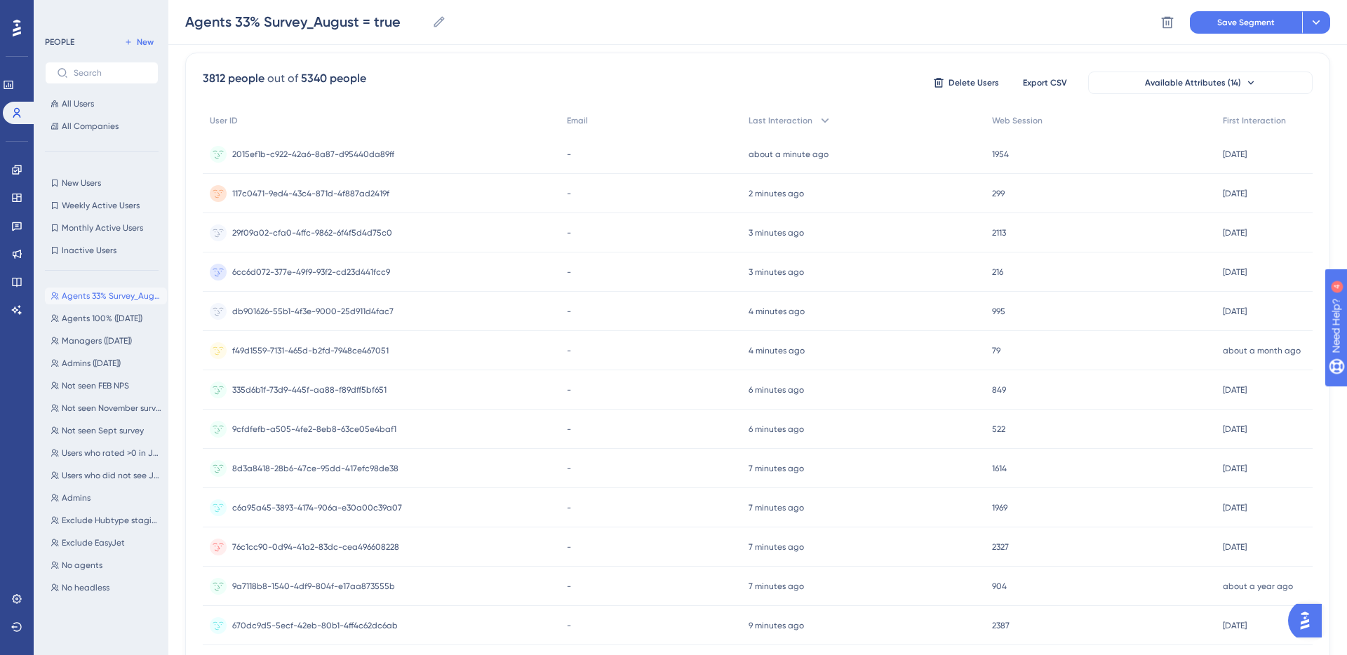
scroll to position [0, 0]
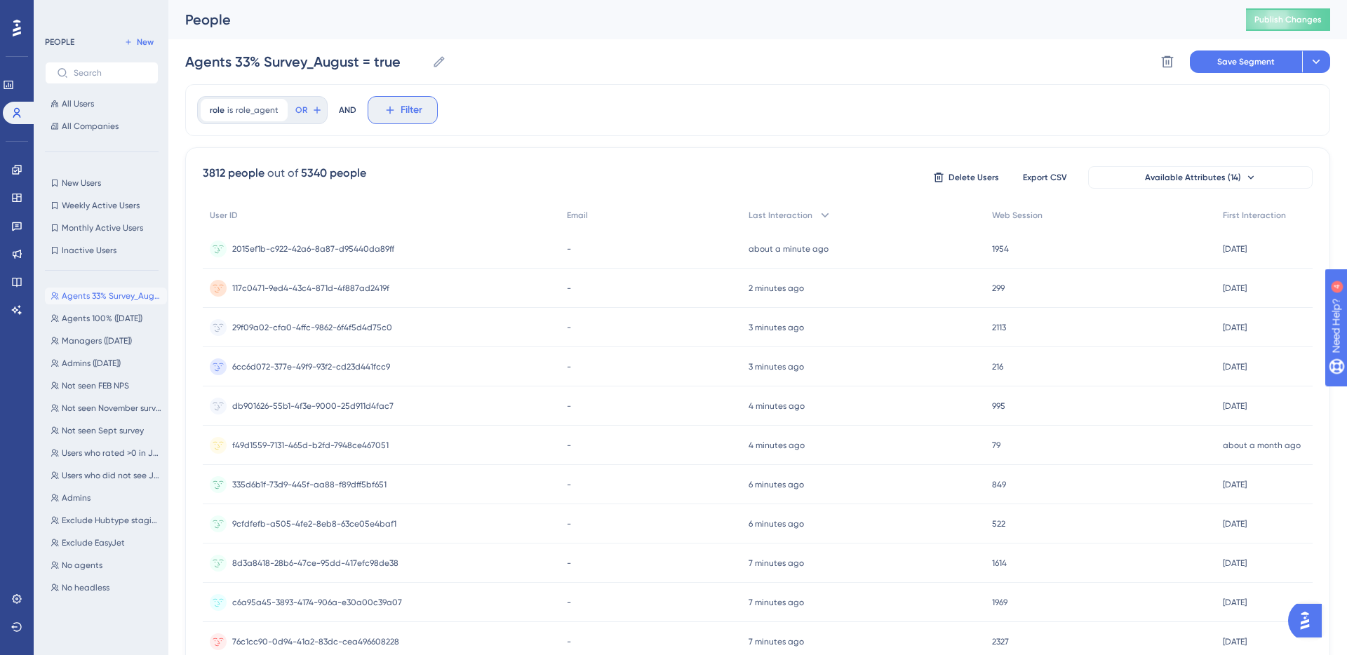
click at [412, 116] on span "Filter" at bounding box center [412, 110] width 22 height 17
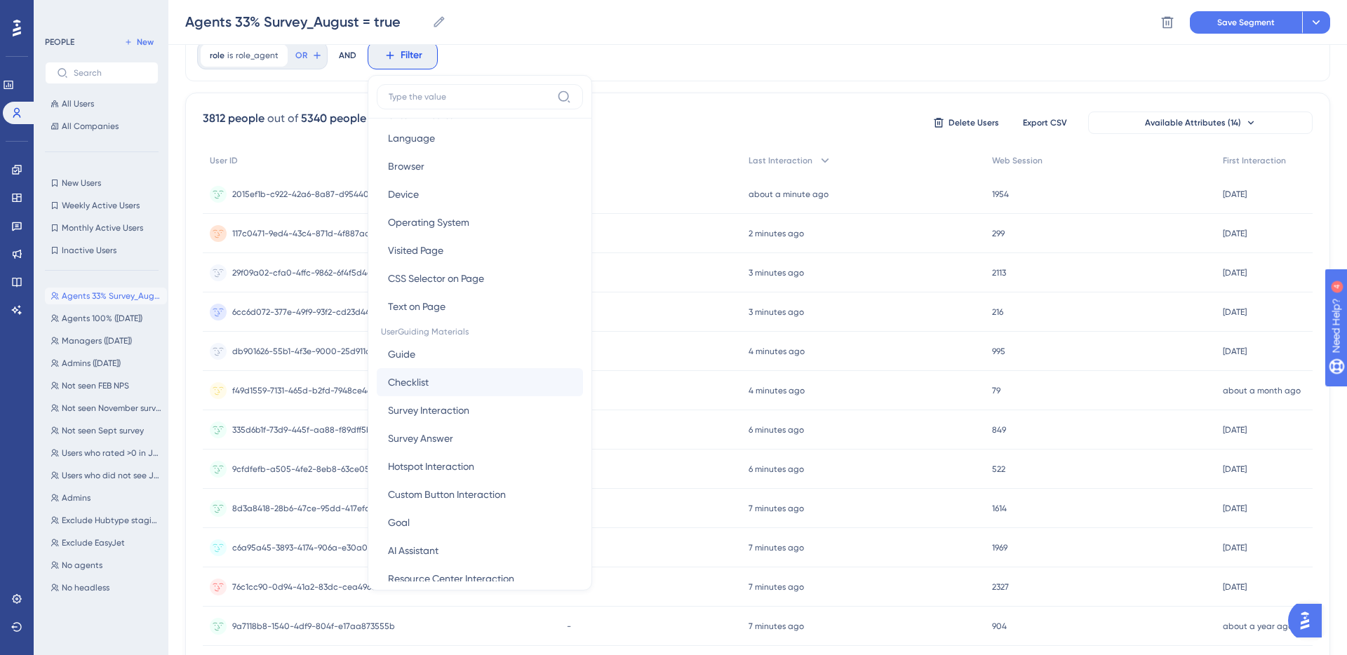
scroll to position [29, 0]
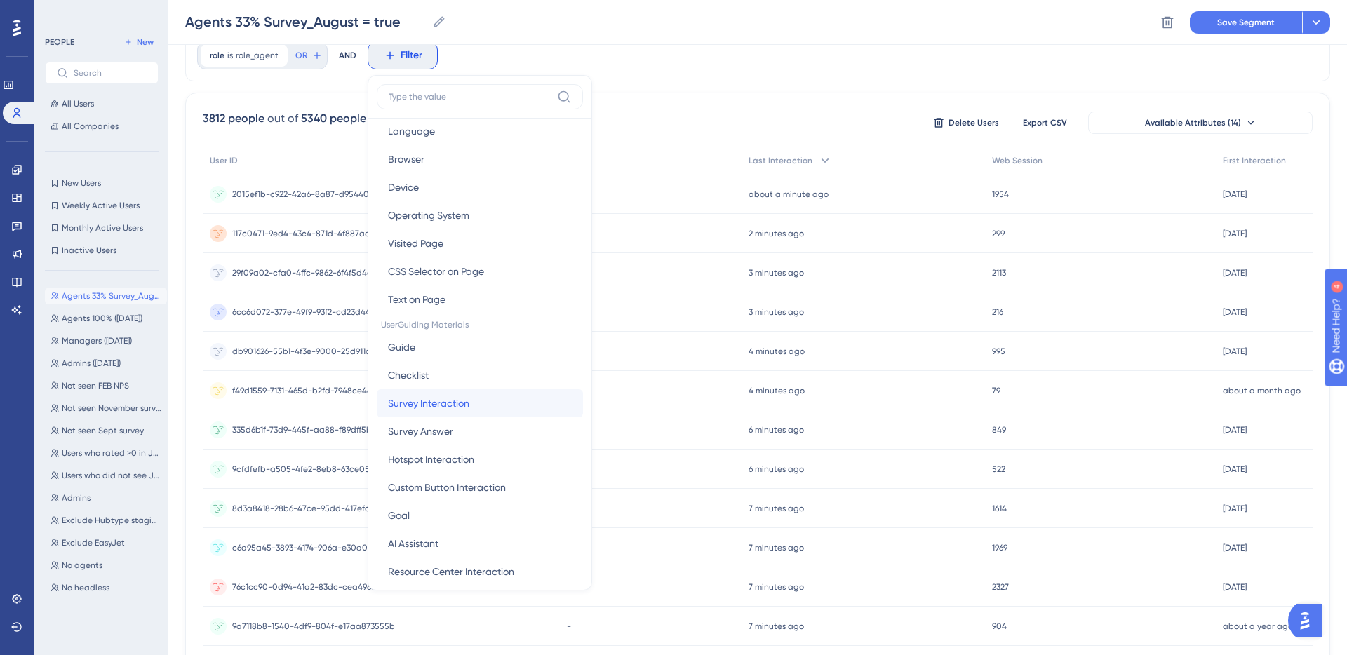
click at [460, 402] on span "Survey Interaction" at bounding box center [428, 403] width 81 height 17
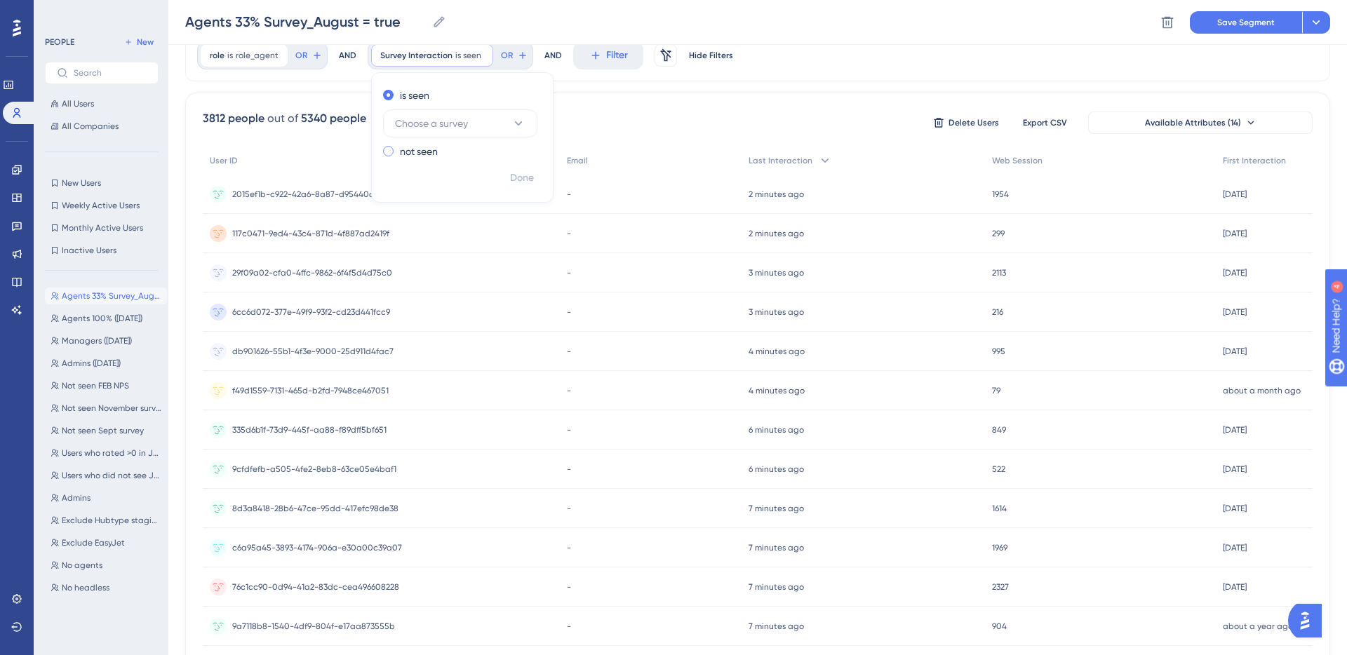
click at [468, 149] on div "not seen" at bounding box center [459, 151] width 153 height 17
click at [483, 147] on button "Choose a survey" at bounding box center [460, 146] width 154 height 28
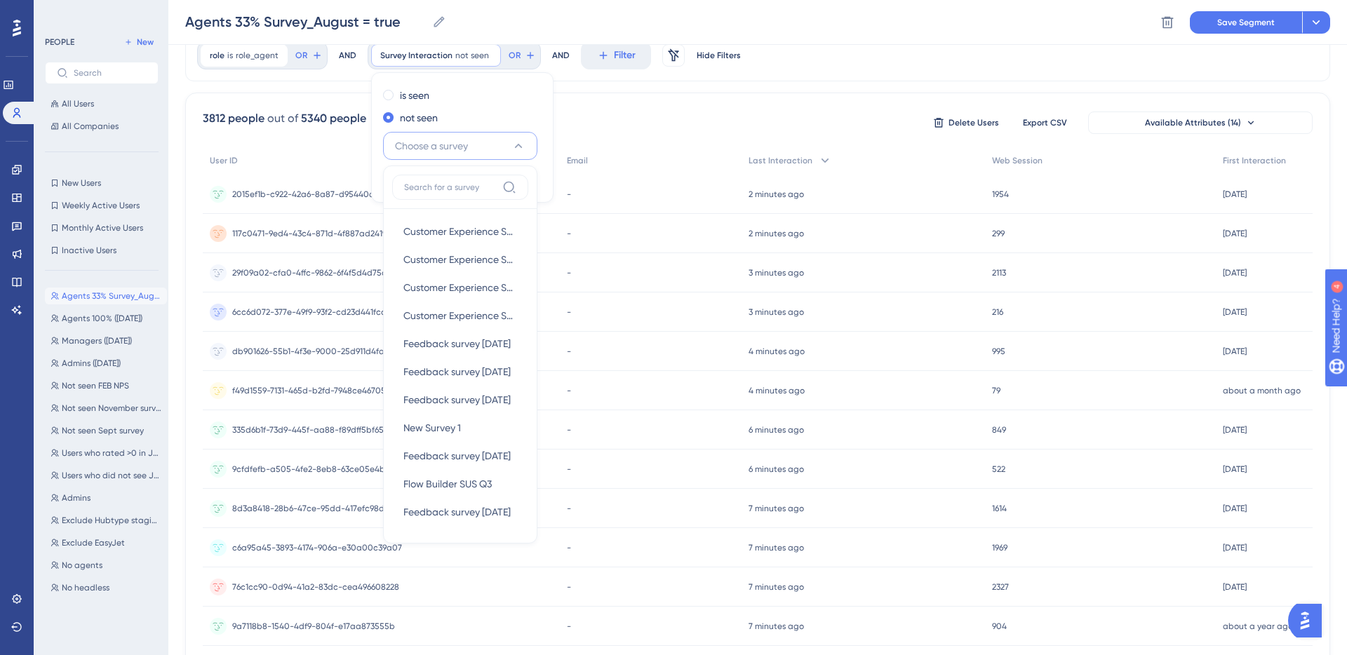
scroll to position [88, 0]
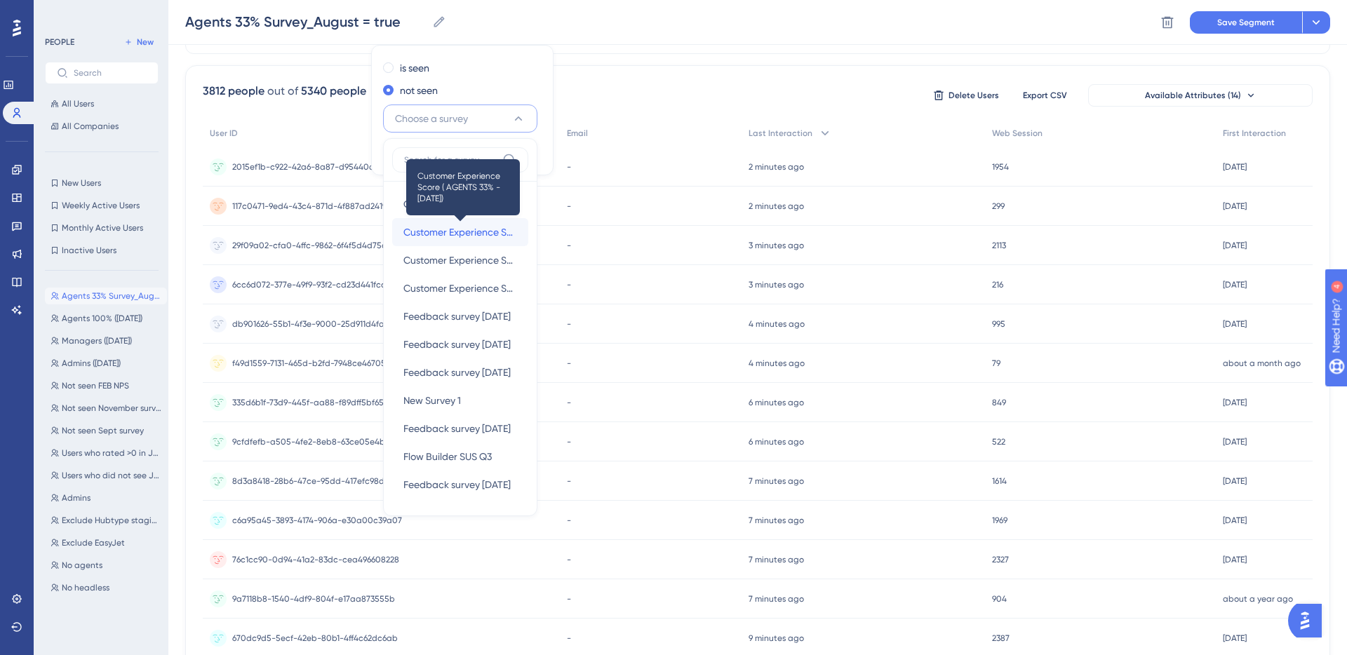
click at [472, 224] on span "Customer Experience Score ( AGENTS 33% - [DATE])" at bounding box center [461, 232] width 114 height 17
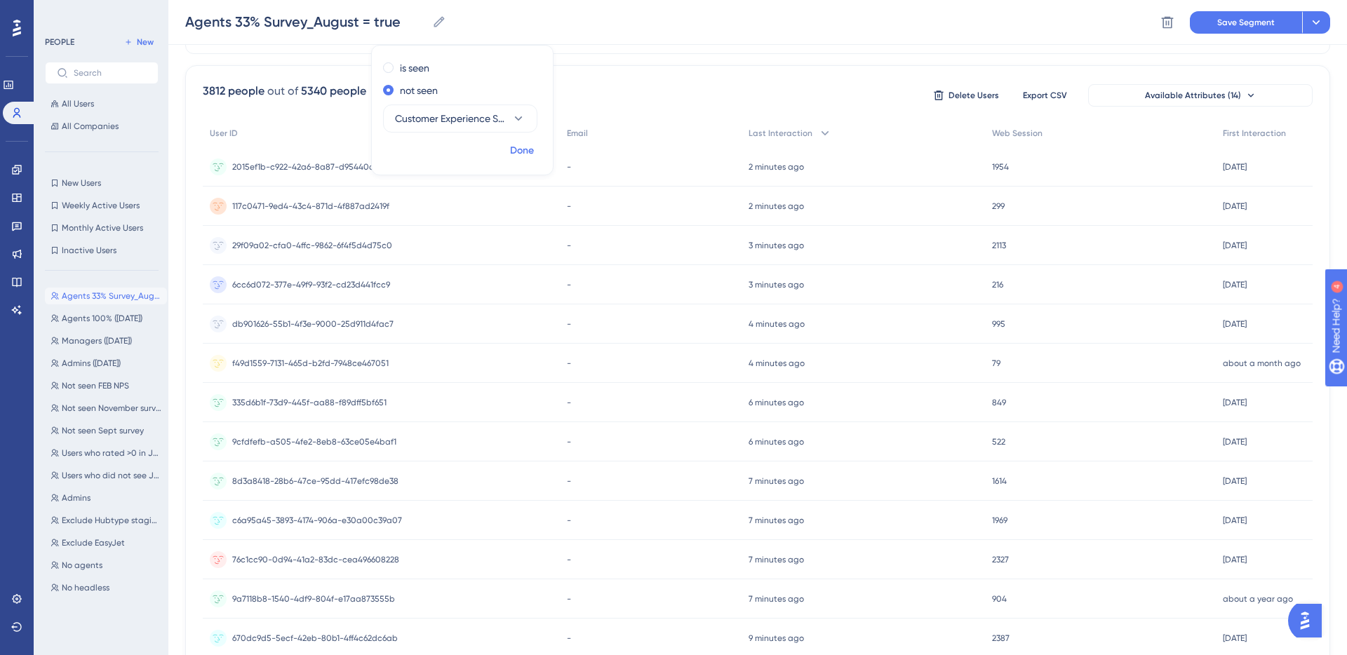
click at [524, 149] on span "Done" at bounding box center [522, 150] width 24 height 17
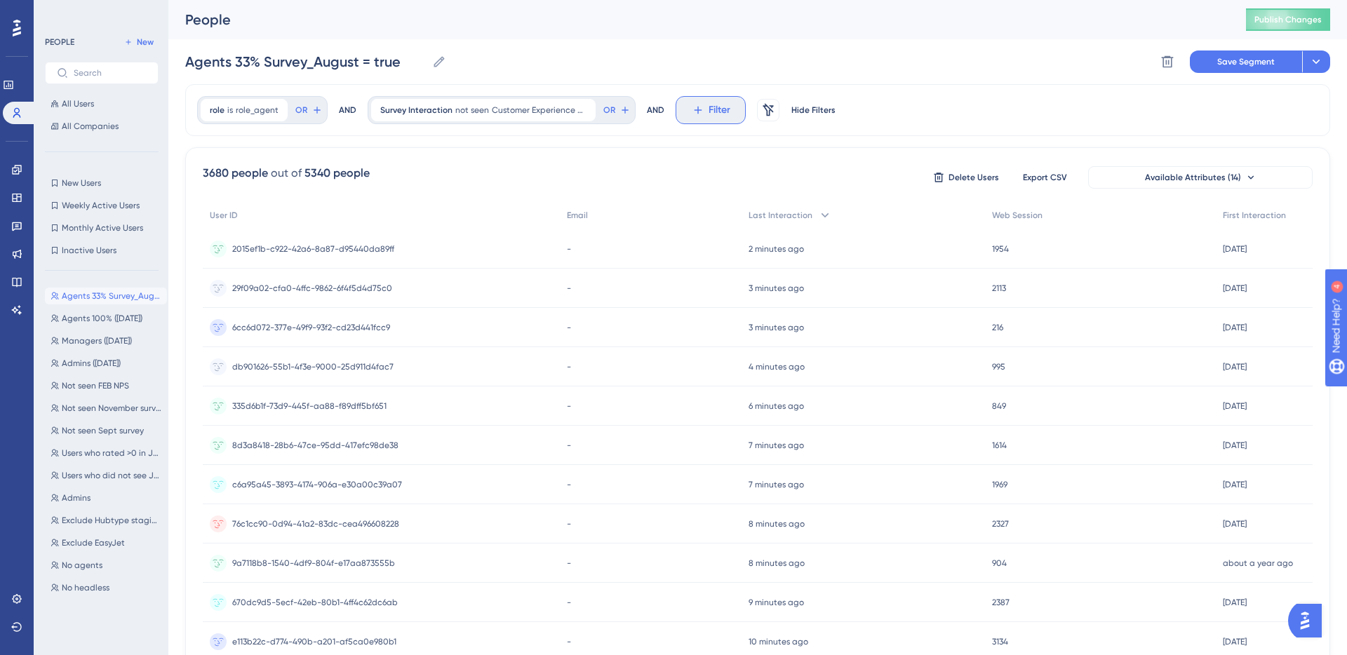
click at [709, 108] on span "Filter" at bounding box center [720, 110] width 22 height 17
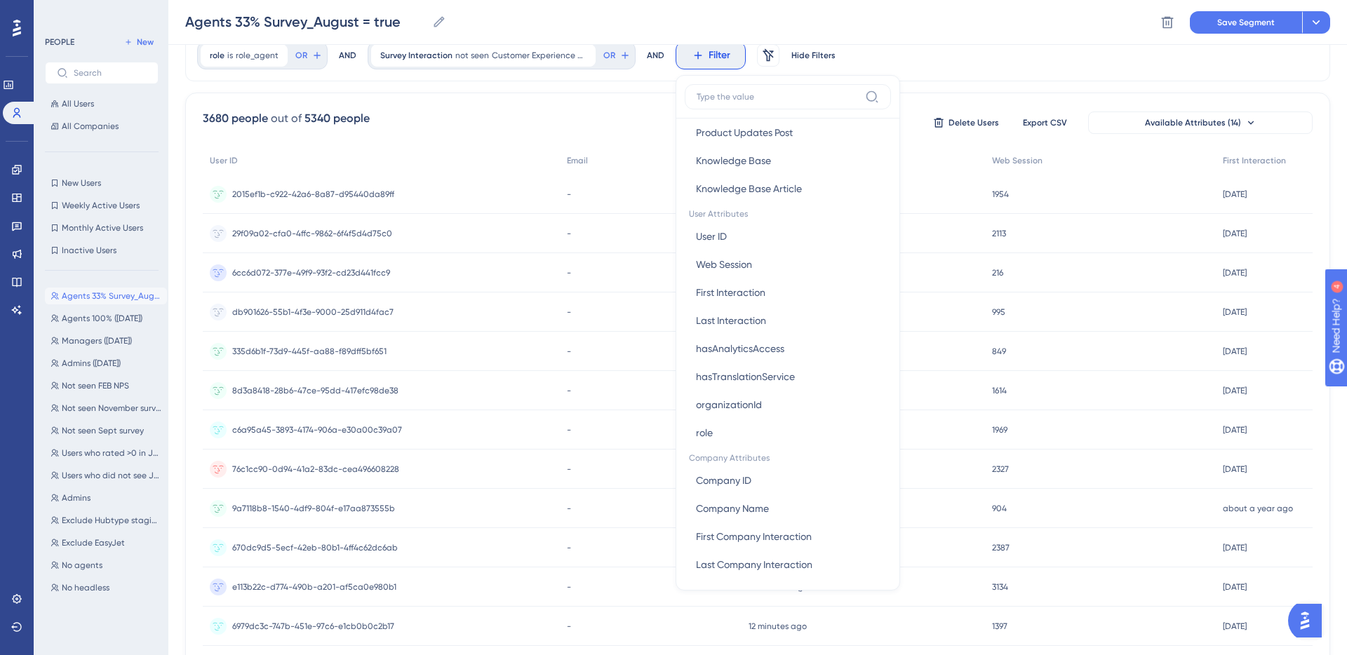
scroll to position [559, 0]
click at [703, 639] on div "-" at bounding box center [651, 626] width 182 height 39
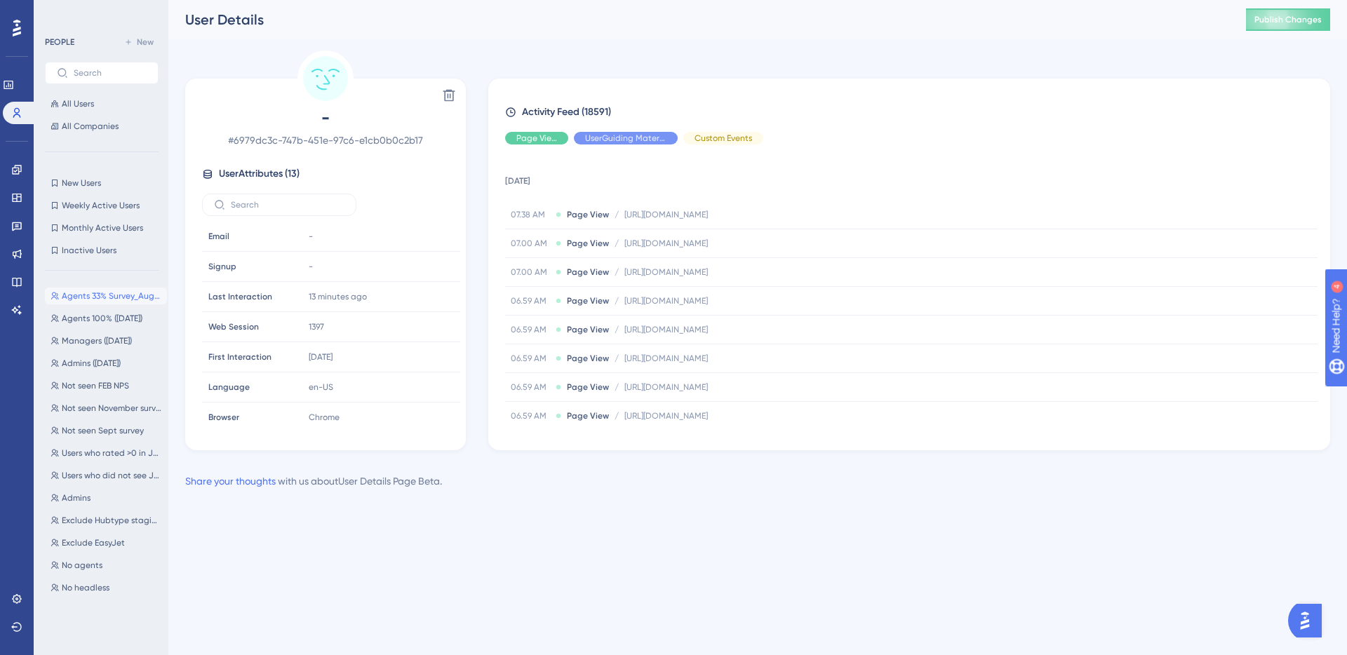
click at [118, 295] on span "Agents 33% Survey_August = true" at bounding box center [112, 296] width 100 height 11
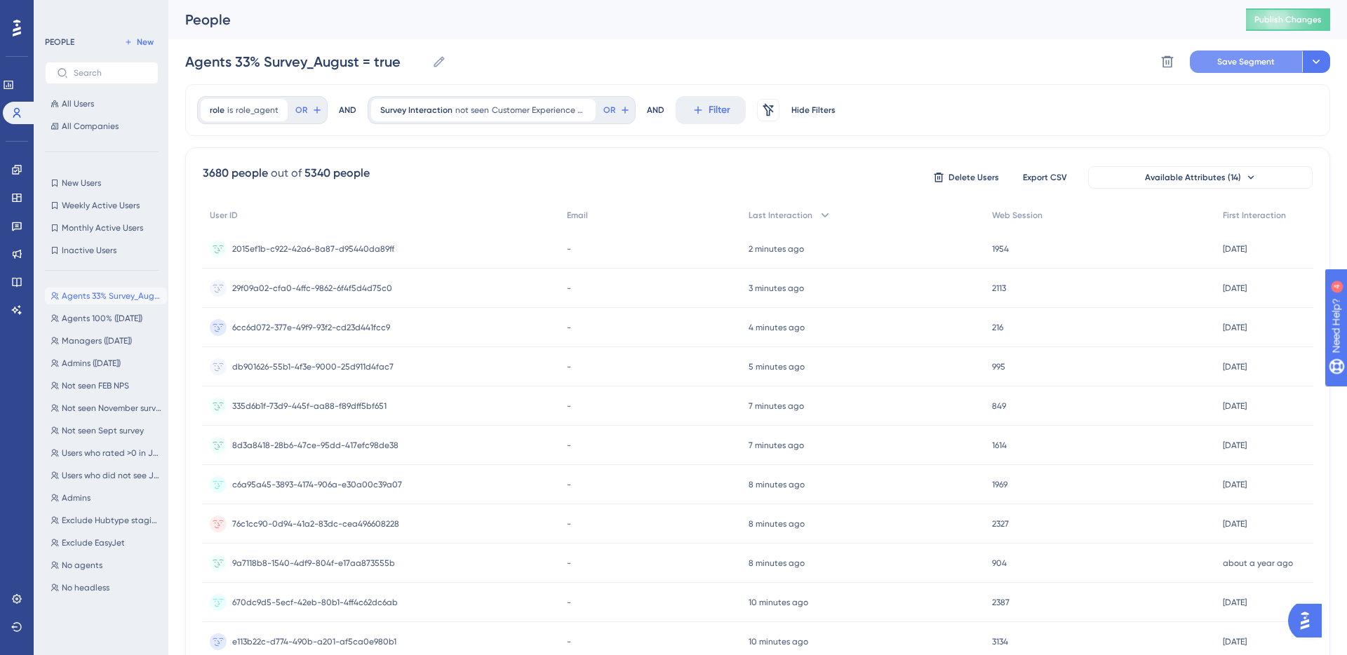
click at [1216, 58] on button "Save Segment" at bounding box center [1246, 62] width 112 height 22
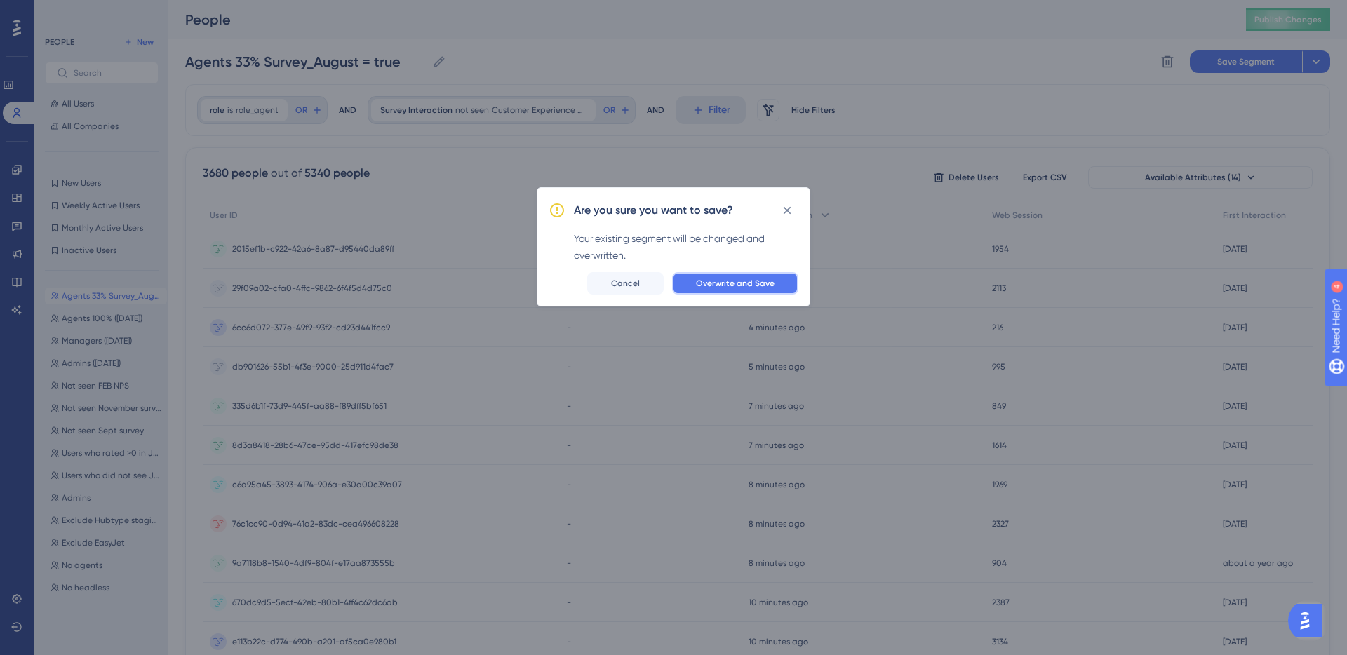
click at [701, 281] on span "Overwrite and Save" at bounding box center [735, 283] width 79 height 11
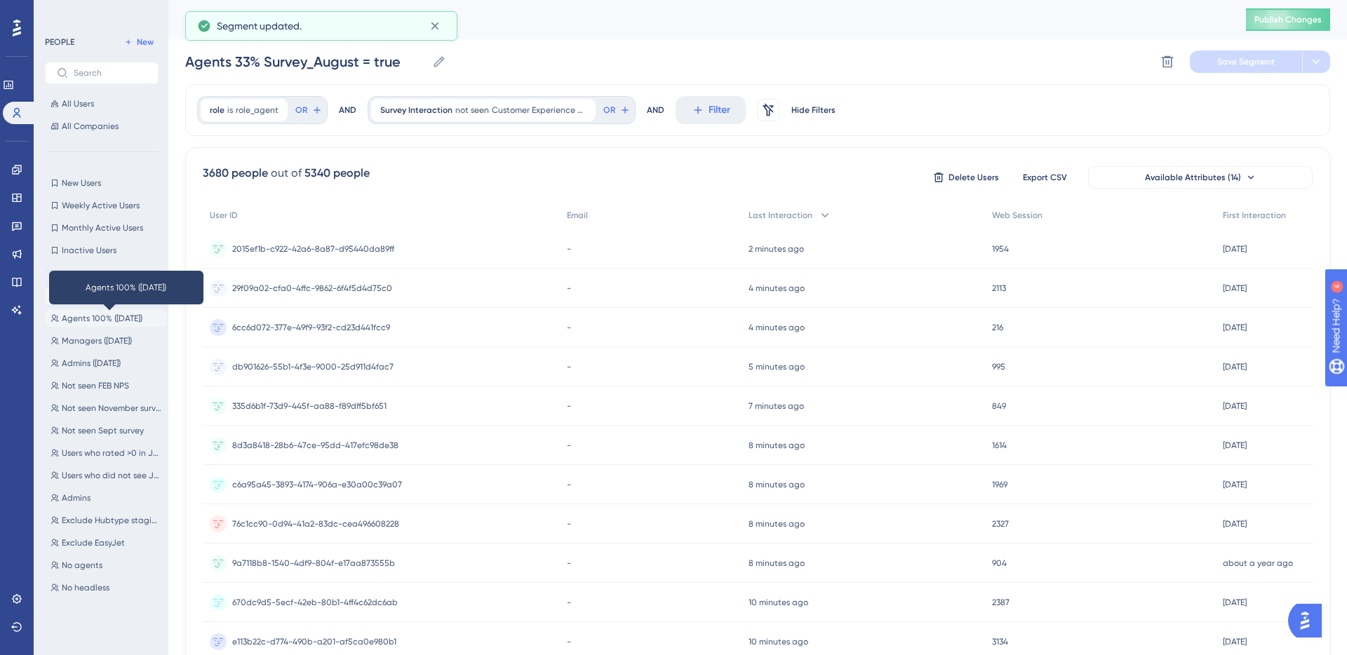
click at [107, 317] on span "Agents 100% ([DATE])" at bounding box center [102, 318] width 81 height 11
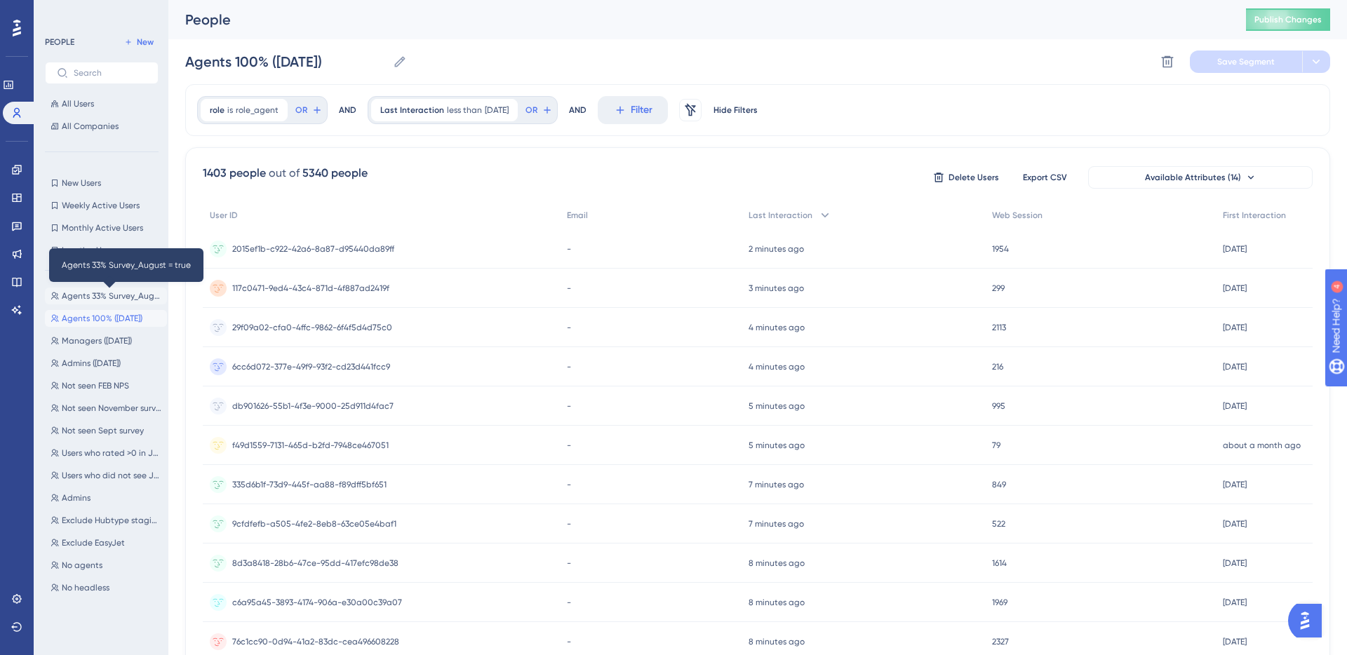
click at [118, 298] on span "Agents 33% Survey_August = true" at bounding box center [112, 296] width 100 height 11
type input "Agents 33% Survey_August = true"
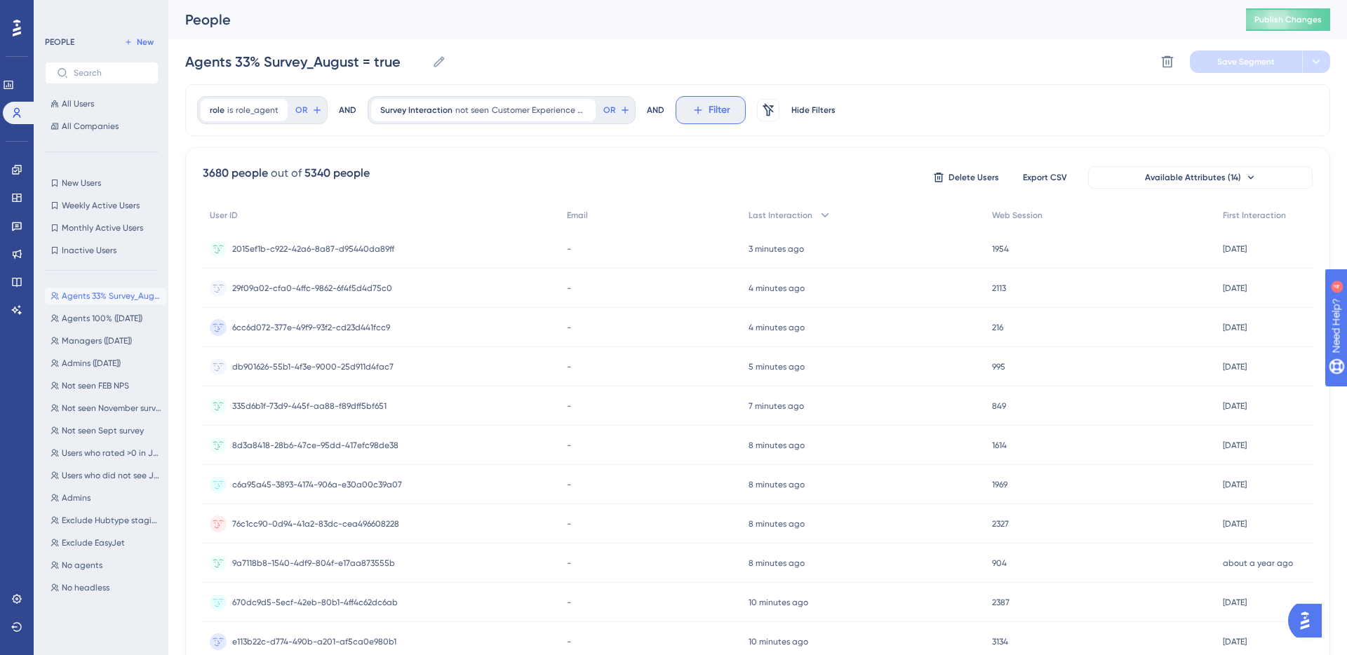
click at [702, 109] on button "Filter" at bounding box center [711, 110] width 70 height 28
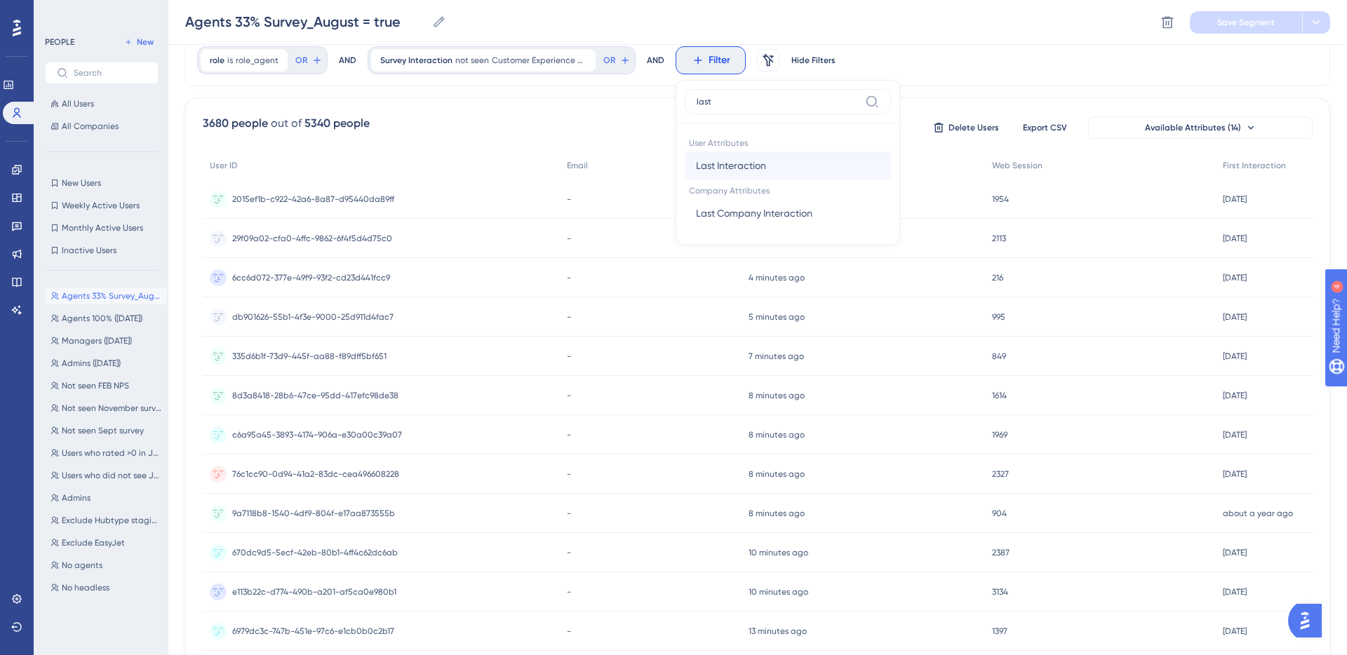
type input "last"
click at [724, 167] on span "Last Interaction" at bounding box center [731, 165] width 70 height 17
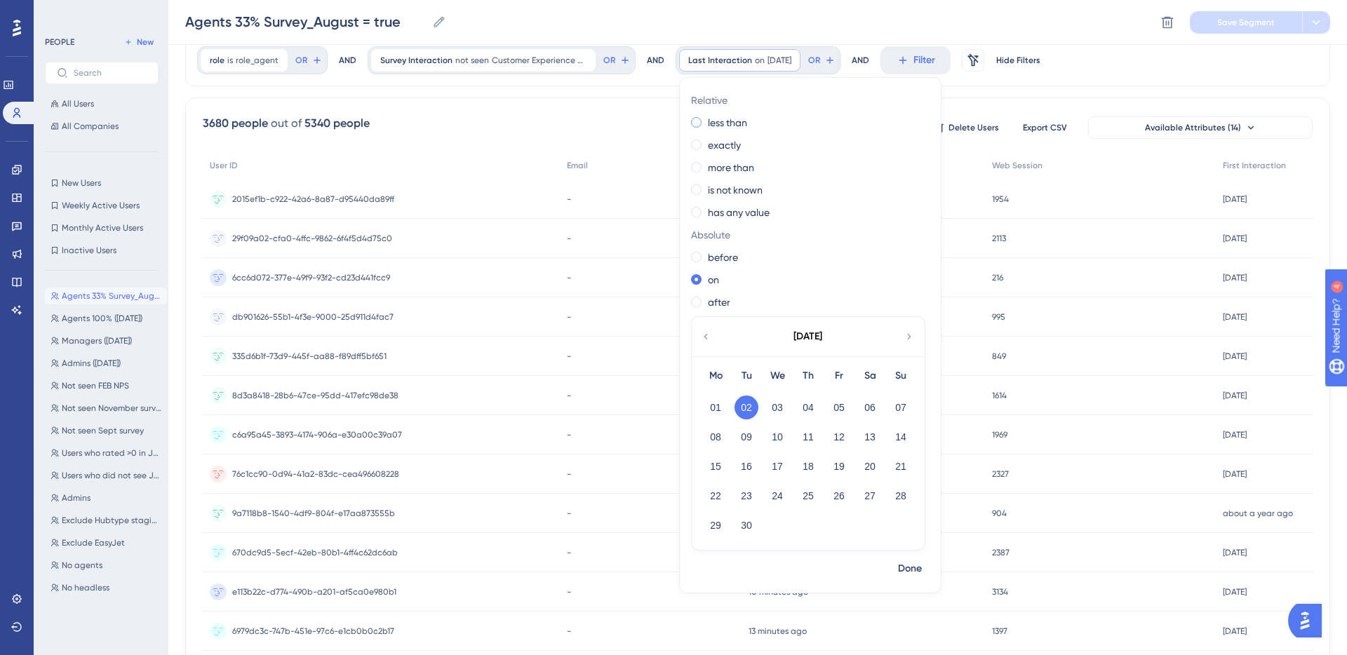
click at [721, 126] on label "less than" at bounding box center [727, 122] width 39 height 17
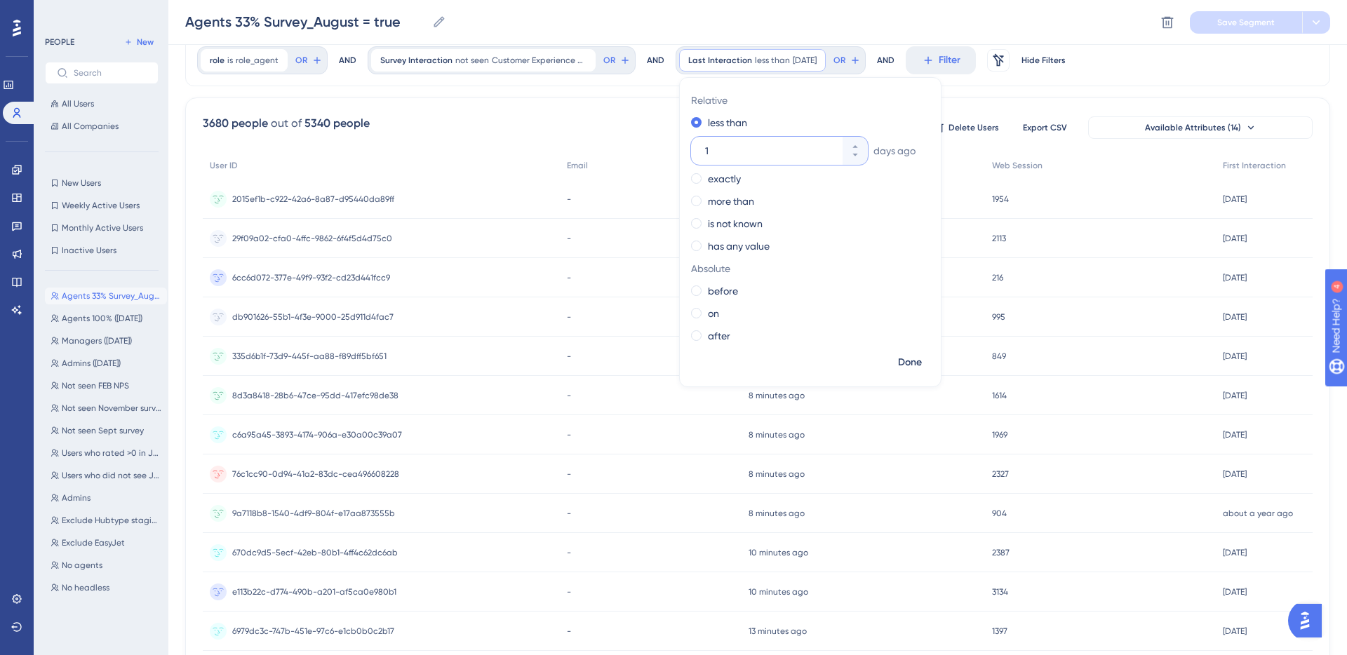
click at [768, 147] on input "1" at bounding box center [772, 150] width 135 height 17
click at [851, 144] on icon at bounding box center [855, 146] width 8 height 8
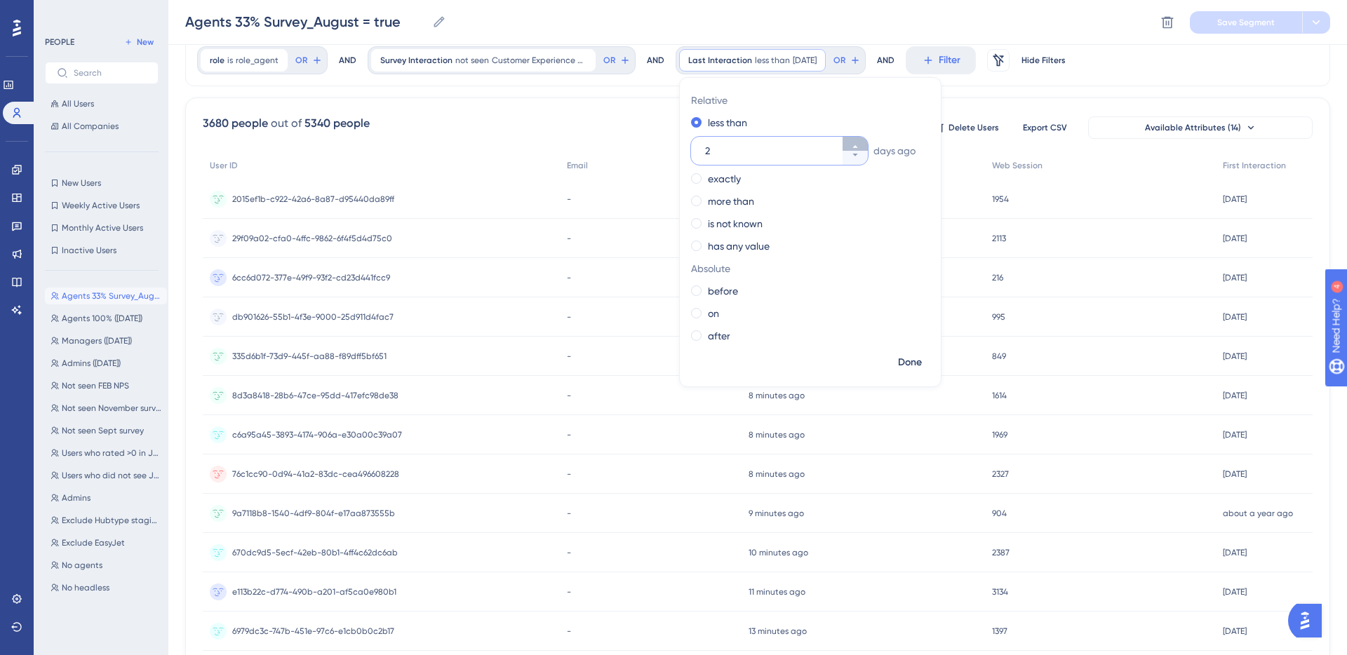
click at [851, 144] on icon at bounding box center [855, 146] width 8 height 8
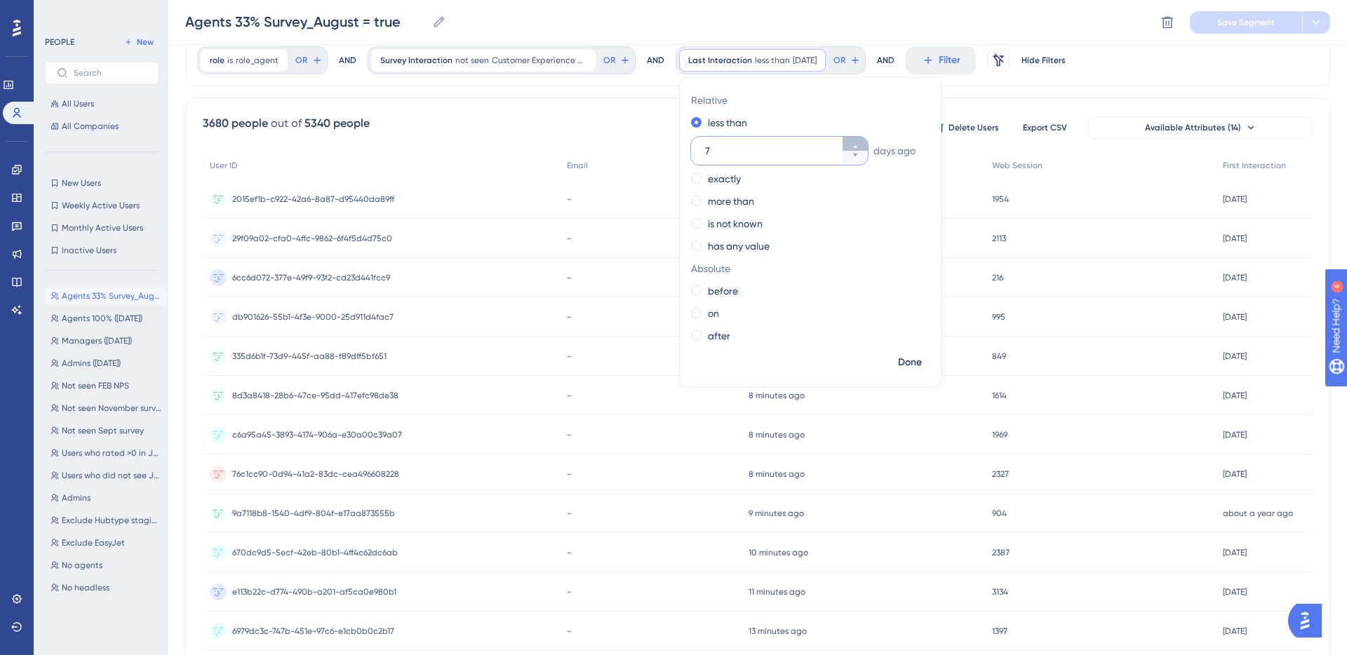
click at [851, 144] on icon at bounding box center [855, 146] width 8 height 8
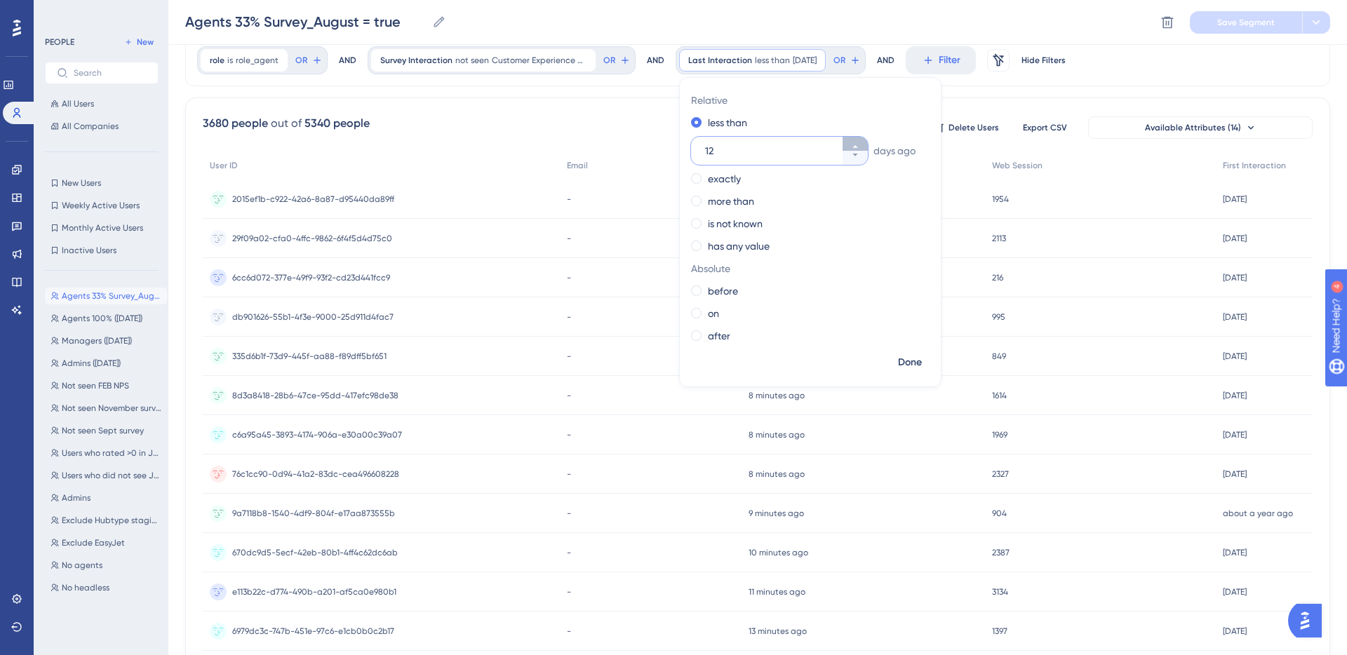
click at [851, 144] on icon at bounding box center [855, 146] width 8 height 8
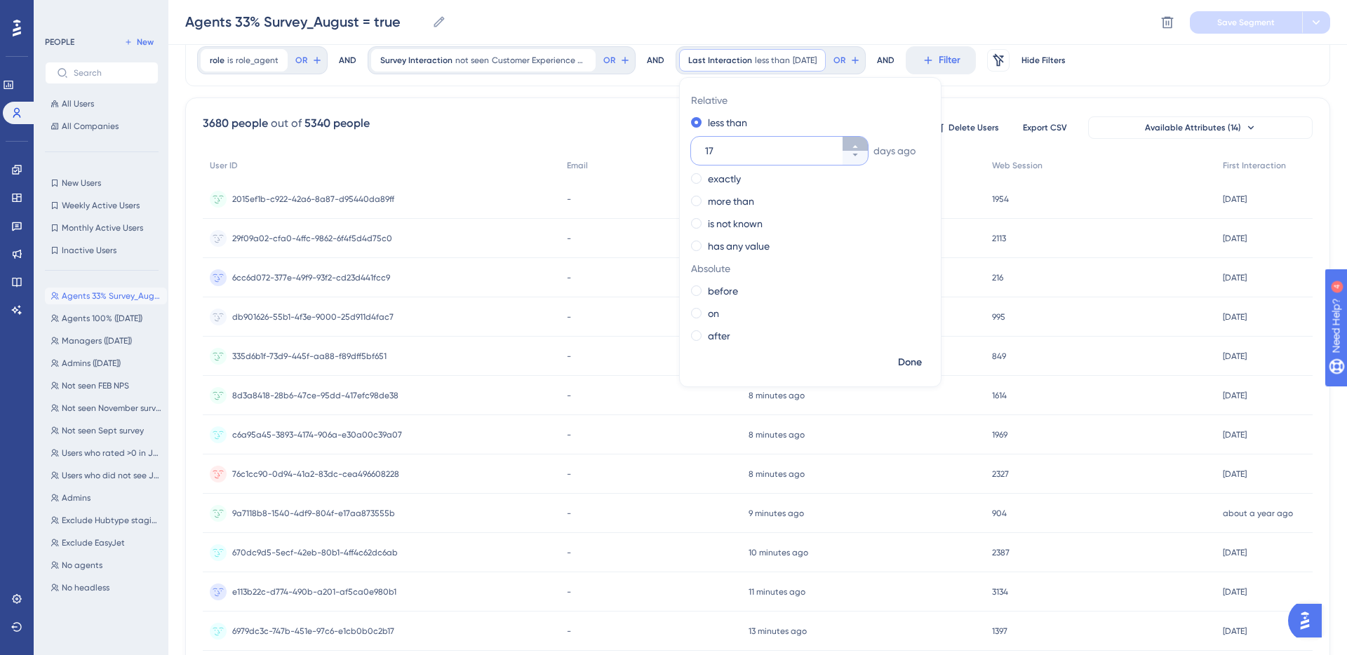
click at [851, 144] on icon at bounding box center [855, 146] width 8 height 8
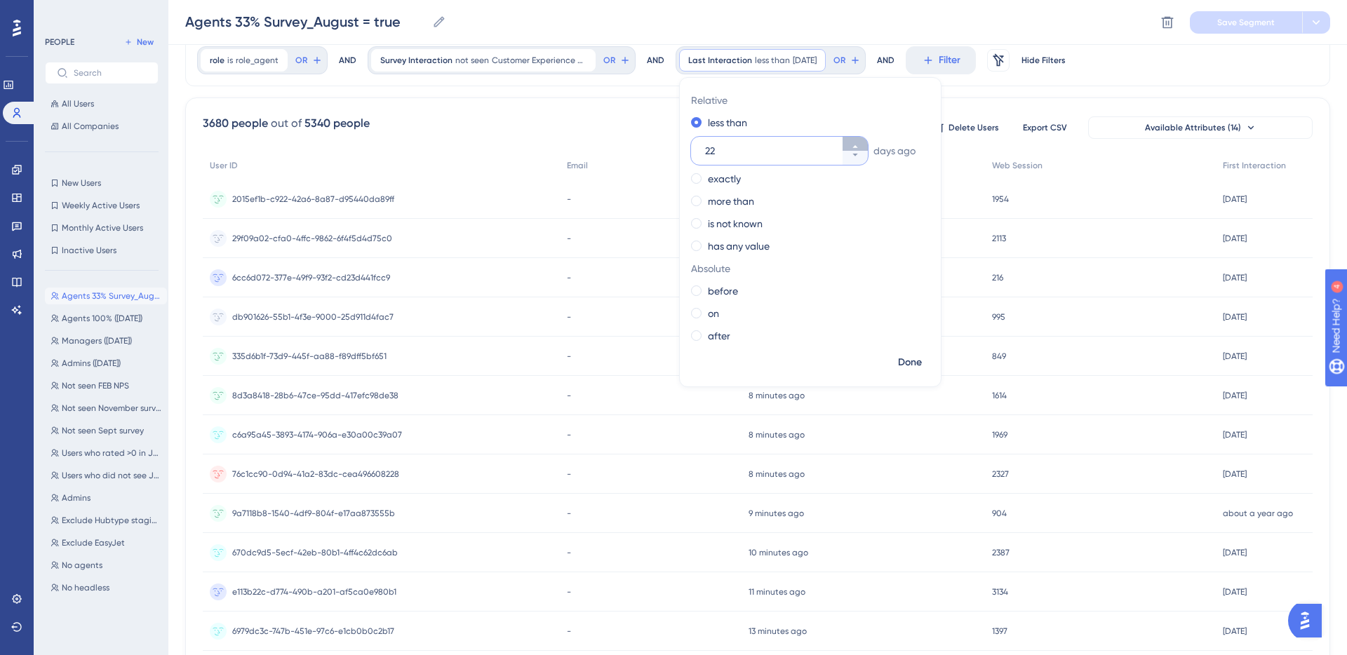
click at [851, 144] on icon at bounding box center [855, 146] width 8 height 8
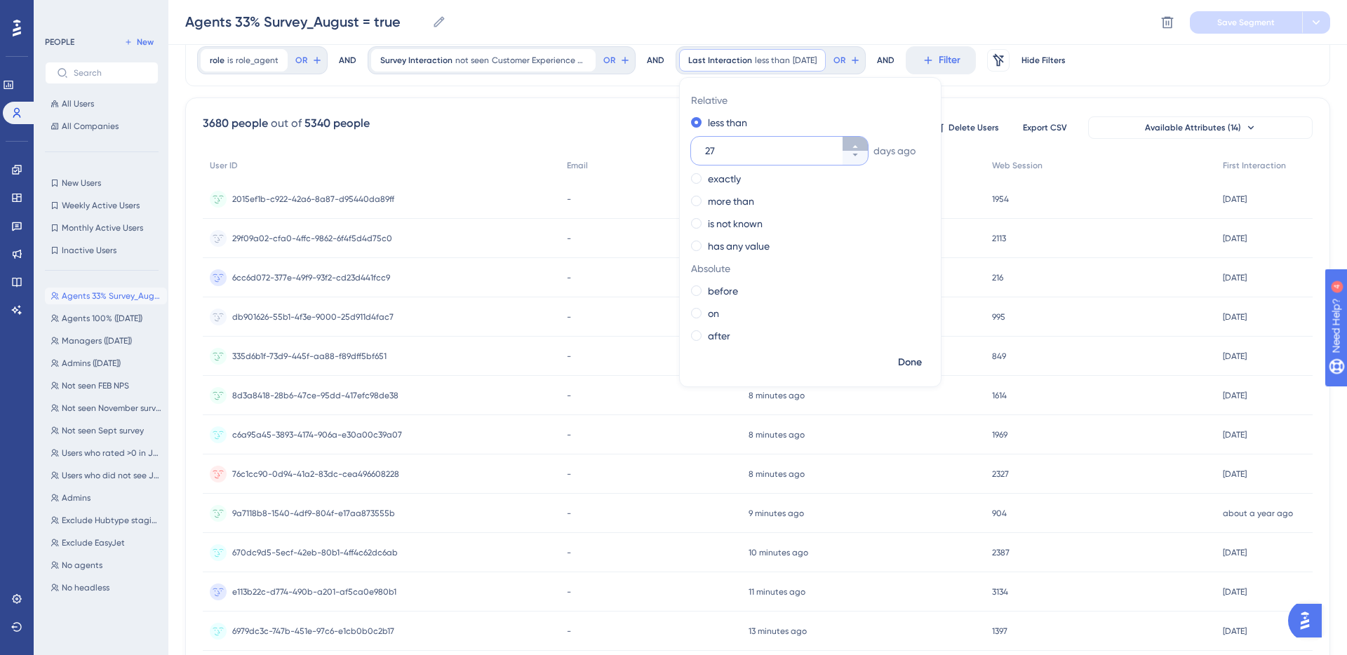
click at [851, 144] on icon at bounding box center [855, 146] width 8 height 8
type input "30"
click at [902, 366] on span "Done" at bounding box center [910, 362] width 24 height 17
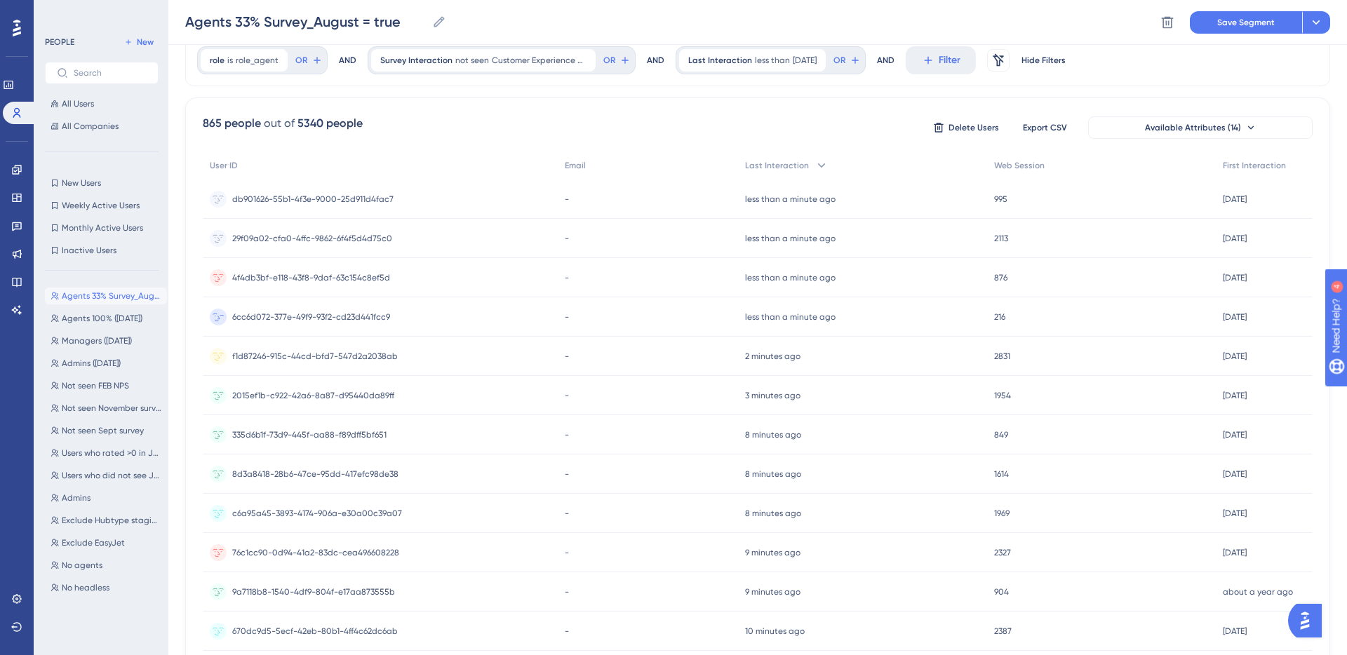
scroll to position [0, 0]
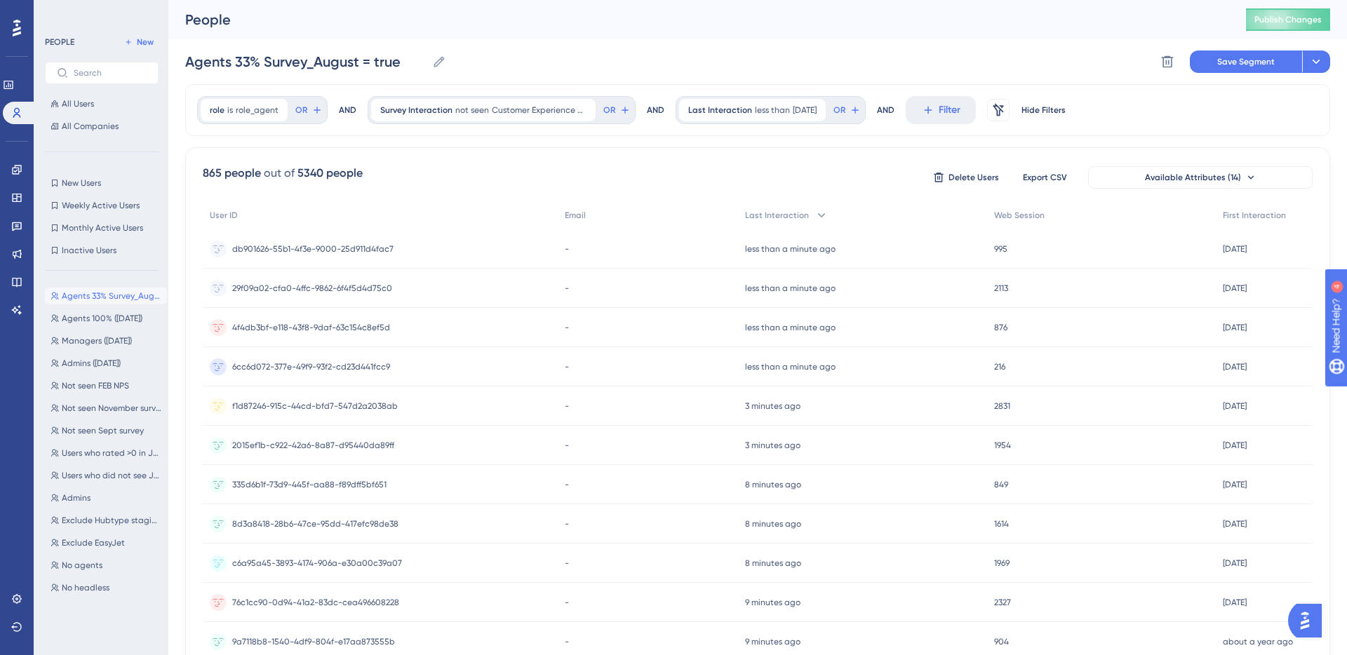
click at [448, 144] on div "role is role_agent role_agent Remove OR AND Survey Interaction not seen Custome…" at bounding box center [757, 581] width 1145 height 994
click at [1245, 39] on div "Agents 33% Survey_August = true Agents 33% Survey_August = true Delete Segment …" at bounding box center [757, 61] width 1145 height 45
click at [1244, 51] on button "Save Segment" at bounding box center [1246, 62] width 112 height 22
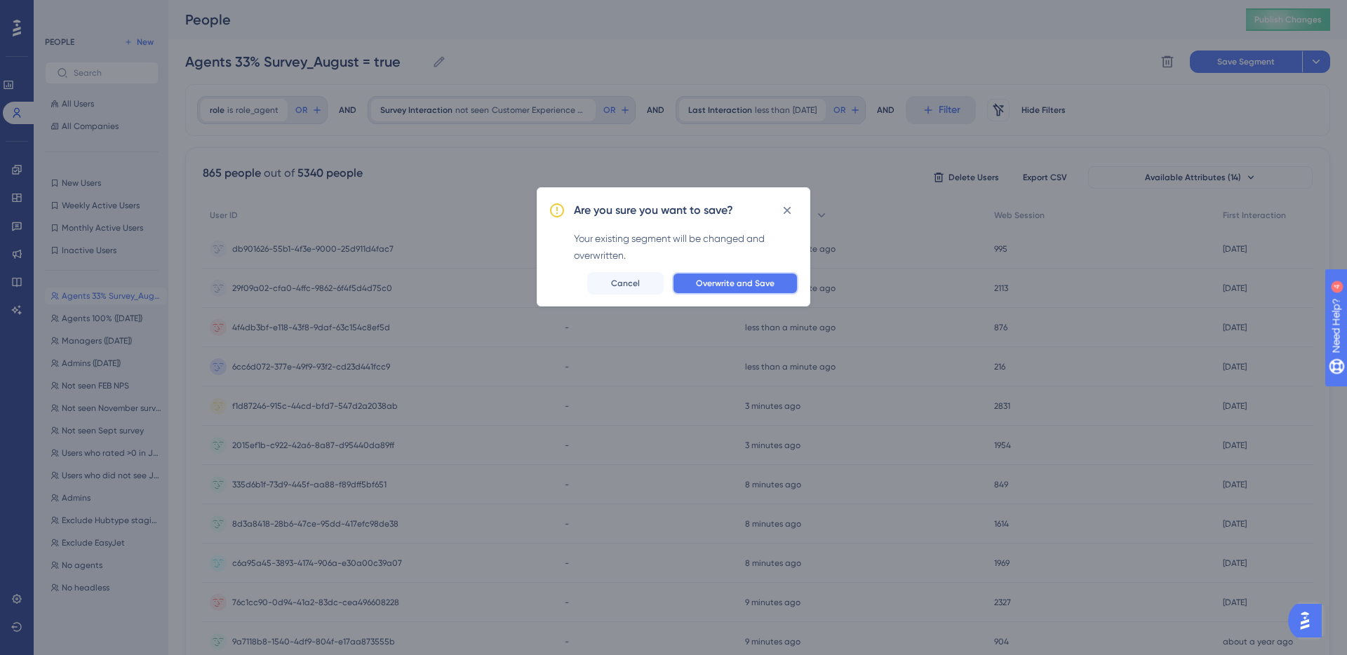
click at [721, 288] on span "Overwrite and Save" at bounding box center [735, 283] width 79 height 11
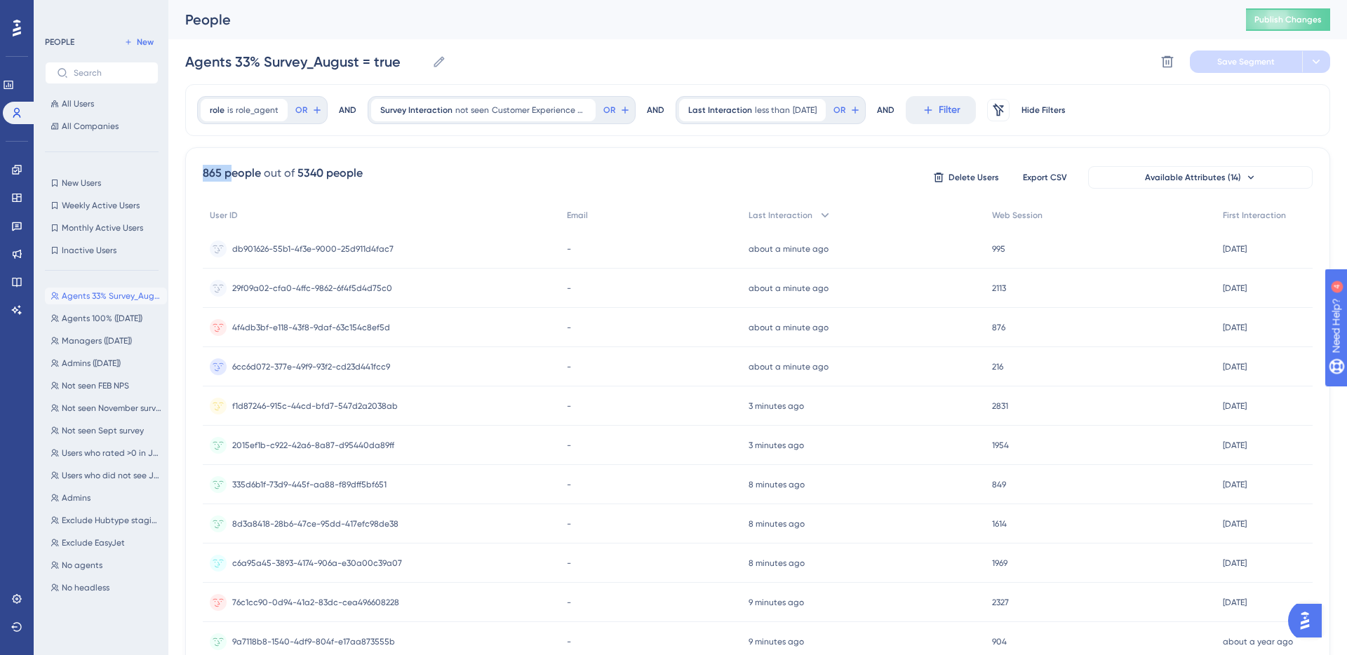
drag, startPoint x: 202, startPoint y: 173, endPoint x: 229, endPoint y: 173, distance: 27.4
click at [229, 173] on div "865 people" at bounding box center [232, 173] width 58 height 17
click at [222, 175] on div "865 people" at bounding box center [232, 173] width 58 height 17
click at [820, 109] on icon at bounding box center [815, 110] width 8 height 8
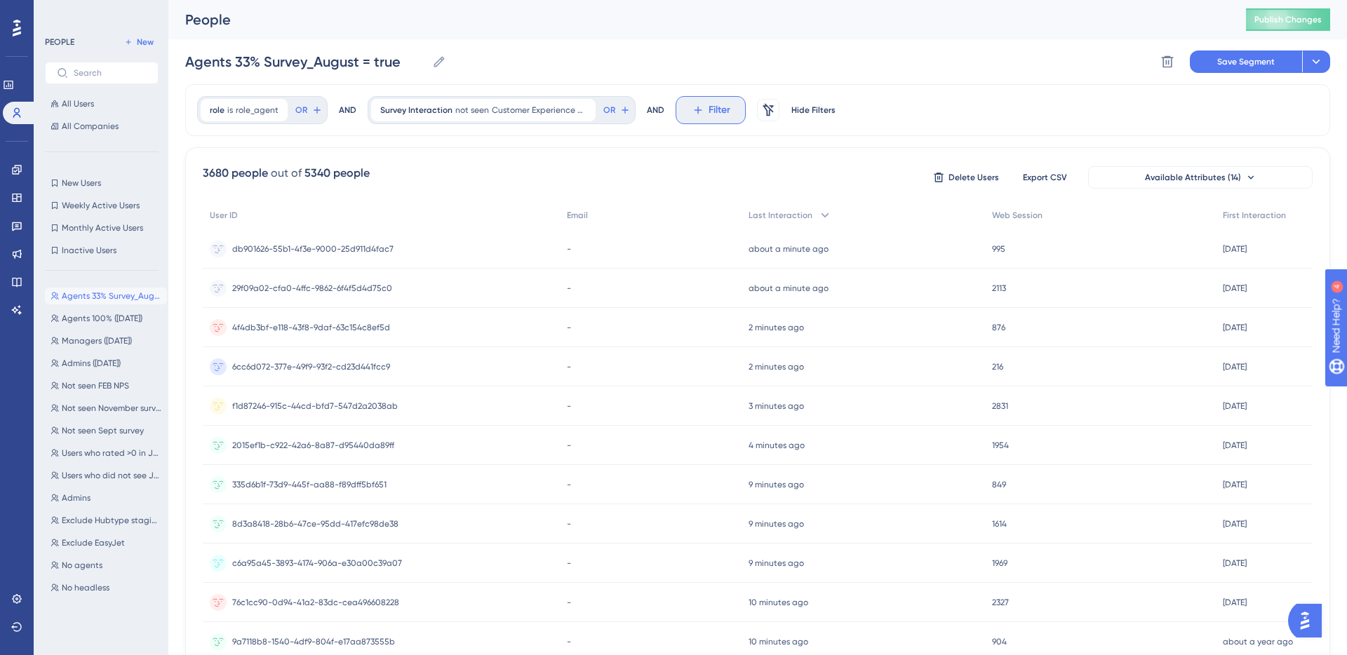
click at [716, 108] on span "Filter" at bounding box center [720, 110] width 22 height 17
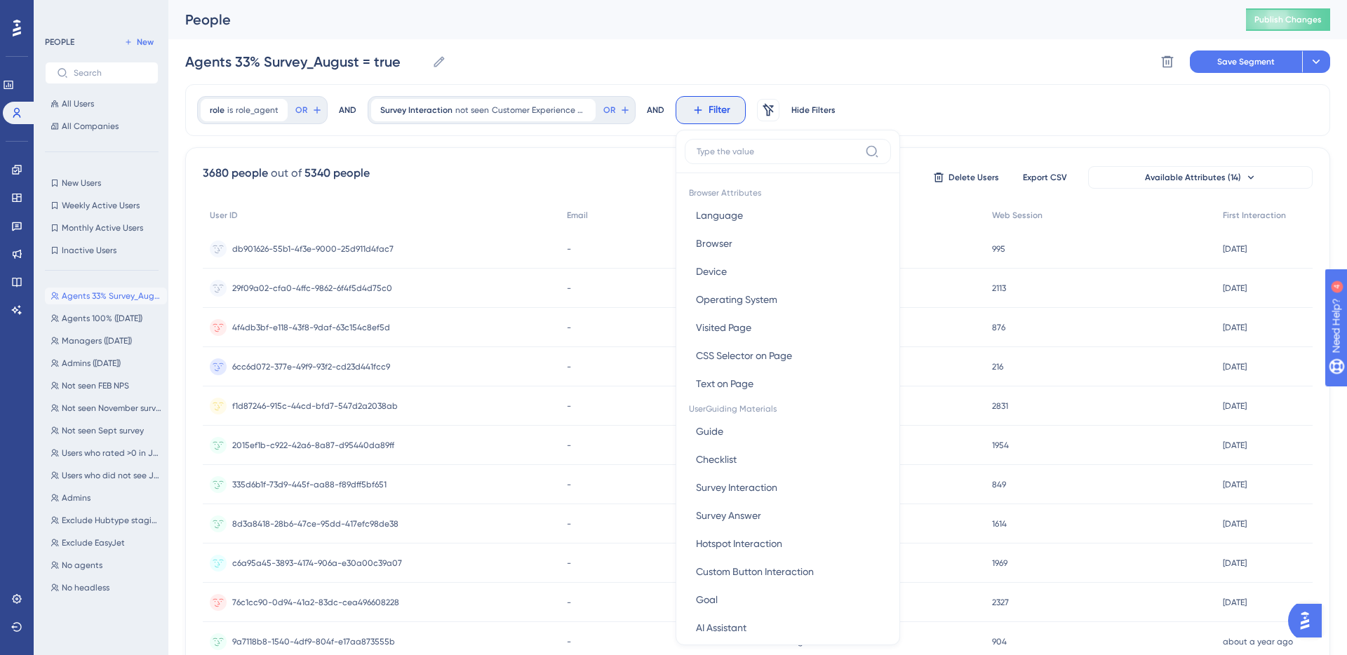
scroll to position [60, 0]
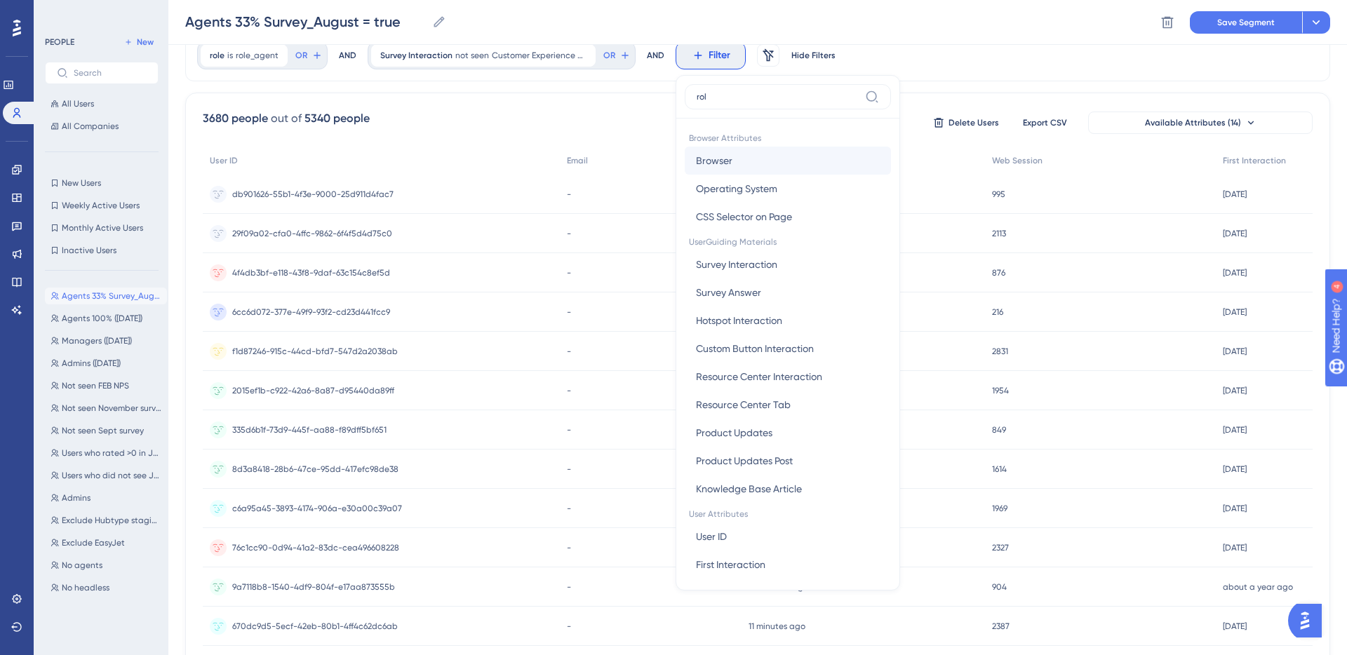
type input "role"
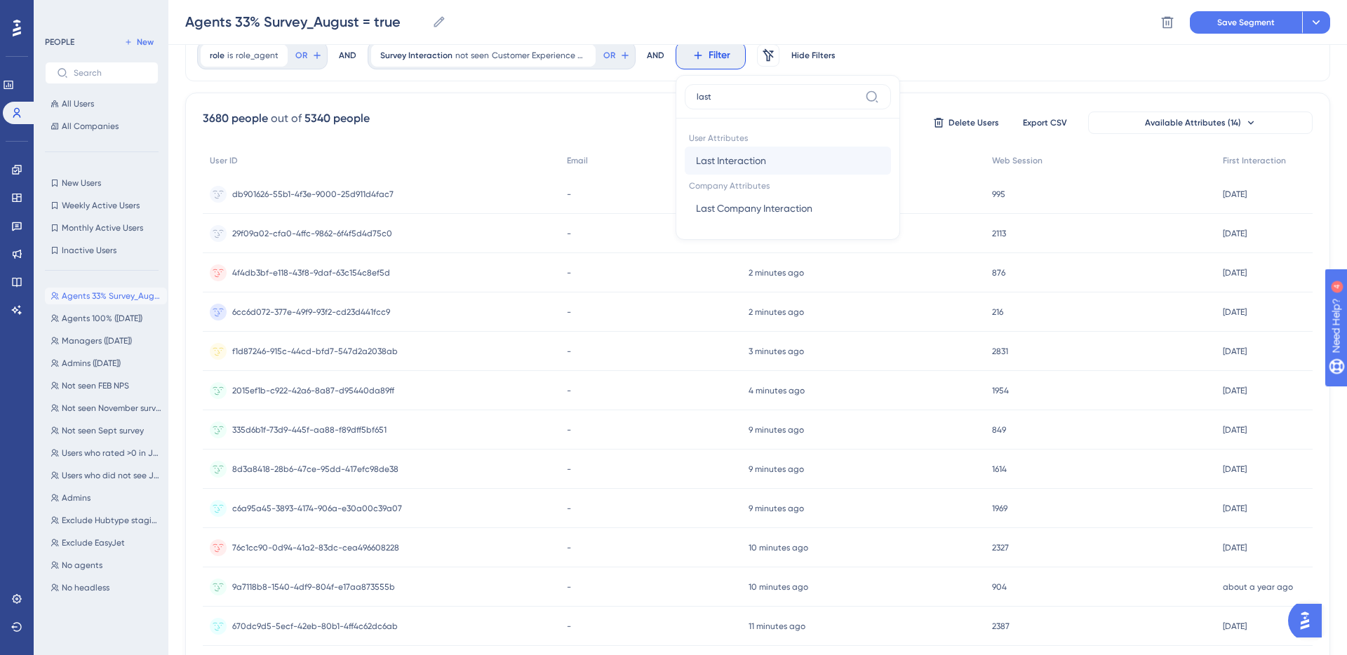
type input "last"
click at [746, 159] on span "Last Interaction" at bounding box center [731, 160] width 70 height 17
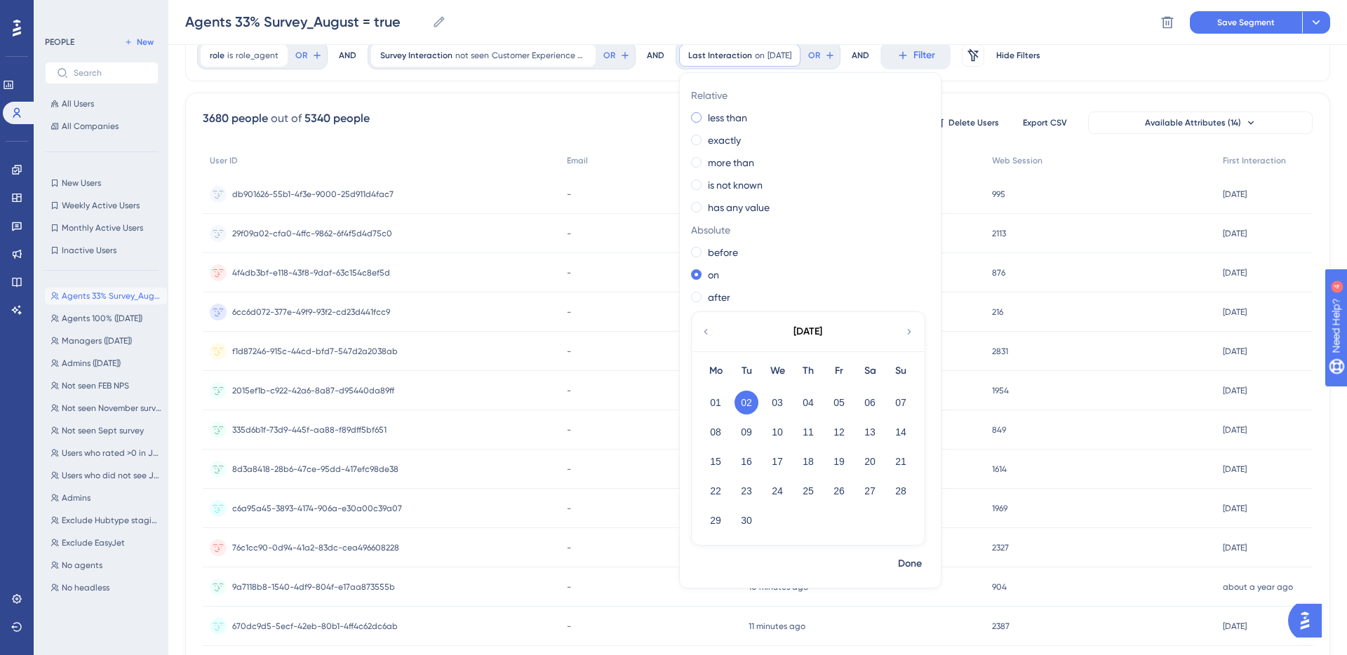
click at [714, 126] on label "less than" at bounding box center [727, 117] width 39 height 17
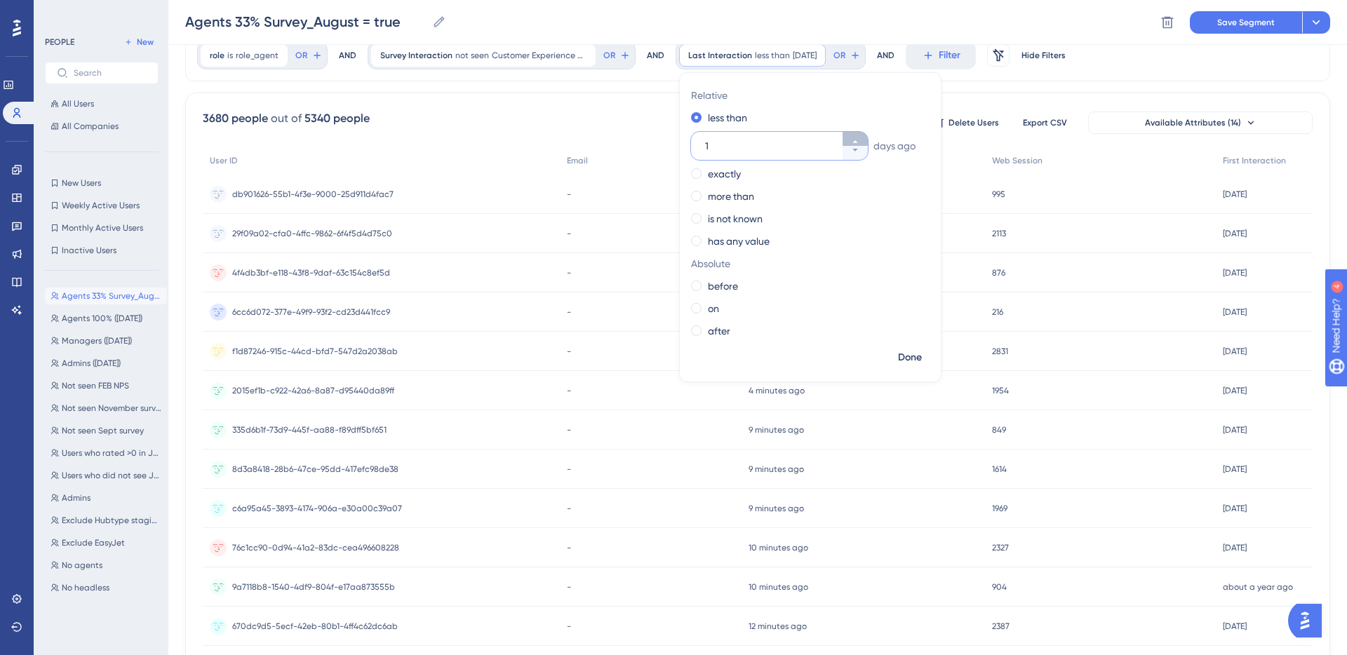
click at [848, 138] on button "1" at bounding box center [855, 139] width 25 height 14
click at [848, 138] on button "2" at bounding box center [855, 139] width 25 height 14
click at [848, 138] on button "3" at bounding box center [855, 139] width 25 height 14
click at [848, 138] on button "4" at bounding box center [855, 139] width 25 height 14
click at [848, 138] on button "5" at bounding box center [855, 139] width 25 height 14
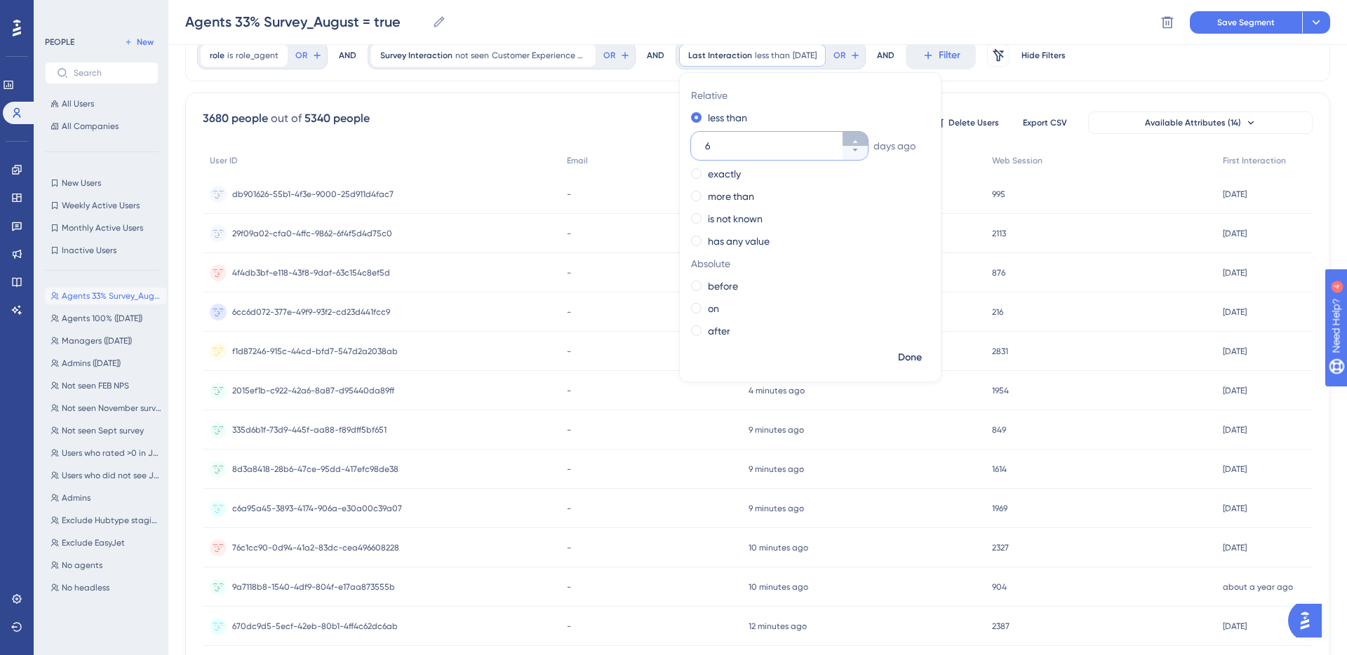
click at [848, 138] on button "6" at bounding box center [855, 139] width 25 height 14
click at [848, 138] on button "7" at bounding box center [855, 139] width 25 height 14
click at [848, 138] on button "8" at bounding box center [855, 139] width 25 height 14
click at [848, 138] on button "9" at bounding box center [855, 139] width 25 height 14
click at [848, 138] on button "10" at bounding box center [855, 139] width 25 height 14
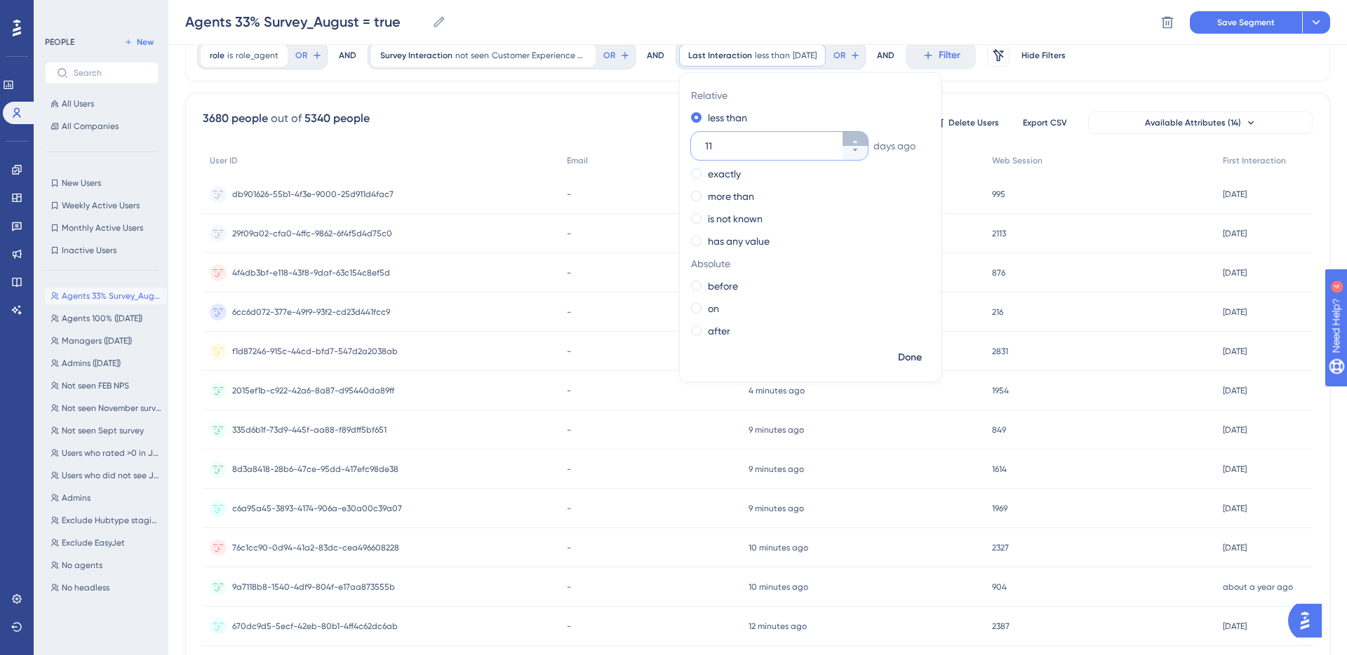
click at [848, 138] on button "11" at bounding box center [855, 139] width 25 height 14
click at [848, 138] on button "12" at bounding box center [855, 139] width 25 height 14
click at [848, 138] on button "13" at bounding box center [855, 139] width 25 height 14
click at [848, 138] on button "14" at bounding box center [855, 139] width 25 height 14
click at [848, 138] on button "15" at bounding box center [855, 139] width 25 height 14
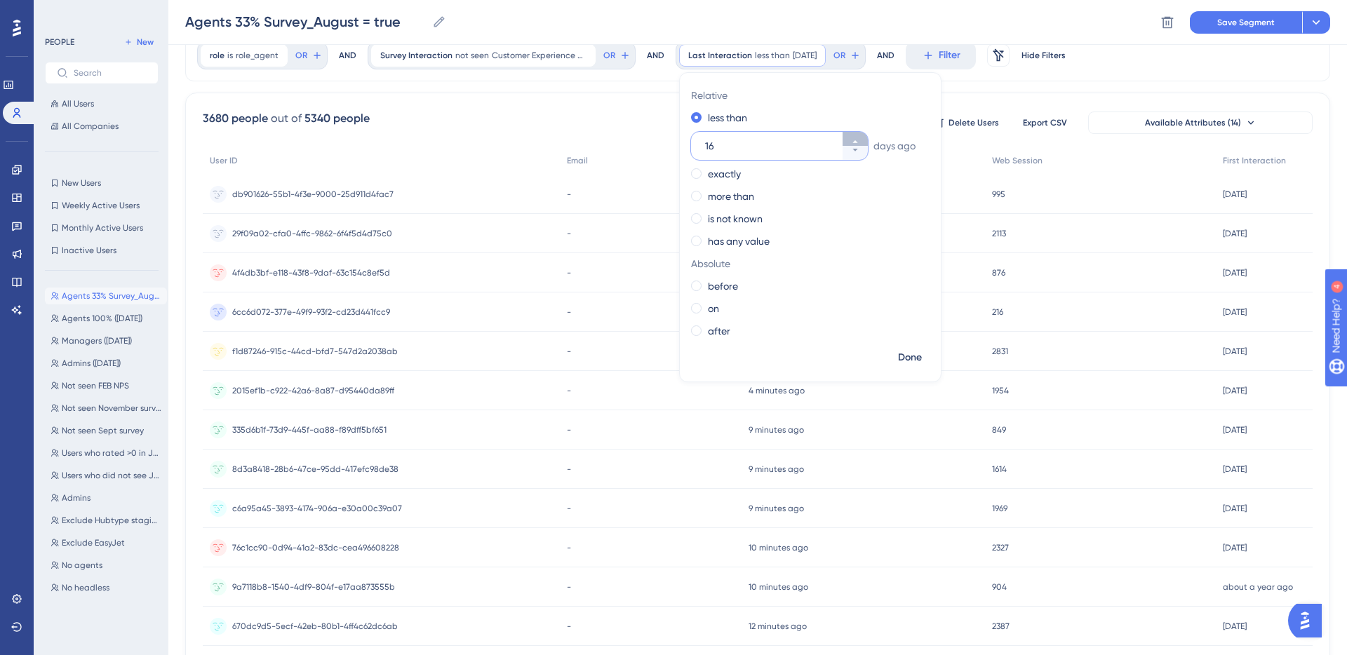
click at [848, 138] on button "16" at bounding box center [855, 139] width 25 height 14
click at [848, 138] on button "17" at bounding box center [855, 139] width 25 height 14
click at [848, 138] on button "18" at bounding box center [855, 139] width 25 height 14
click at [848, 138] on button "19" at bounding box center [855, 139] width 25 height 14
click at [848, 138] on button "20" at bounding box center [855, 139] width 25 height 14
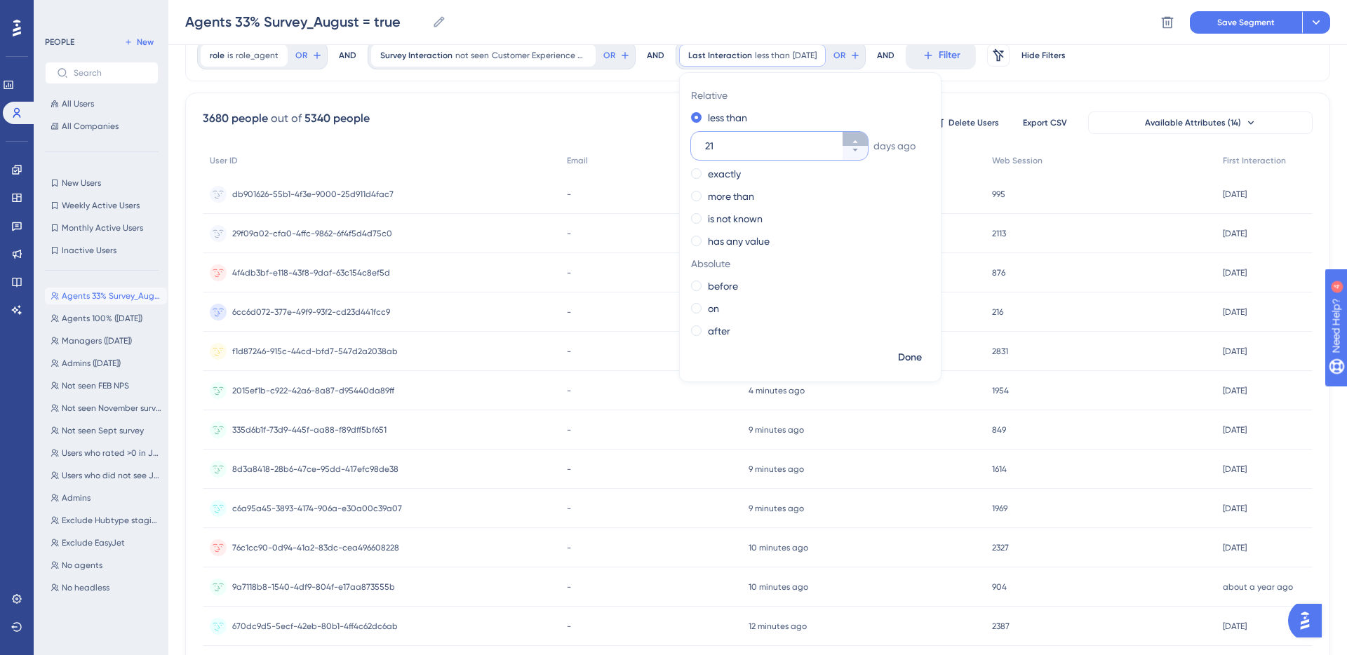
click at [848, 138] on button "21" at bounding box center [855, 139] width 25 height 14
click at [848, 138] on button "22" at bounding box center [855, 139] width 25 height 14
click at [848, 138] on button "23" at bounding box center [855, 139] width 25 height 14
click at [848, 138] on button "24" at bounding box center [855, 139] width 25 height 14
click at [848, 138] on button "25" at bounding box center [855, 139] width 25 height 14
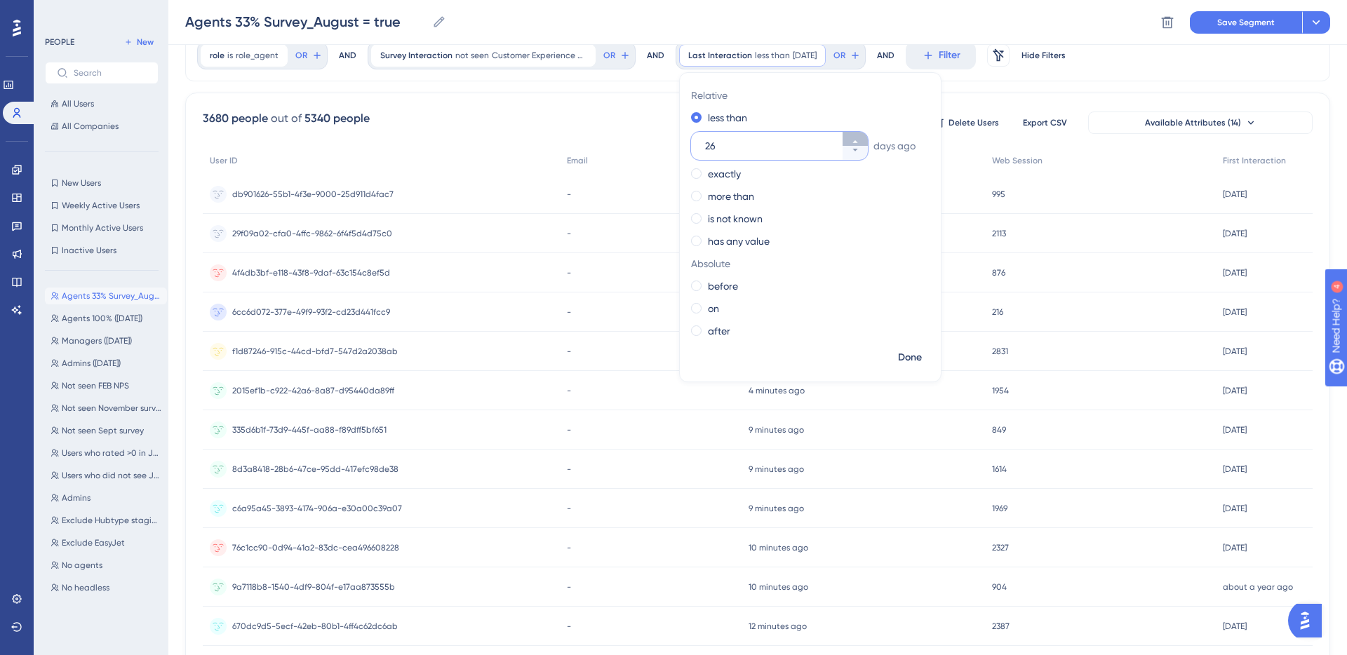
click at [848, 138] on button "26" at bounding box center [855, 139] width 25 height 14
click at [848, 138] on button "27" at bounding box center [855, 139] width 25 height 14
click at [848, 138] on button "28" at bounding box center [855, 139] width 25 height 14
click at [848, 138] on button "29" at bounding box center [855, 139] width 25 height 14
type input "30"
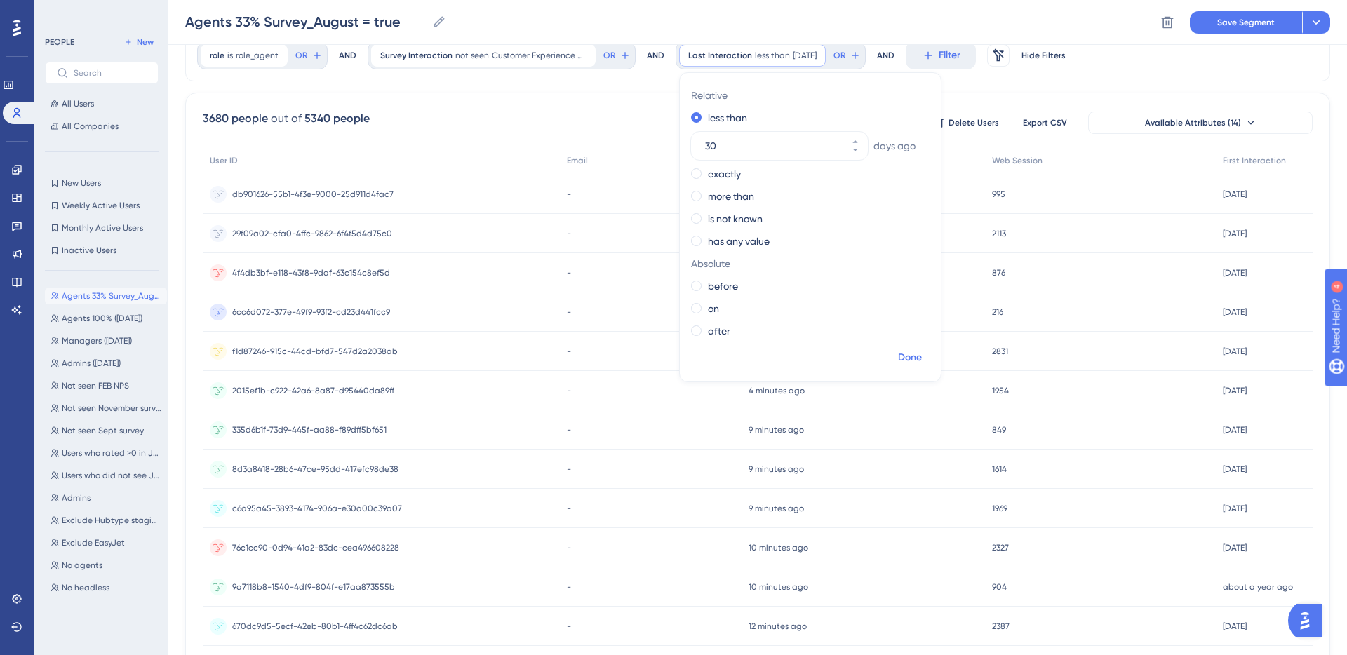
click at [898, 357] on span "Done" at bounding box center [910, 357] width 24 height 17
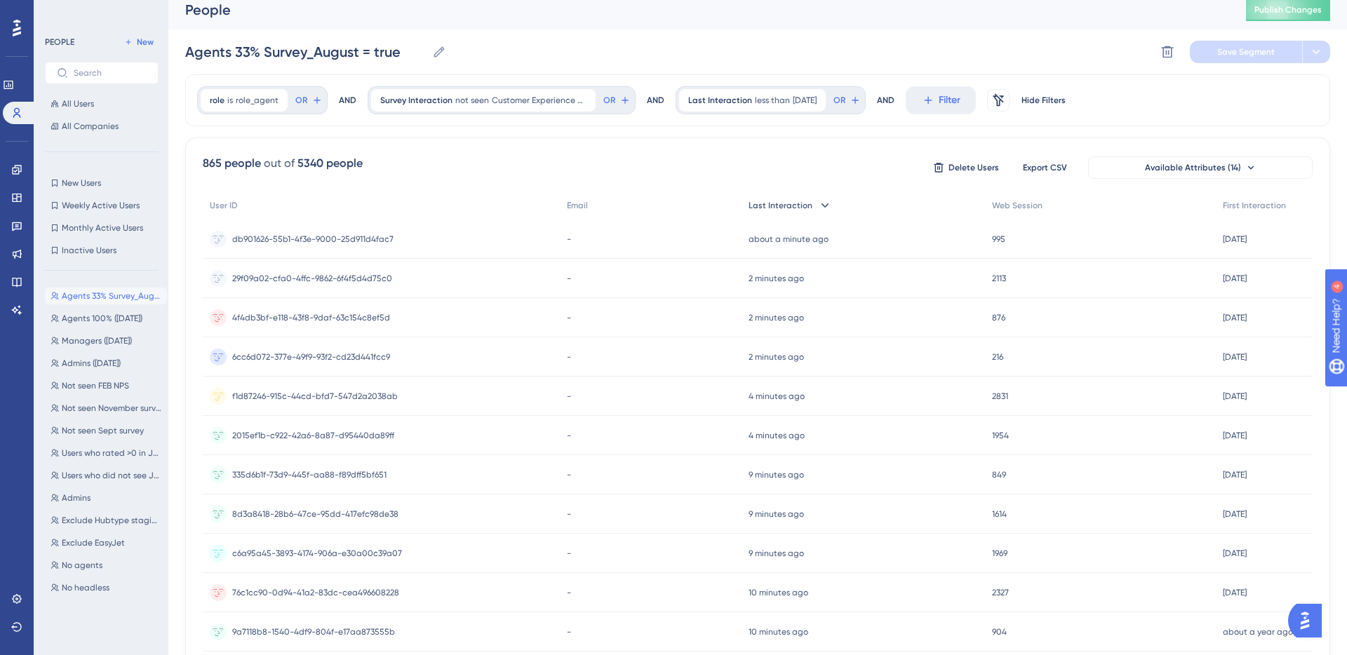
scroll to position [0, 0]
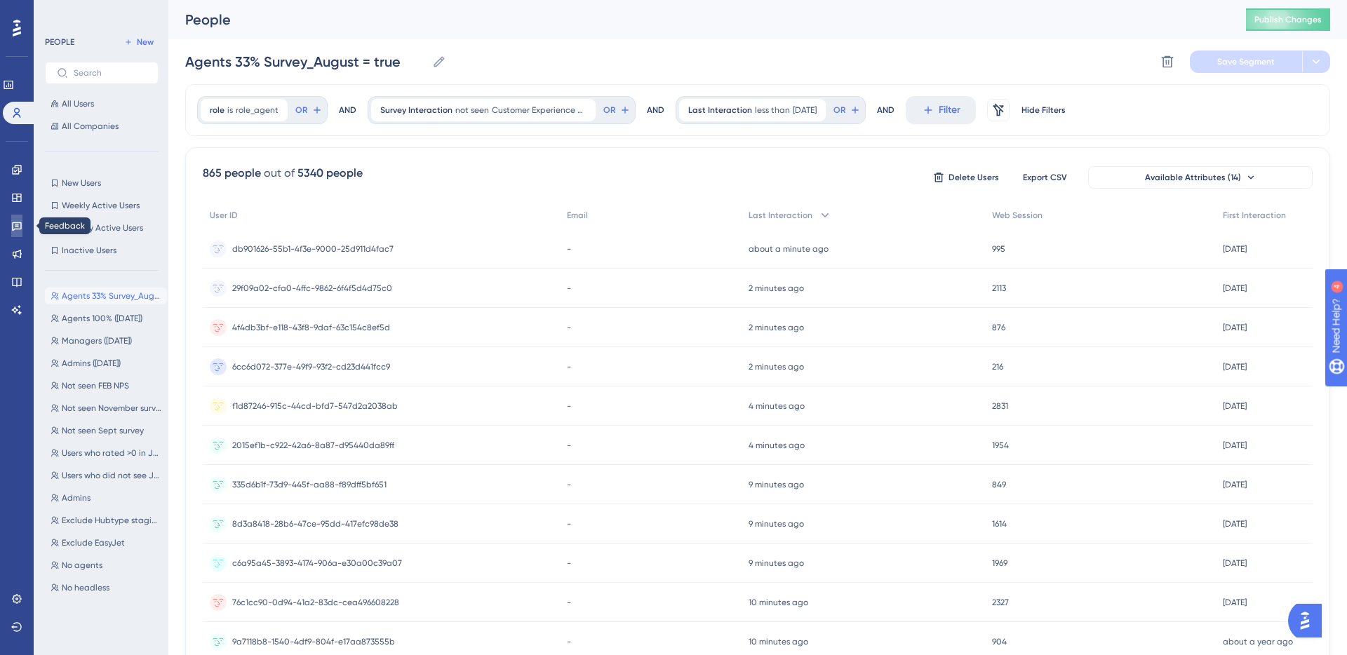
click at [17, 229] on icon at bounding box center [17, 226] width 10 height 9
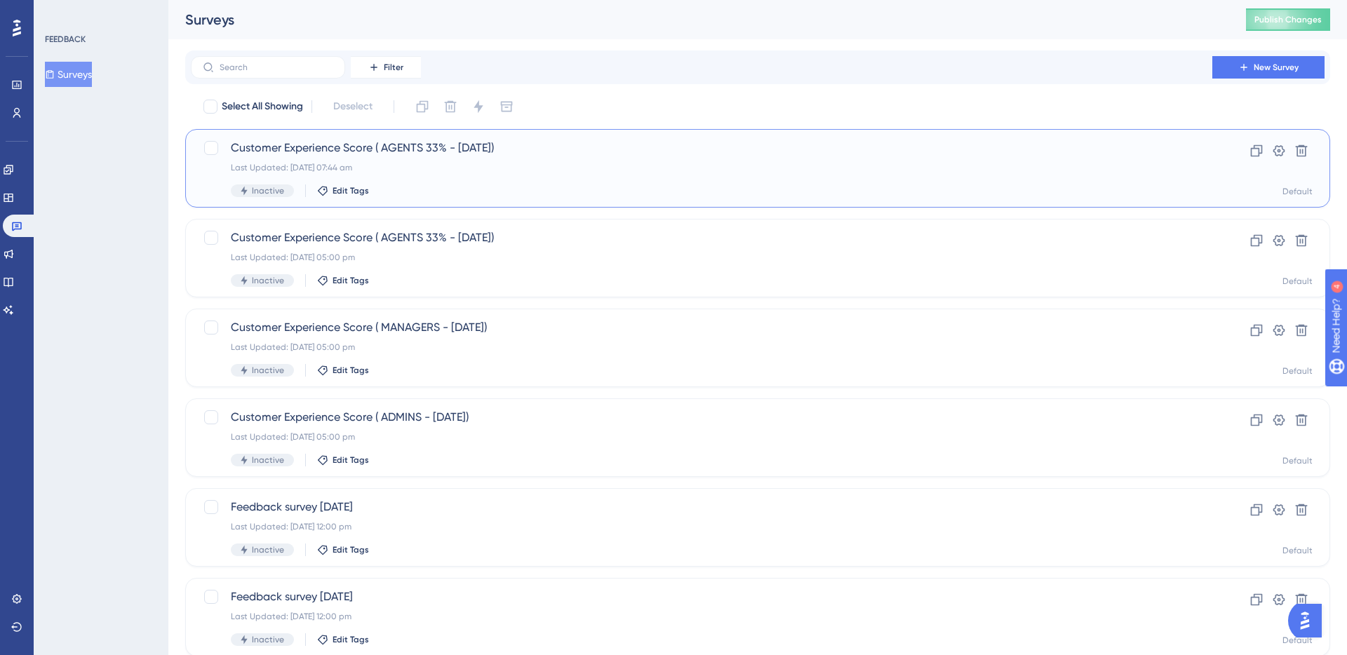
click at [409, 151] on span "Customer Experience Score ( AGENTS 33% - [DATE])" at bounding box center [702, 148] width 942 height 17
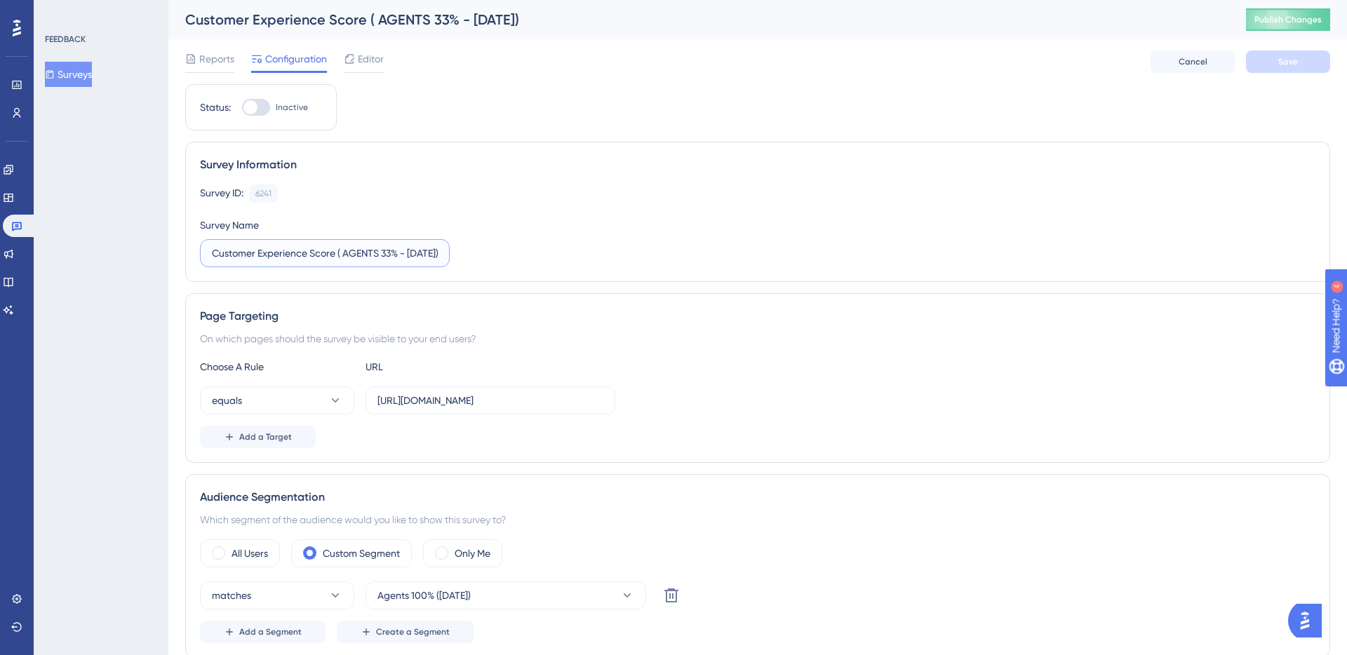
click at [368, 256] on input "Customer Experience Score ( AGENTS 33% - [DATE])" at bounding box center [325, 253] width 226 height 15
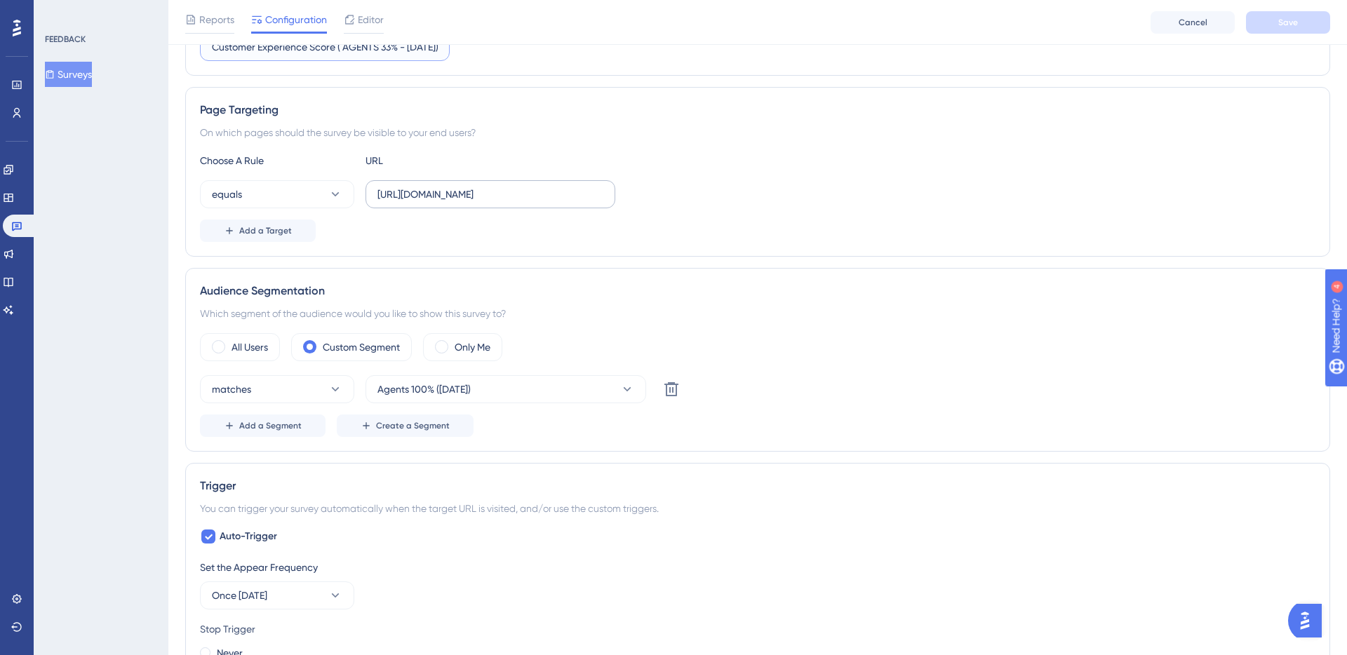
scroll to position [246, 0]
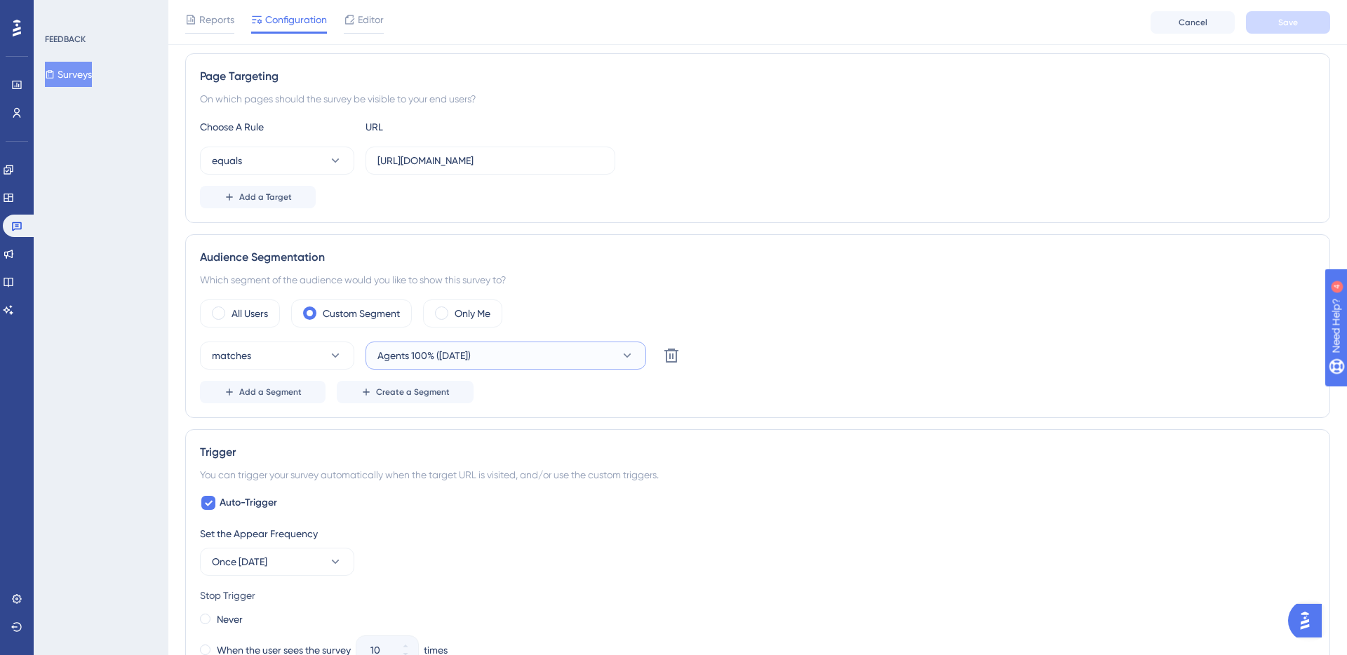
click at [471, 359] on span "Agents 100% ([DATE])" at bounding box center [424, 355] width 93 height 17
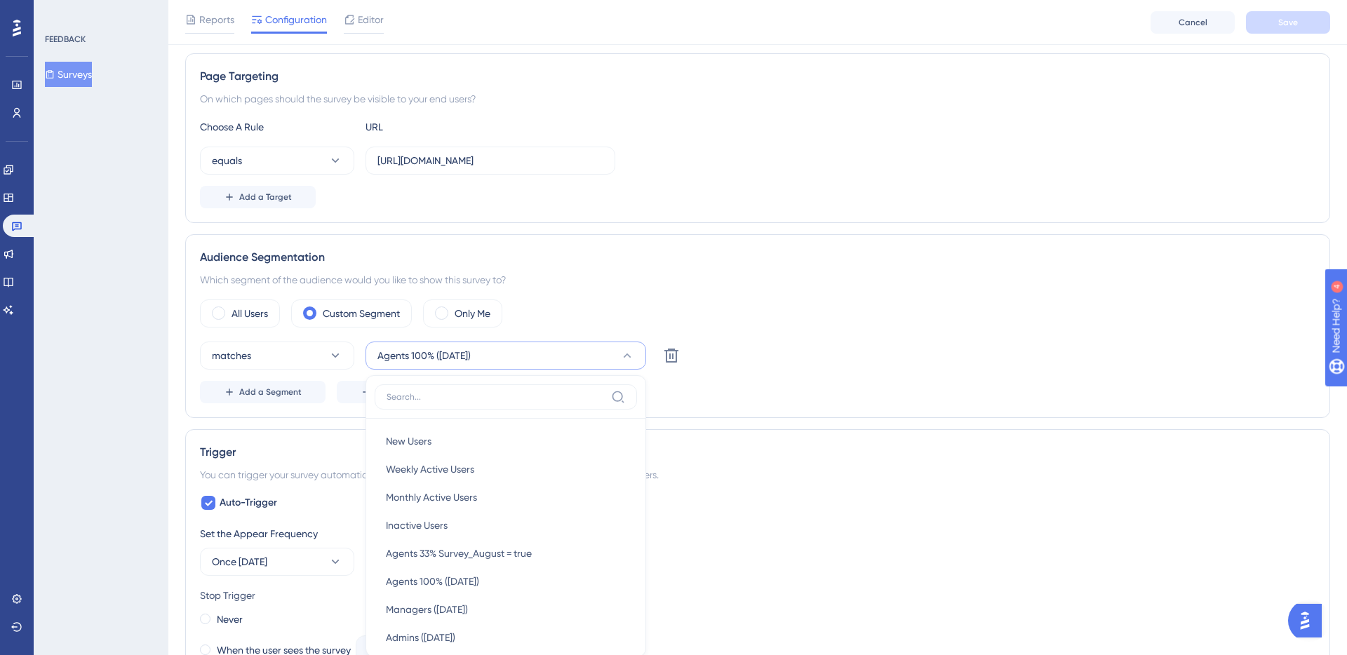
scroll to position [434, 0]
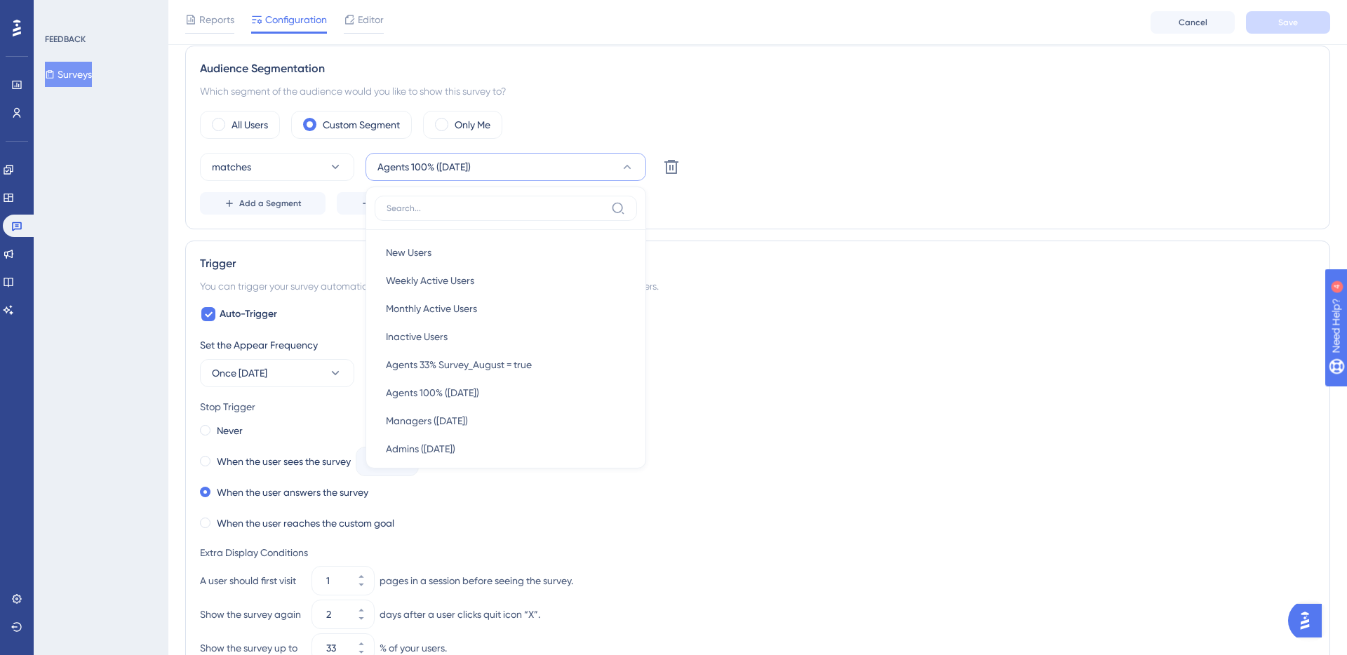
click at [142, 269] on div "FEEDBACK Surveys" at bounding box center [101, 327] width 135 height 655
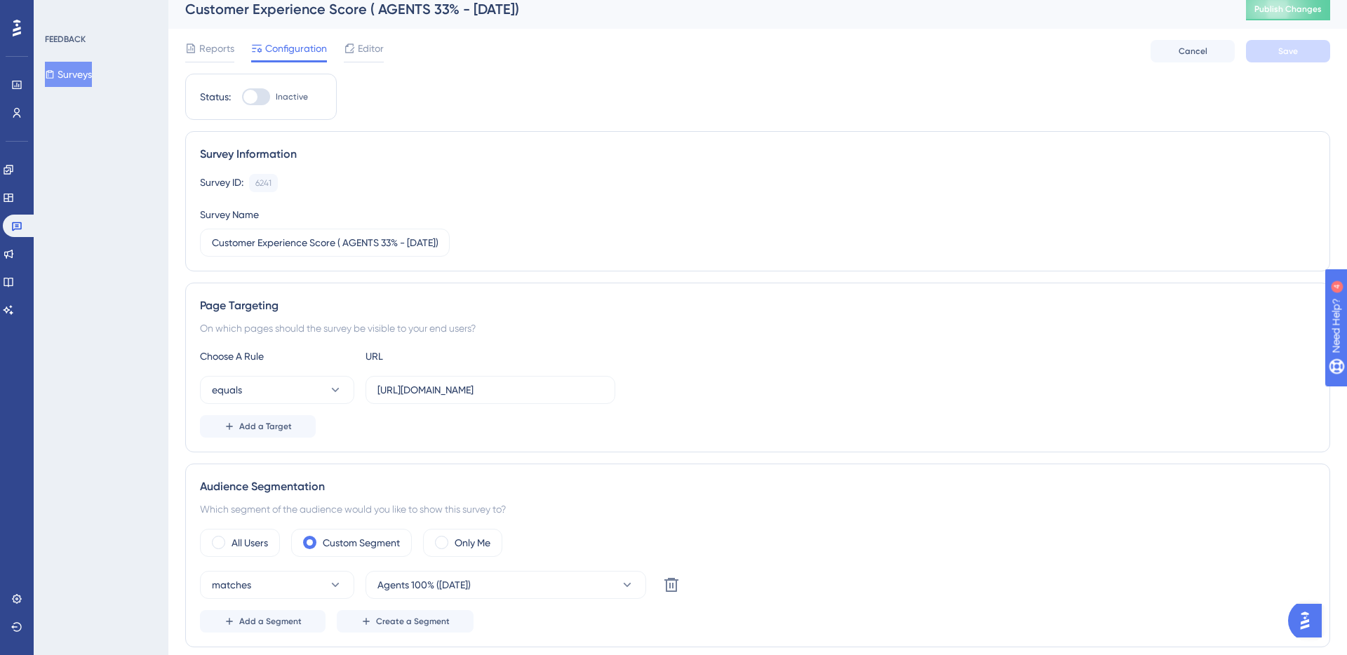
scroll to position [0, 0]
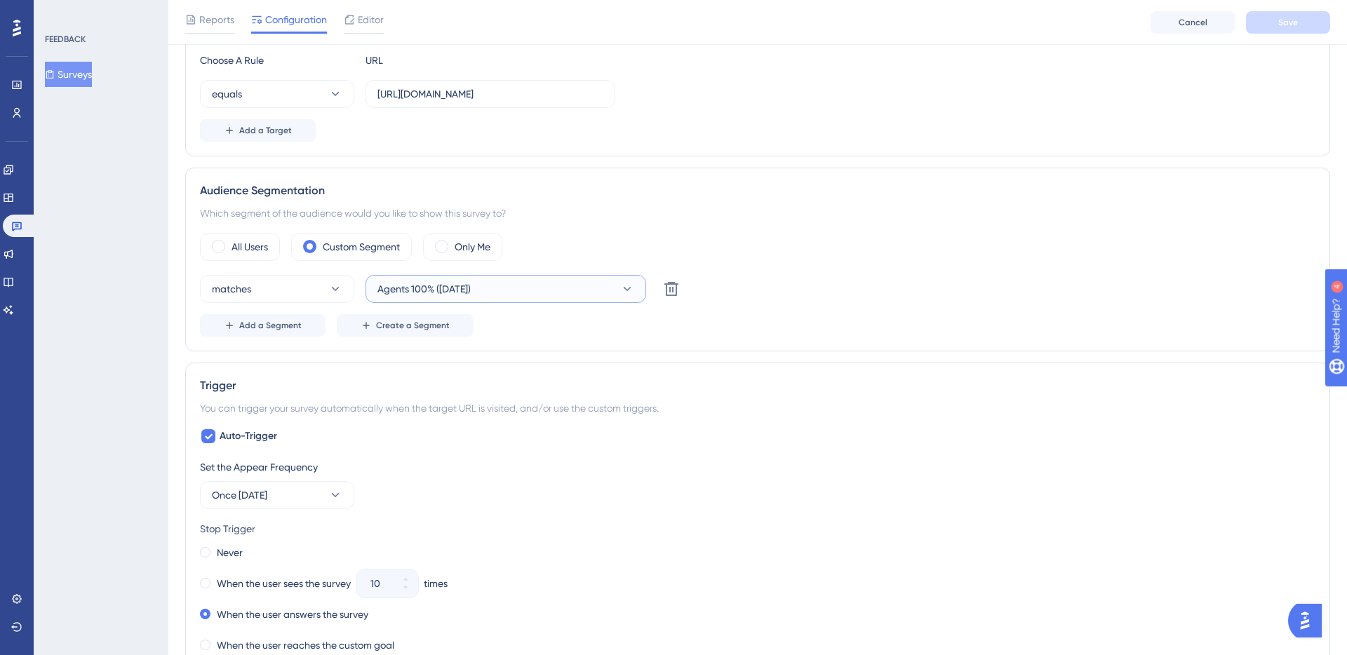
click at [496, 277] on button "Agents 100% ([DATE])" at bounding box center [506, 289] width 281 height 28
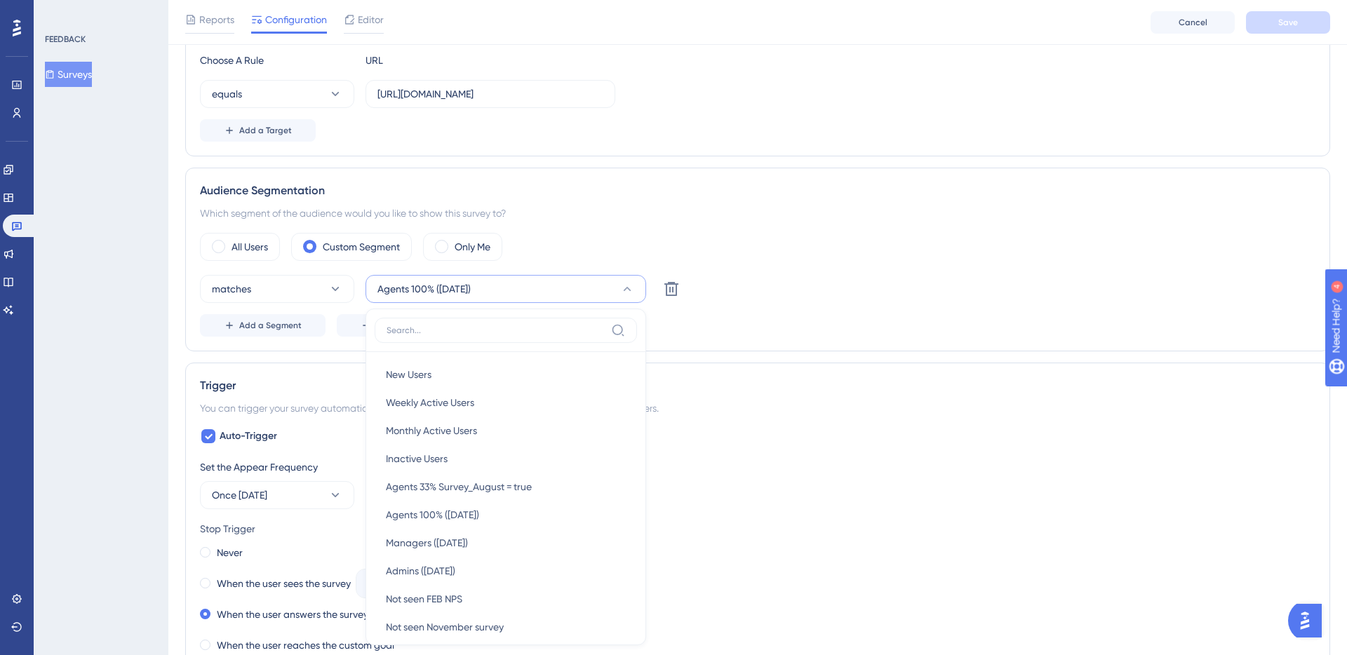
scroll to position [459, 0]
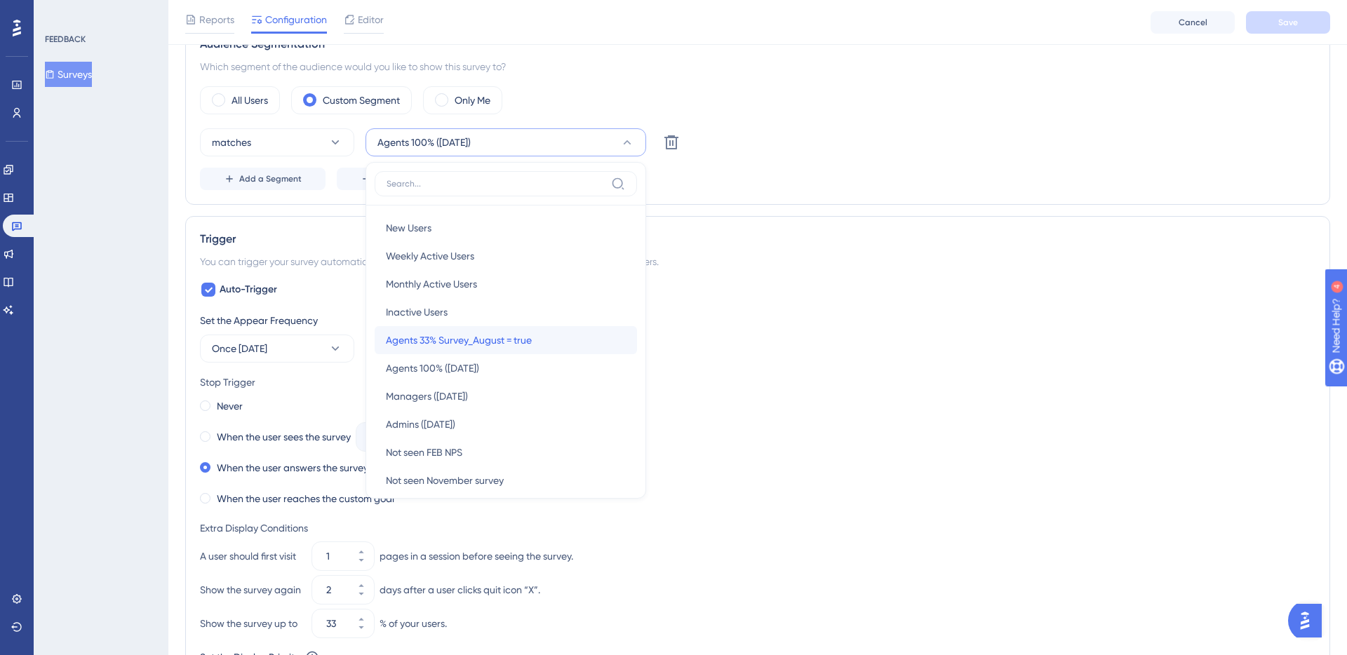
click at [496, 349] on div "Agents 33% Survey_August = true Agents 33% Survey_August = true" at bounding box center [506, 340] width 240 height 28
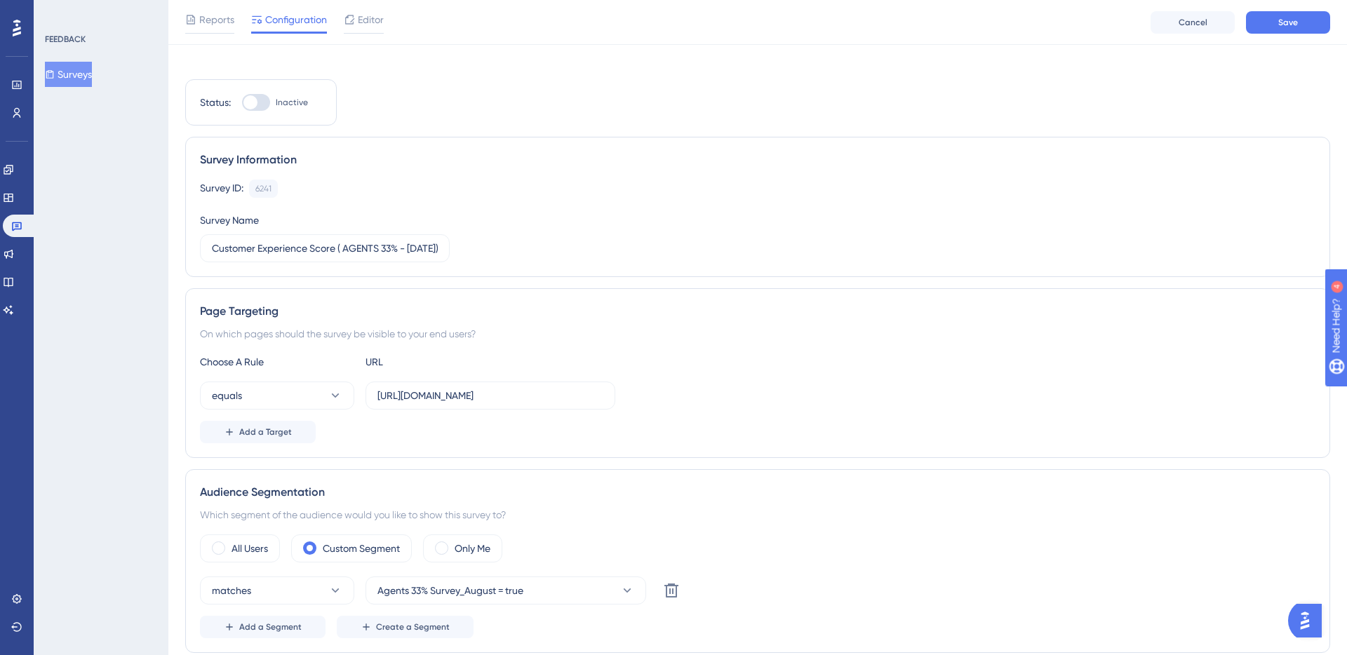
scroll to position [0, 0]
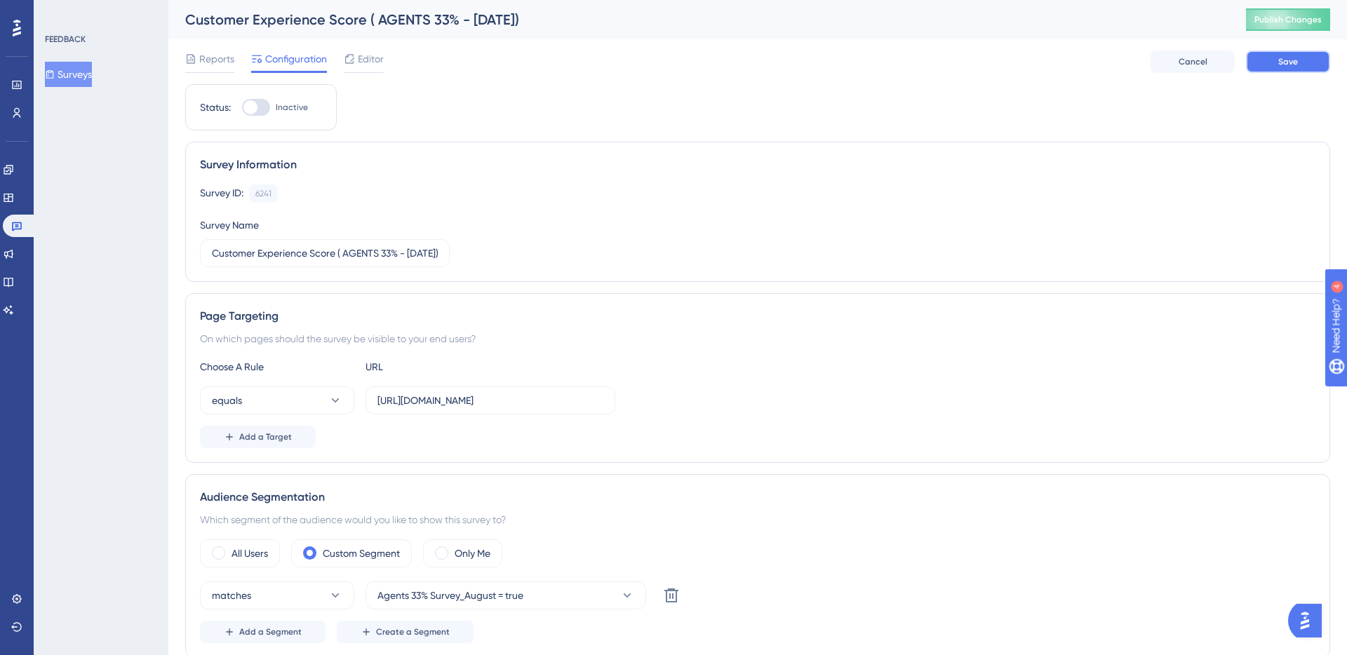
click at [1291, 60] on span "Save" at bounding box center [1289, 61] width 20 height 11
click at [20, 121] on link at bounding box center [16, 113] width 11 height 22
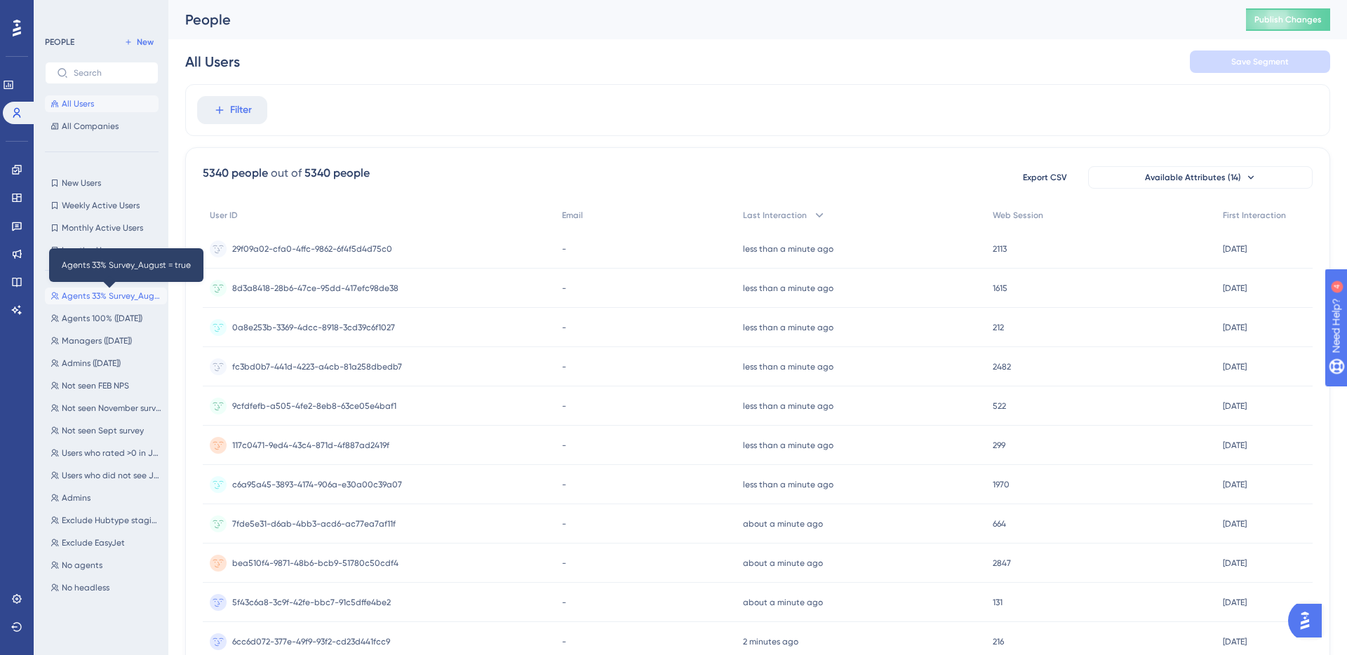
click at [109, 300] on span "Agents 33% Survey_August = true" at bounding box center [112, 296] width 100 height 11
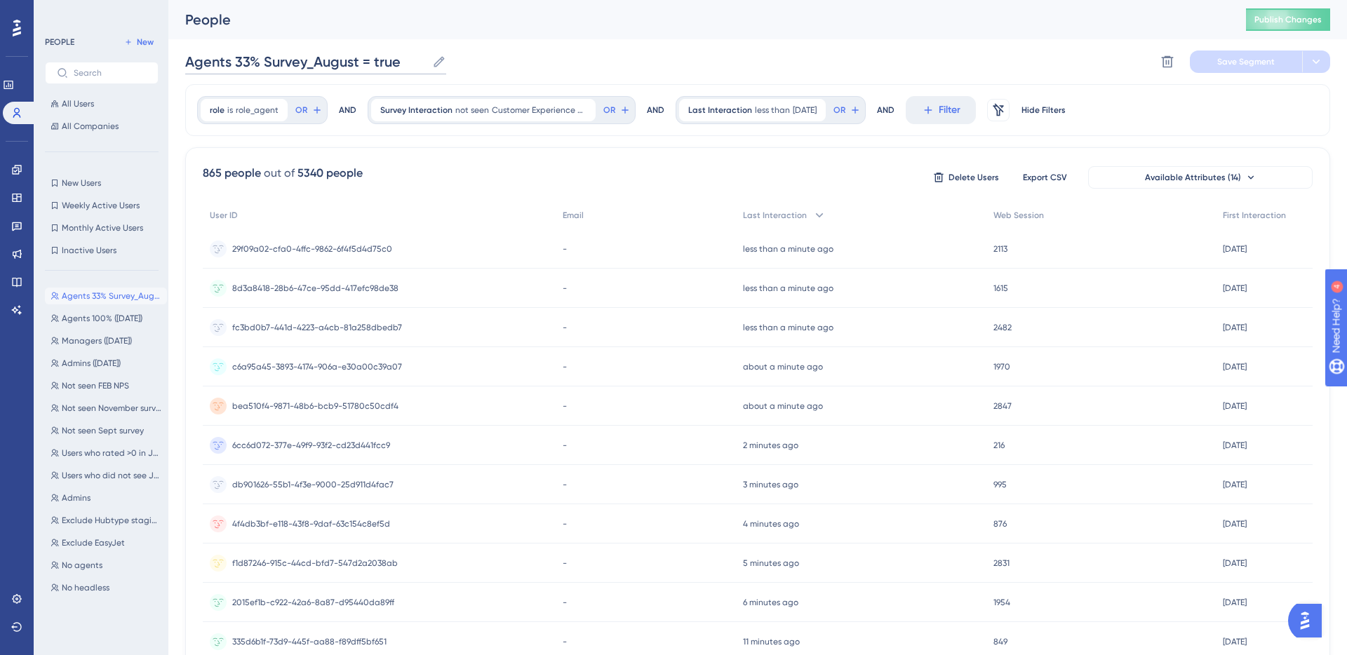
click at [235, 61] on input "Agents 33% Survey_August = true" at bounding box center [305, 62] width 241 height 20
drag, startPoint x: 236, startPoint y: 61, endPoint x: 401, endPoint y: 56, distance: 165.7
click at [401, 56] on input "Agents 33% Survey_August = true" at bounding box center [305, 62] width 241 height 20
type input "Agents ([DATE])"
click at [493, 38] on div "People Publish Changes" at bounding box center [757, 19] width 1179 height 39
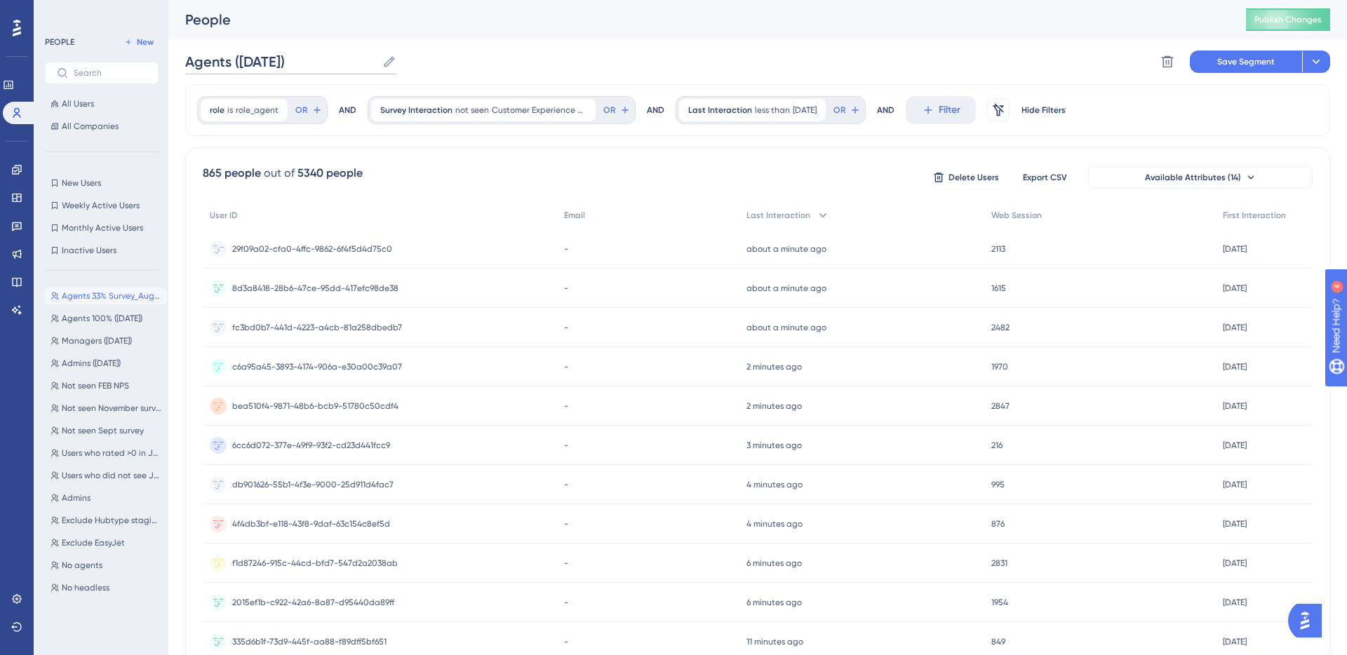
click at [232, 62] on input "Agents ([DATE])" at bounding box center [281, 62] width 192 height 20
click at [270, 29] on div "People Publish Changes" at bounding box center [757, 19] width 1179 height 39
click at [263, 57] on input "Agents ([DATE])" at bounding box center [281, 62] width 192 height 20
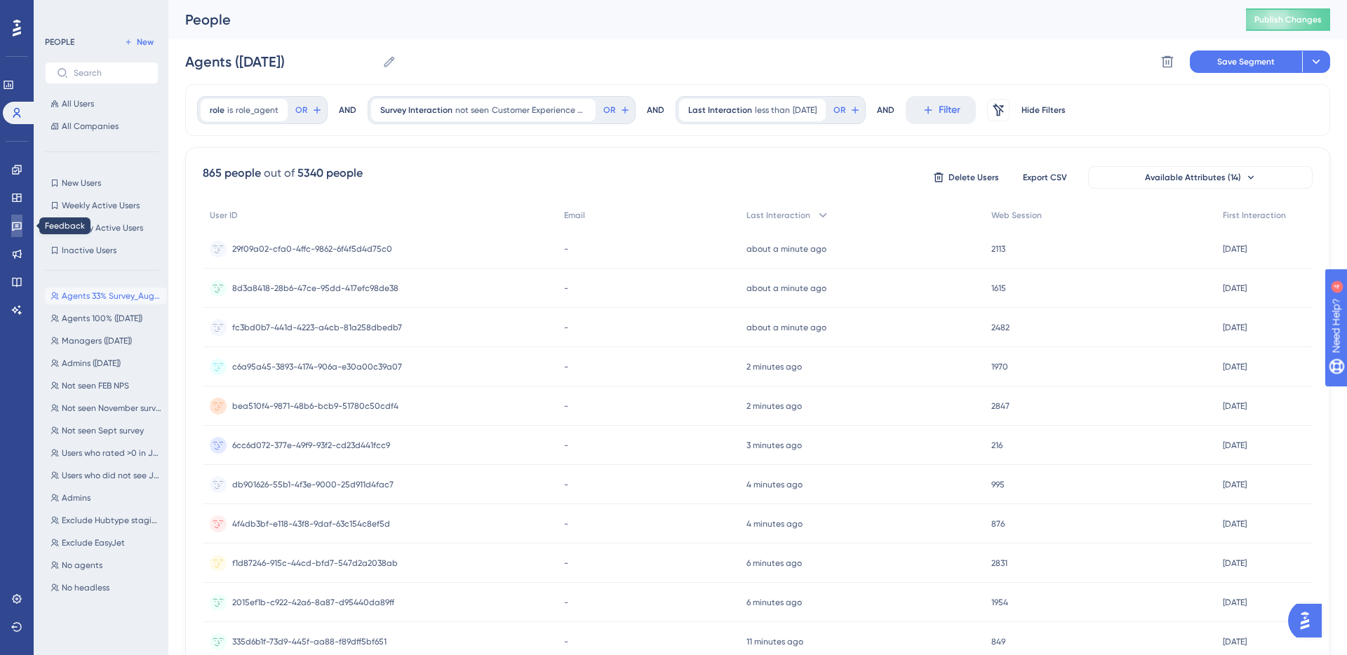
click at [21, 232] on link at bounding box center [16, 226] width 11 height 22
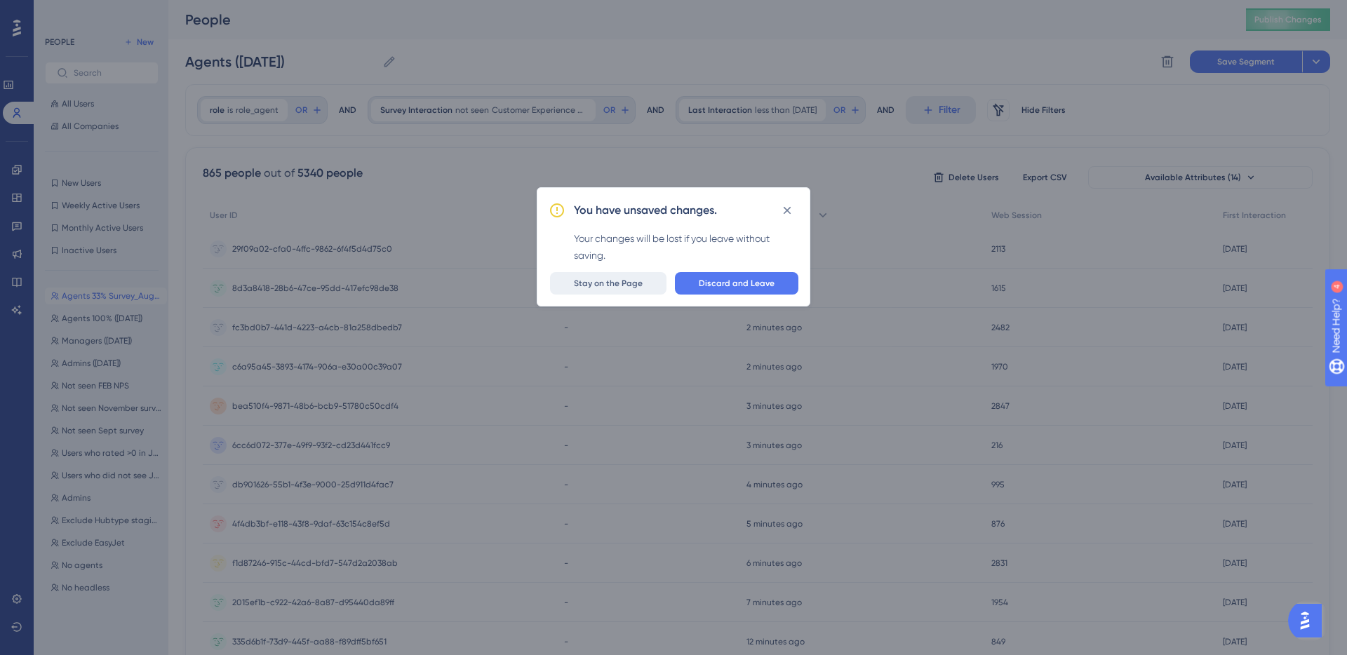
click at [632, 285] on span "Stay on the Page" at bounding box center [608, 283] width 69 height 11
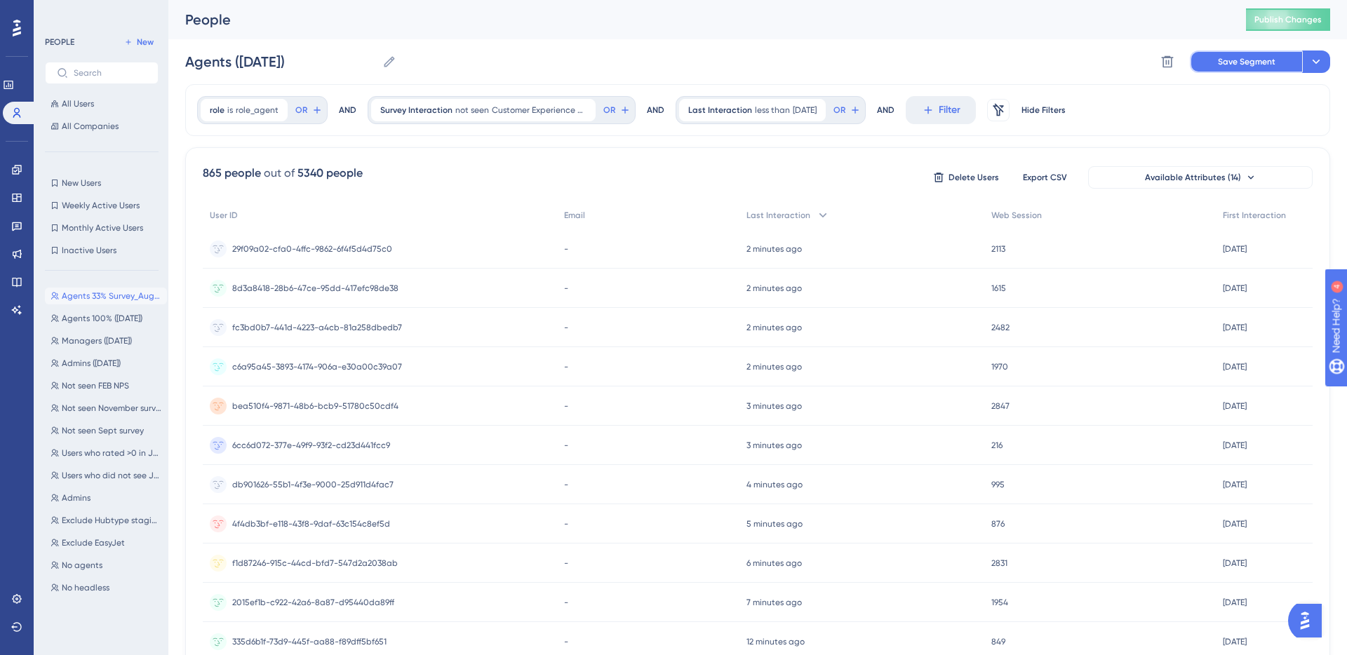
click at [1238, 56] on span "Save Segment" at bounding box center [1247, 61] width 58 height 11
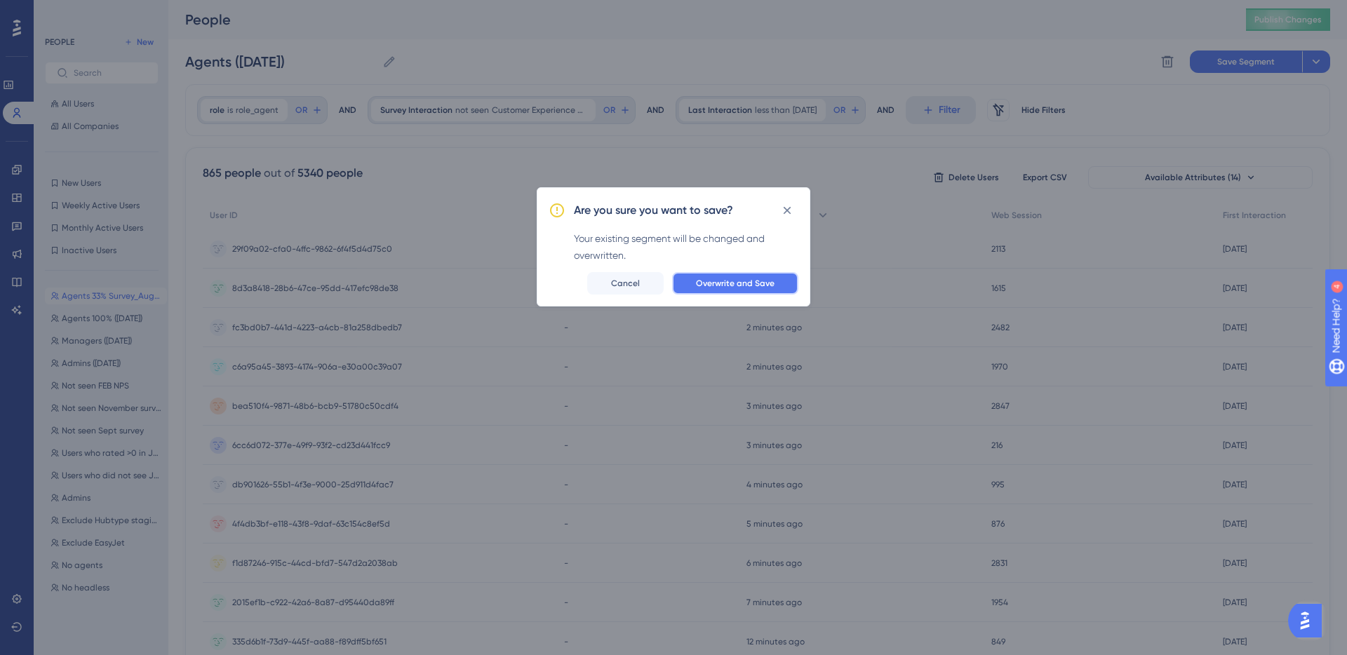
click at [704, 278] on span "Overwrite and Save" at bounding box center [735, 283] width 79 height 11
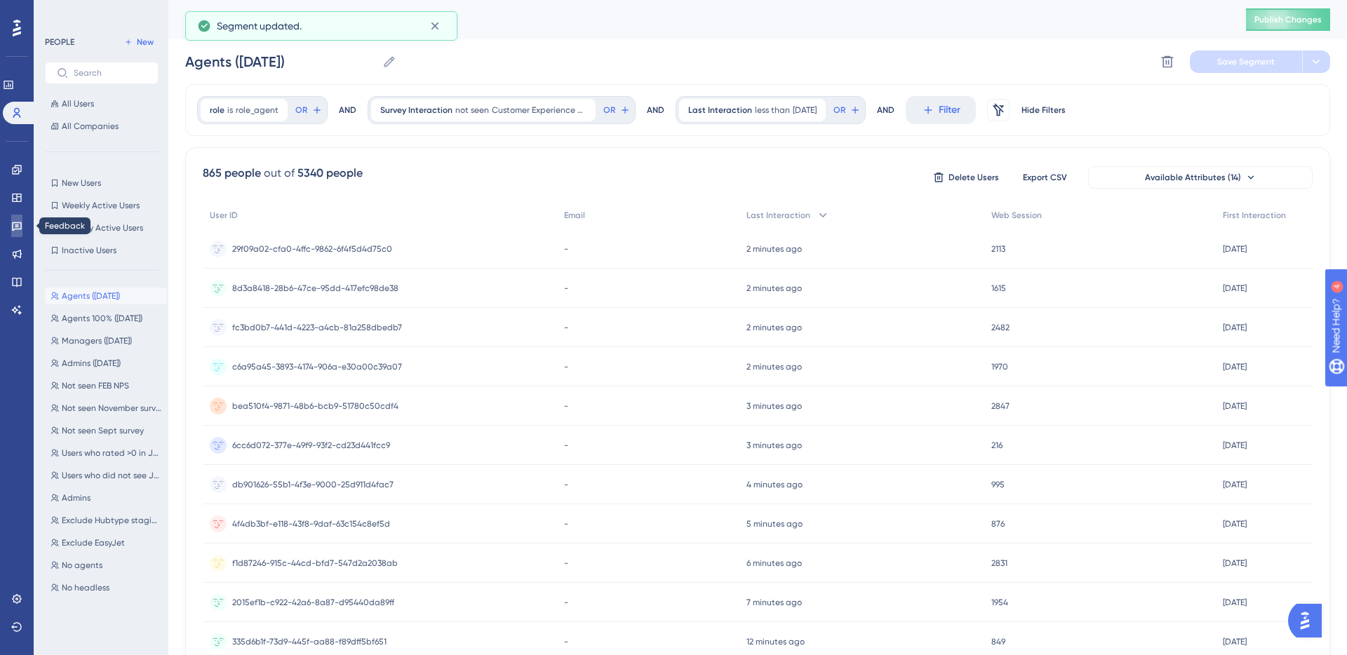
click at [15, 223] on icon at bounding box center [16, 225] width 11 height 11
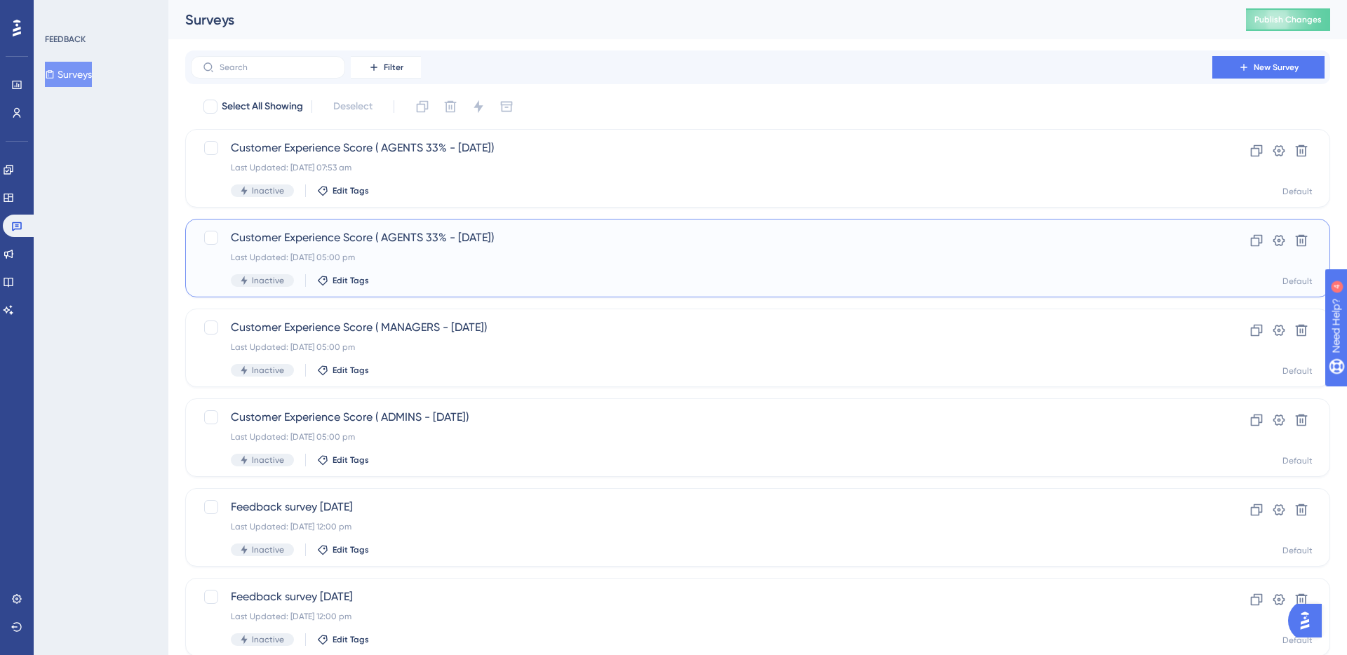
click at [414, 247] on div "Customer Experience Score ( AGENTS 33% - [DATE]) Last Updated: [DATE] 05:00 pm …" at bounding box center [702, 258] width 942 height 58
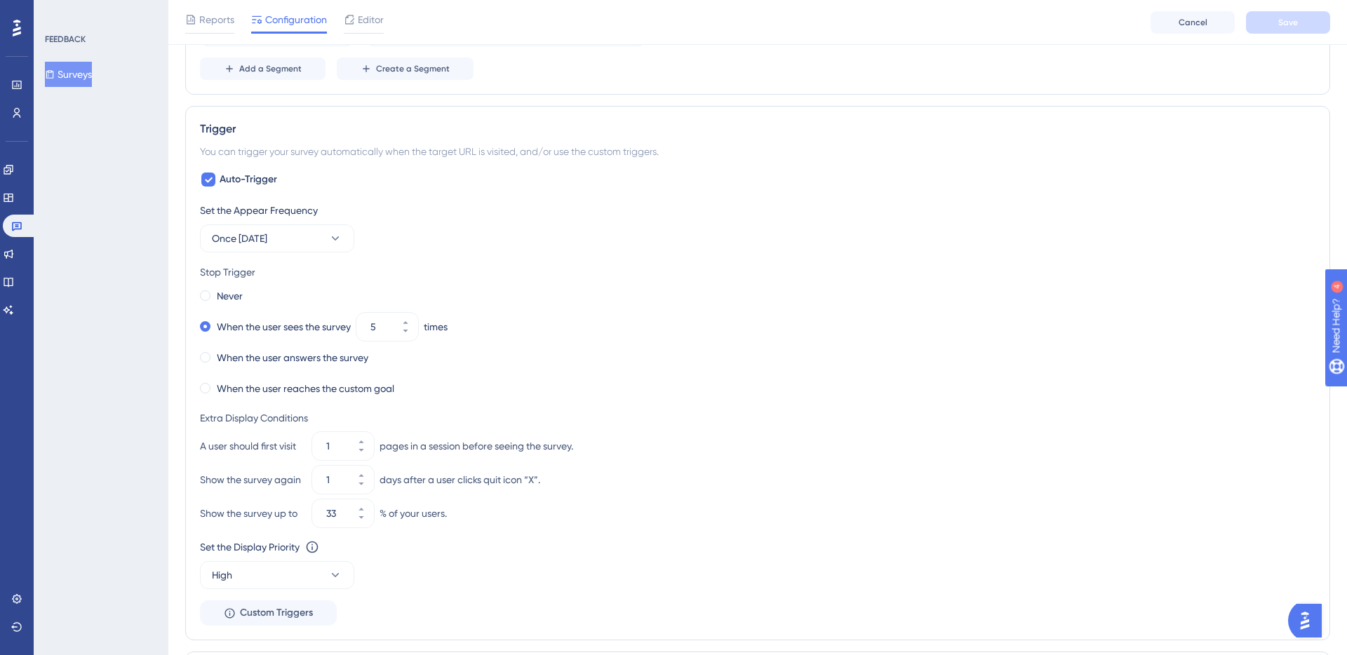
scroll to position [313, 0]
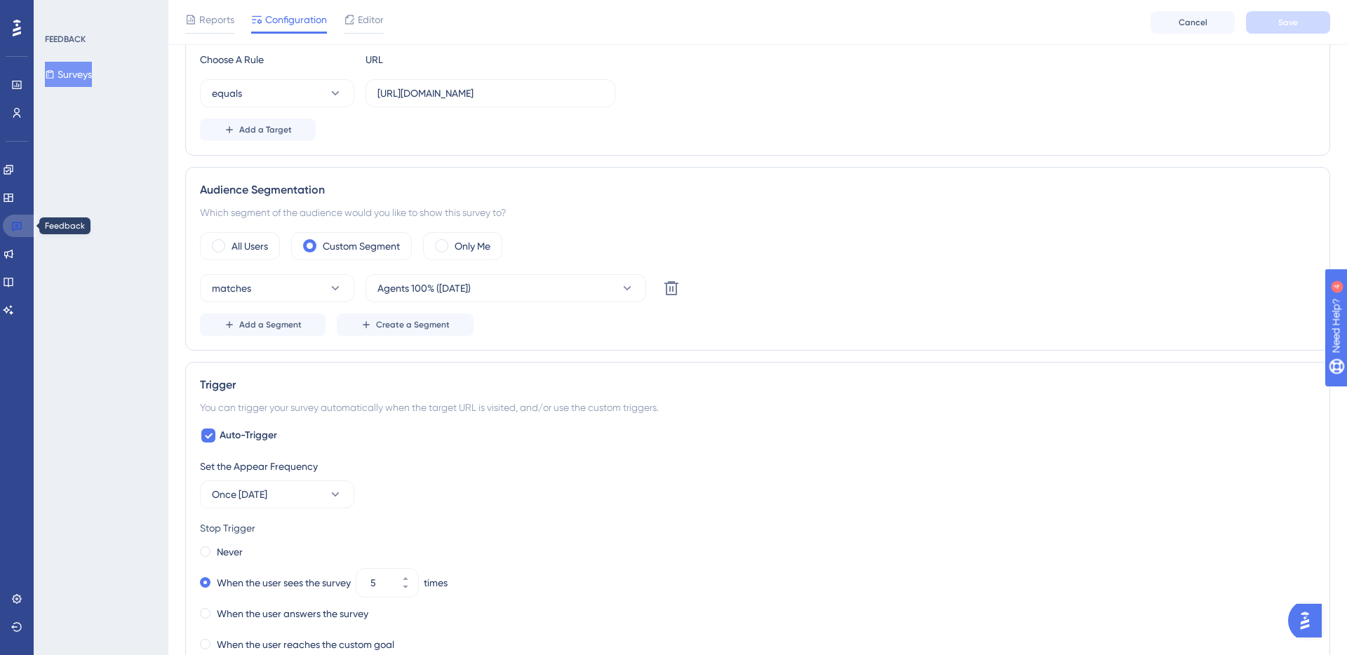
click at [25, 229] on link at bounding box center [20, 226] width 34 height 22
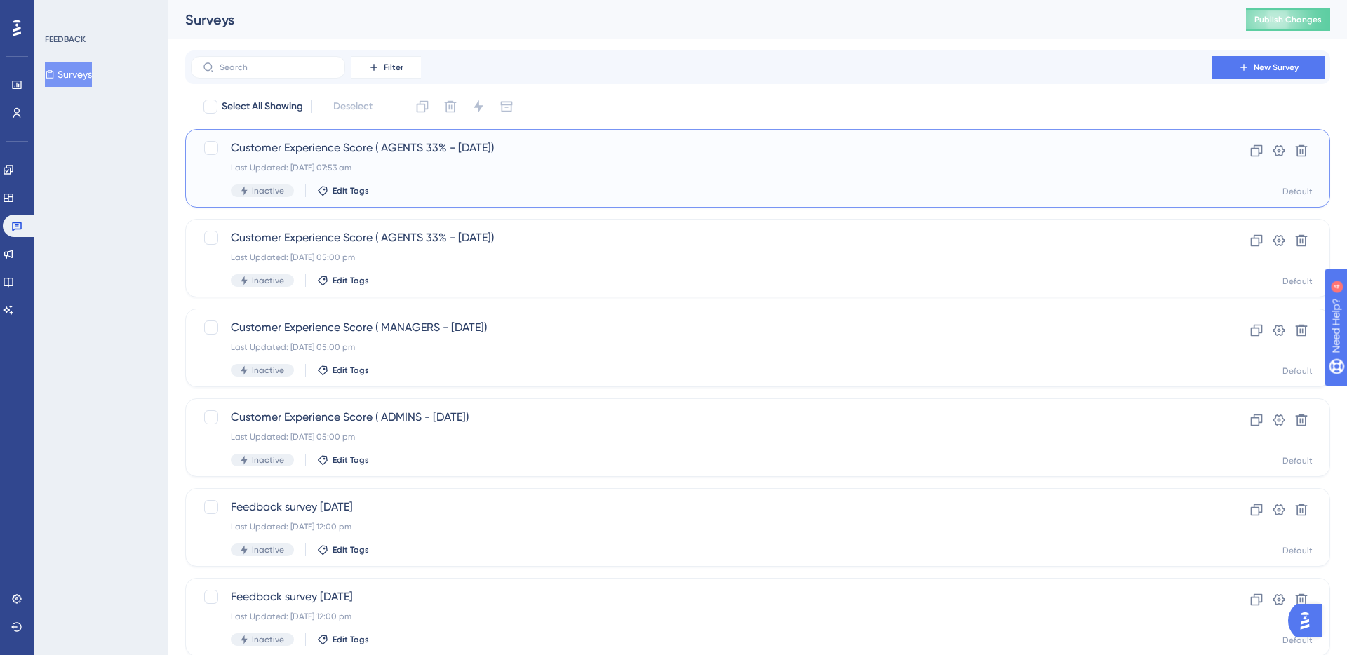
click at [290, 152] on span "Customer Experience Score ( AGENTS 33% - [DATE])" at bounding box center [702, 148] width 942 height 17
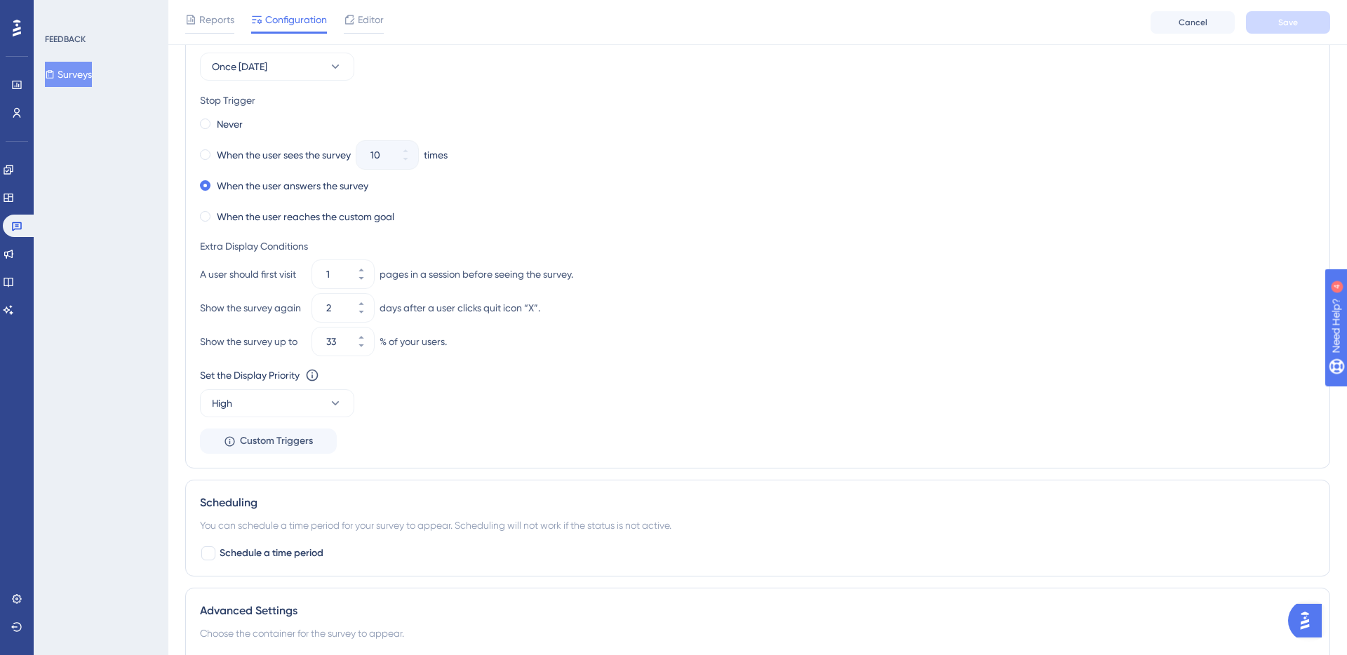
scroll to position [742, 0]
click at [331, 338] on input "33" at bounding box center [336, 340] width 20 height 17
type input "50"
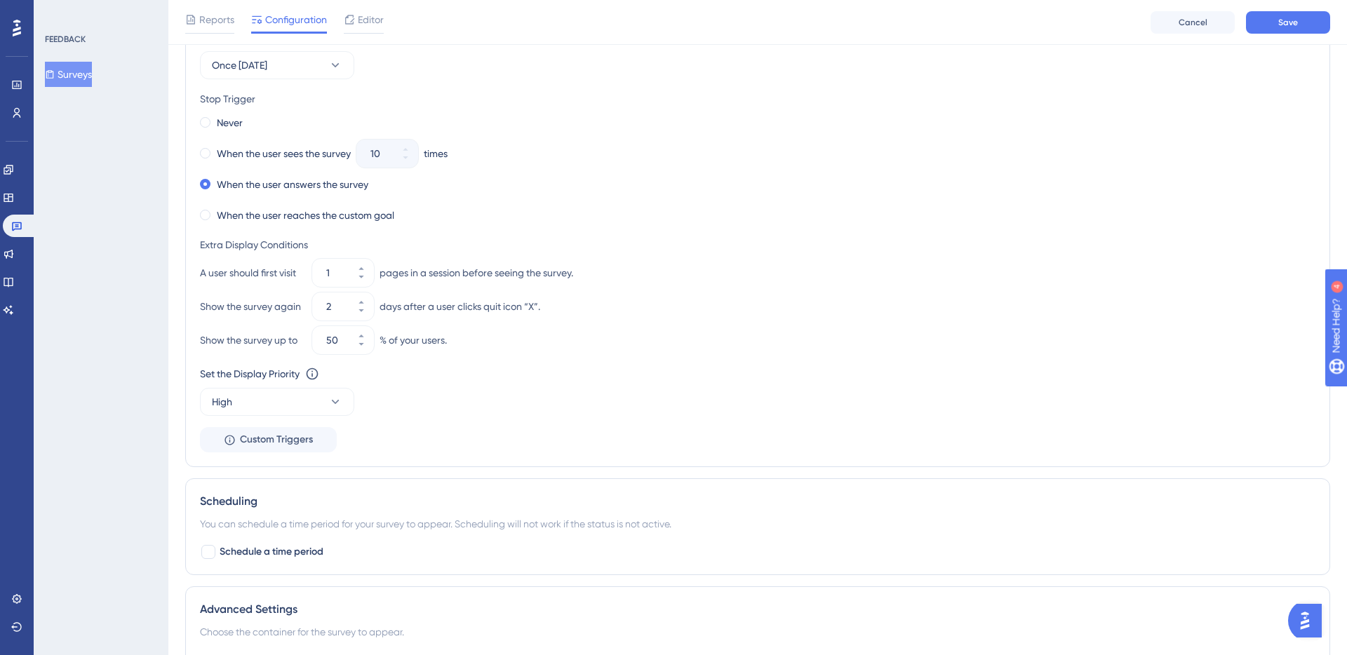
click at [474, 418] on div "Set the Appear Frequency Once [DATE] Stop Trigger Never When the user sees the …" at bounding box center [758, 241] width 1116 height 424
click at [1305, 27] on button "Save" at bounding box center [1288, 22] width 84 height 22
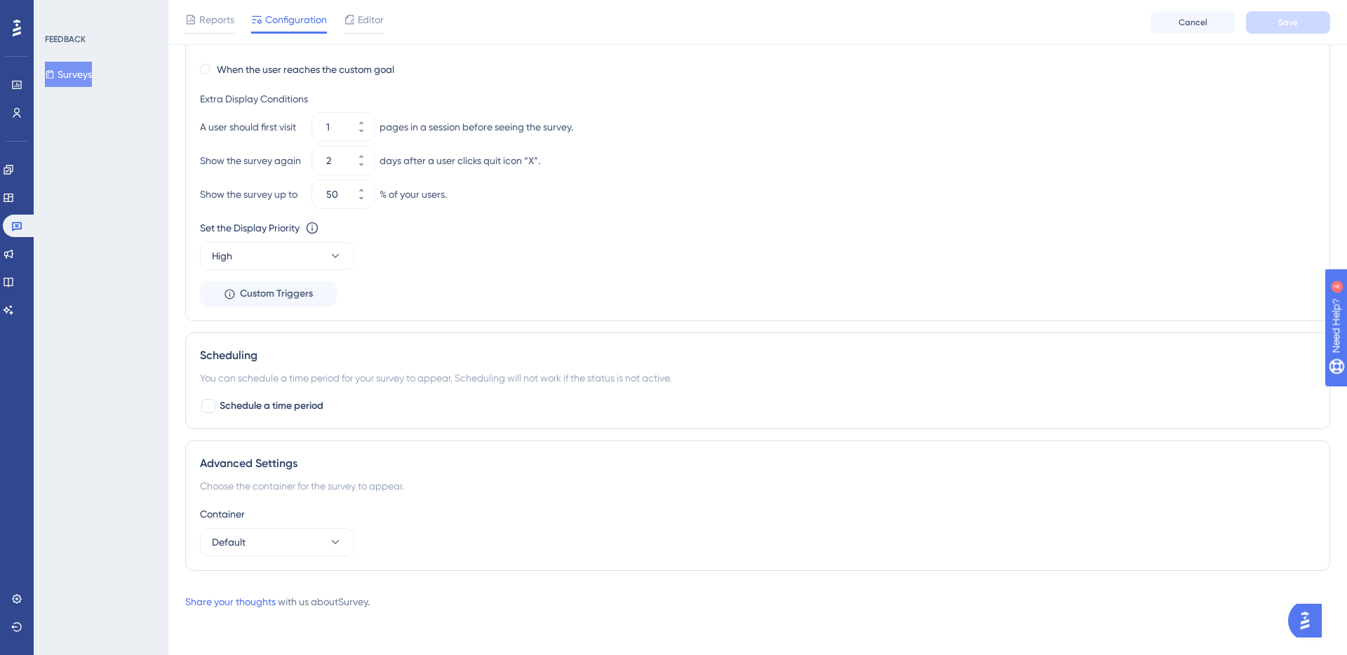
scroll to position [0, 0]
